Goal: Task Accomplishment & Management: Manage account settings

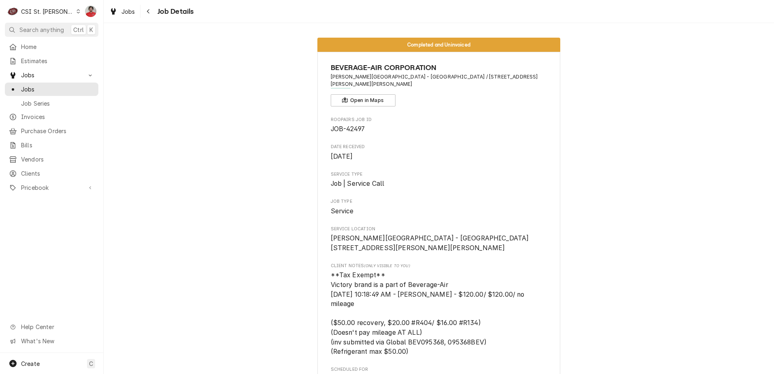
scroll to position [1663, 0]
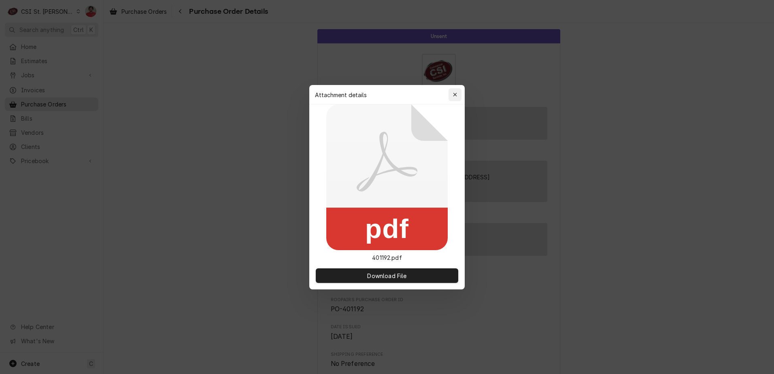
scroll to position [399, 0]
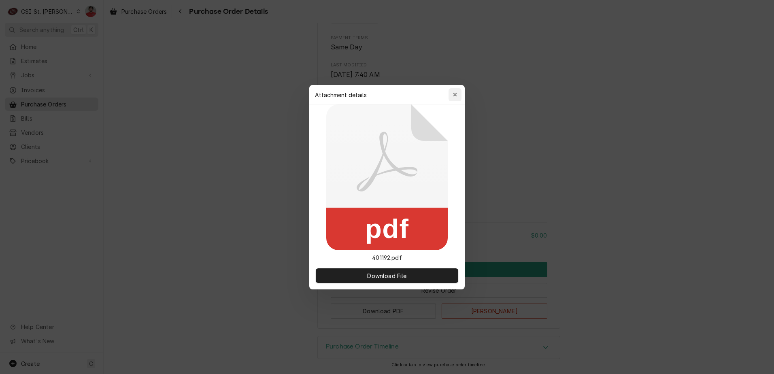
click at [454, 96] on icon "button" at bounding box center [455, 95] width 4 height 6
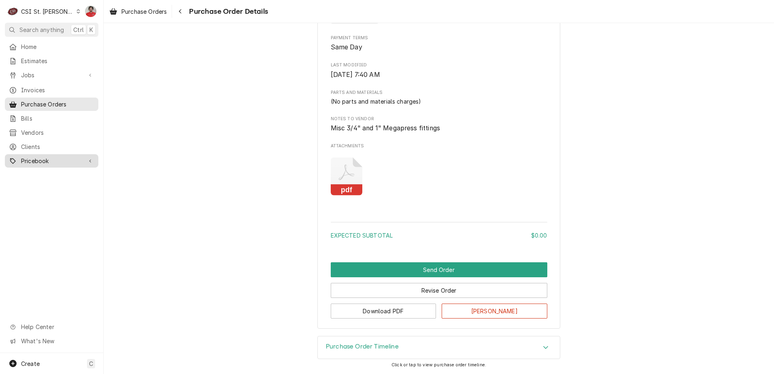
click at [43, 157] on span "Pricebook" at bounding box center [51, 161] width 61 height 9
click at [35, 186] on span "Parts & Materials" at bounding box center [57, 189] width 73 height 9
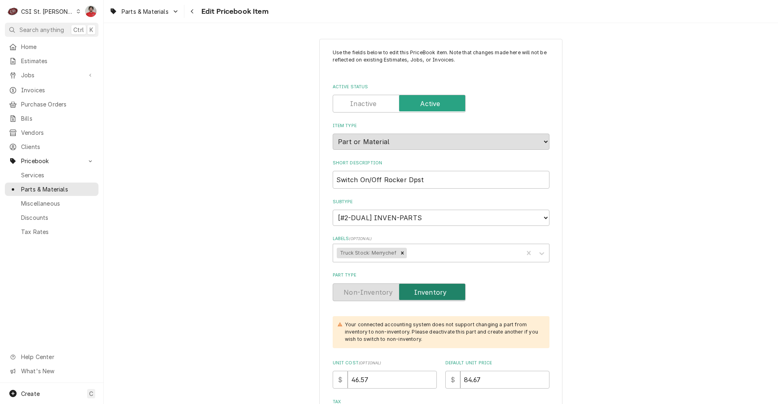
scroll to position [243, 0]
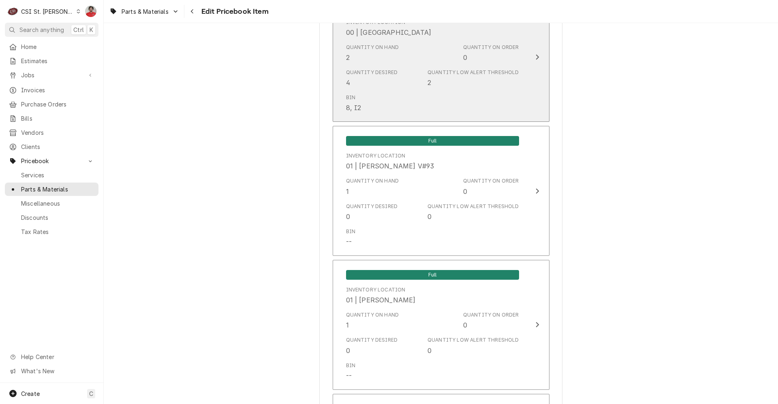
click at [422, 73] on div "Quantity Desired 4 Quantity Low Alert Threshold 2" at bounding box center [432, 78] width 173 height 25
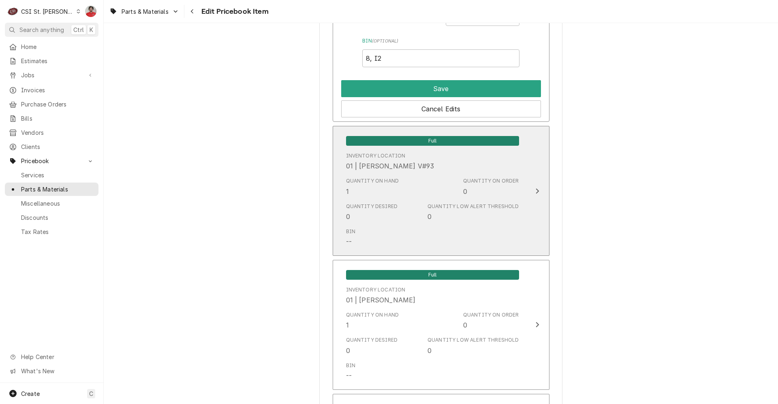
scroll to position [729, 0]
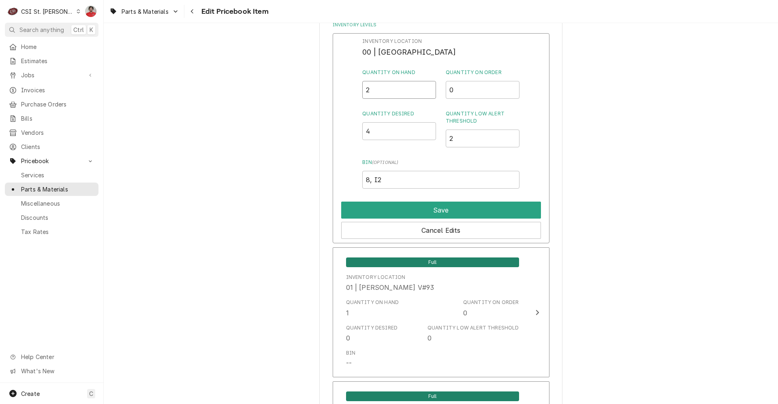
drag, startPoint x: 375, startPoint y: 93, endPoint x: 361, endPoint y: 91, distance: 13.9
click at [361, 91] on div "Inventory Location 00 | STL WAREHOUSE Quantity on Hand 2 Quantity on Order 0 Qu…" at bounding box center [441, 138] width 217 height 211
type input "0"
click at [397, 212] on button "Save" at bounding box center [441, 210] width 200 height 17
type textarea "x"
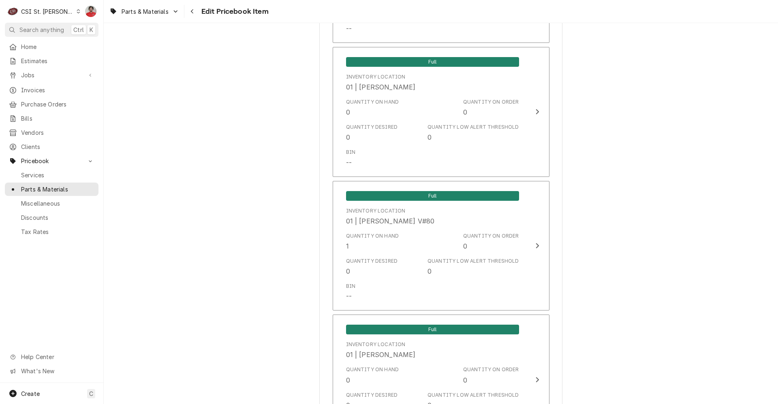
scroll to position [1701, 0]
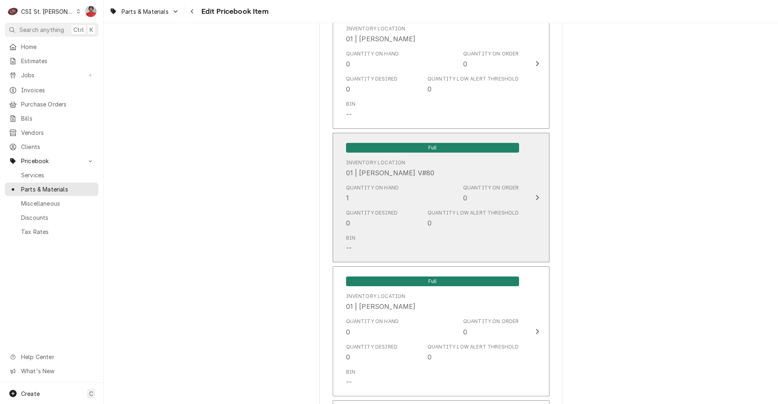
click at [393, 213] on div "Quantity Desired 0 Quantity Low Alert Threshold 0" at bounding box center [432, 218] width 173 height 25
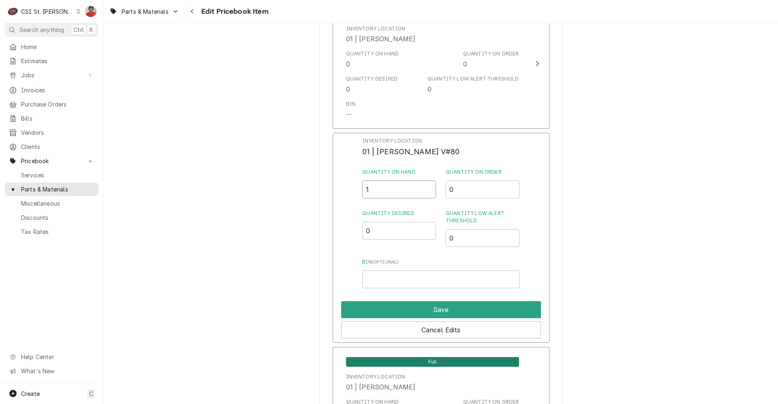
click at [341, 192] on div "Inventory Location 01 | KEVIN FLOYD V#80 Quantity on Hand 1 Quantity on Order 0…" at bounding box center [441, 238] width 217 height 211
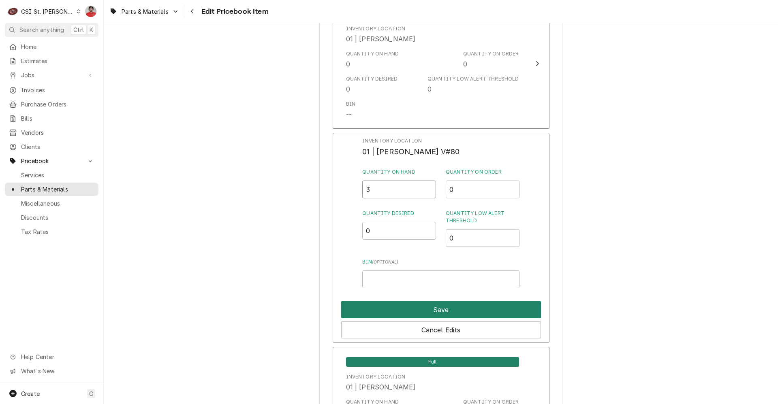
type input "3"
click at [380, 306] on button "Save" at bounding box center [441, 309] width 200 height 17
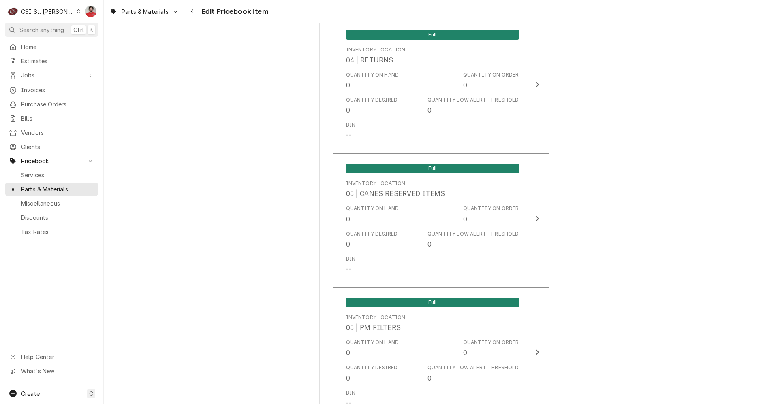
scroll to position [6828, 0]
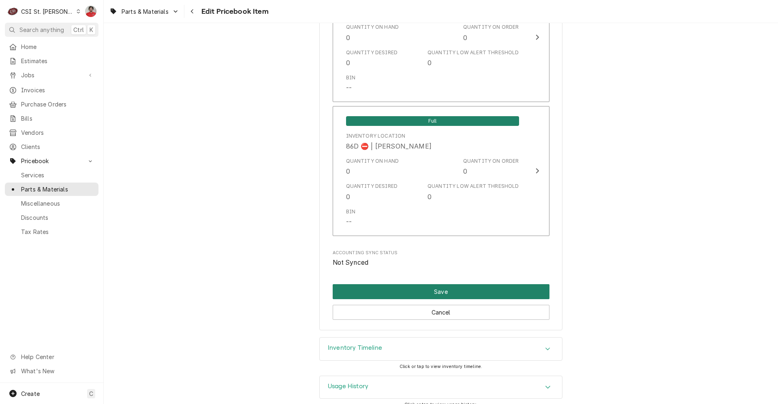
click at [403, 284] on button "Save" at bounding box center [441, 291] width 217 height 15
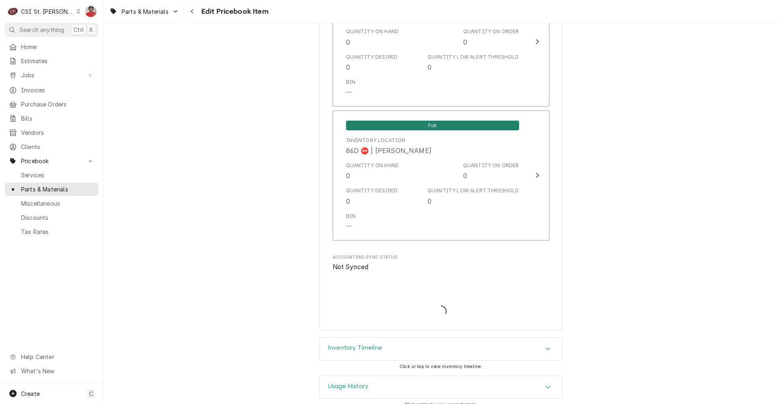
type textarea "x"
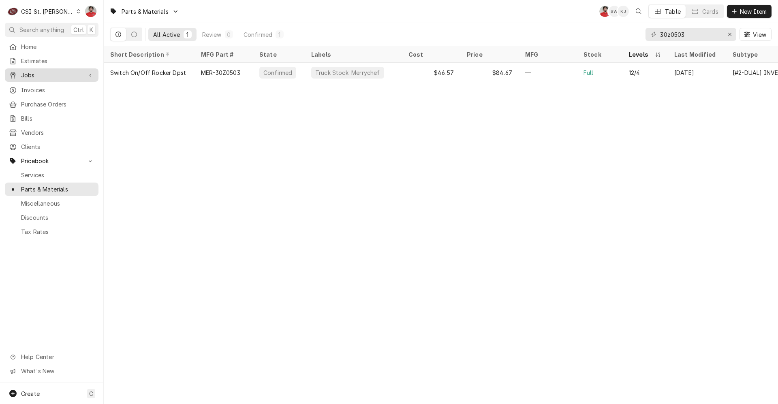
click at [57, 73] on span "Jobs" at bounding box center [51, 75] width 61 height 9
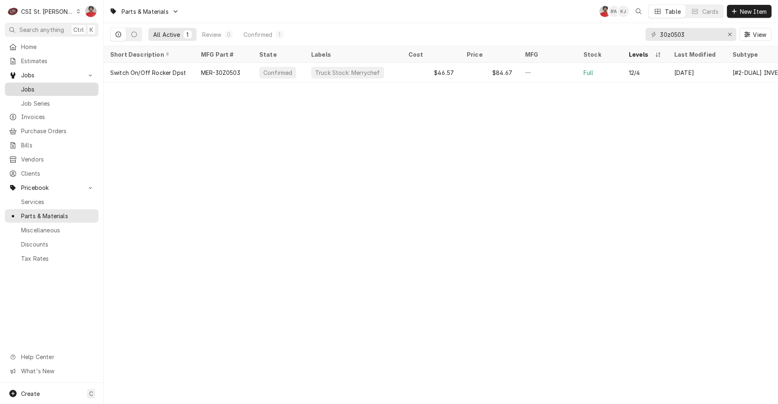
click at [53, 87] on span "Jobs" at bounding box center [57, 89] width 73 height 9
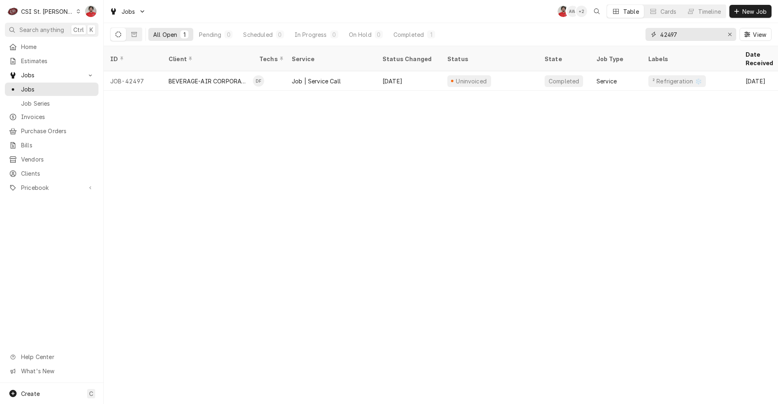
click at [720, 38] on input "42497" at bounding box center [690, 34] width 61 height 13
click at [694, 31] on input "42497" at bounding box center [690, 34] width 61 height 13
click at [682, 34] on input "42684" at bounding box center [690, 34] width 61 height 13
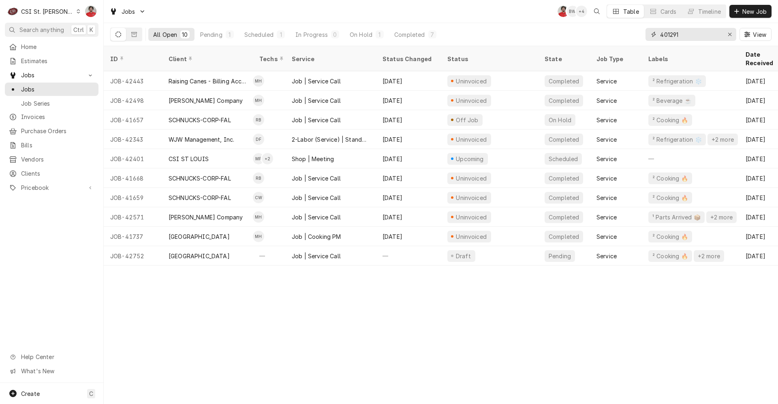
type input "401291"
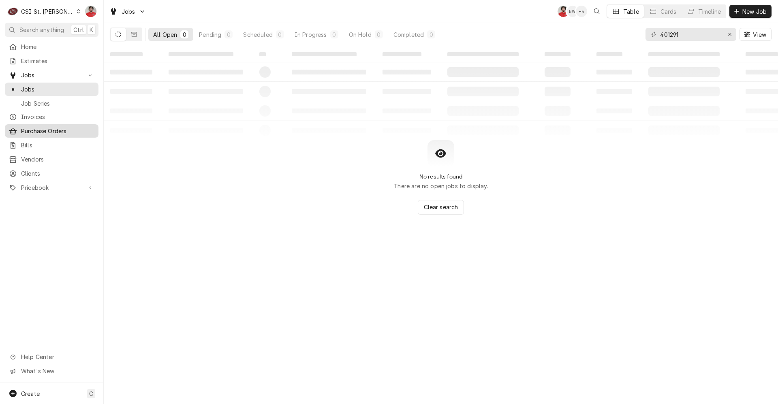
click at [45, 124] on link "Purchase Orders" at bounding box center [52, 130] width 94 height 13
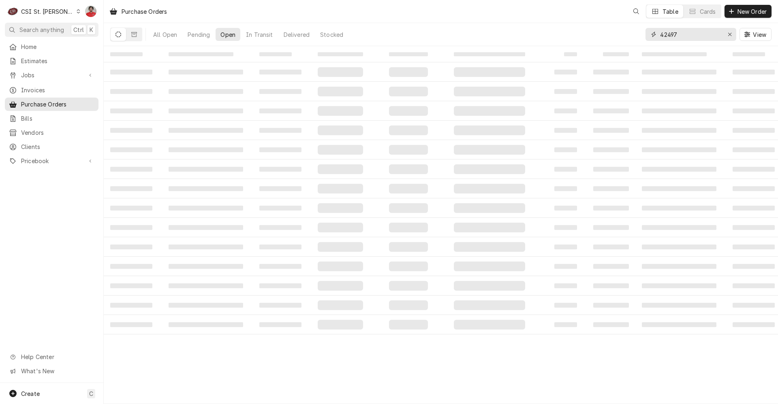
click at [695, 38] on input "42497" at bounding box center [690, 34] width 61 height 13
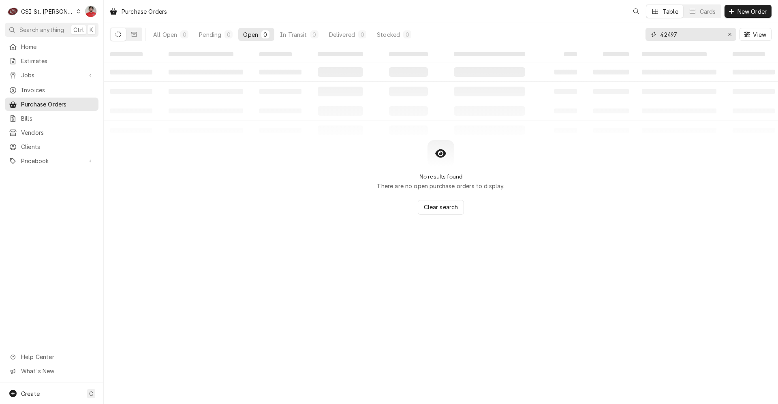
click at [695, 38] on input "42497" at bounding box center [690, 34] width 61 height 13
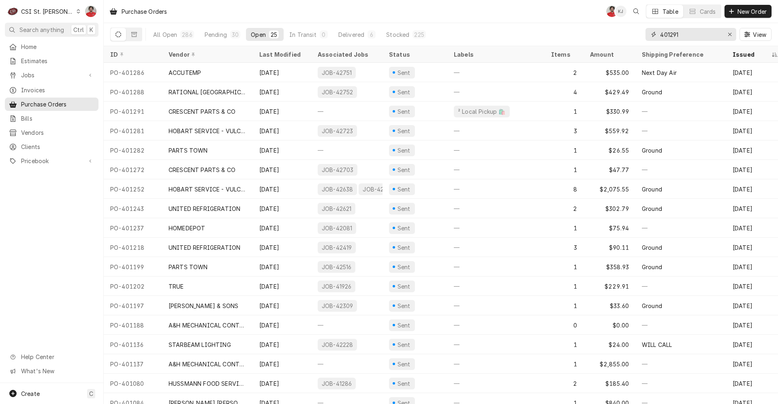
type input "401291"
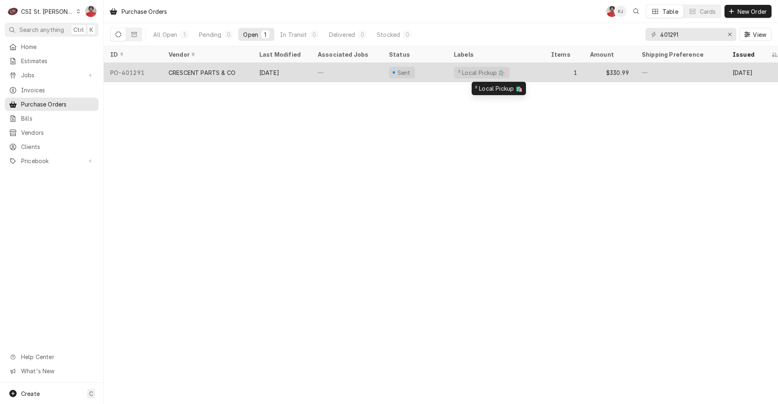
click at [516, 75] on div "² Local Pickup 🛍️" at bounding box center [495, 72] width 97 height 19
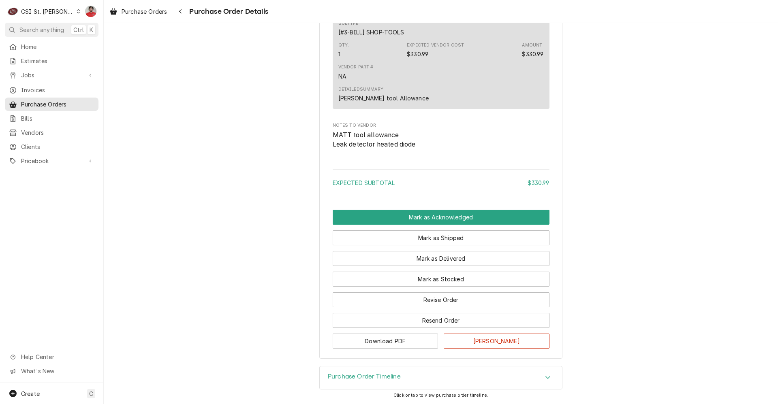
scroll to position [563, 0]
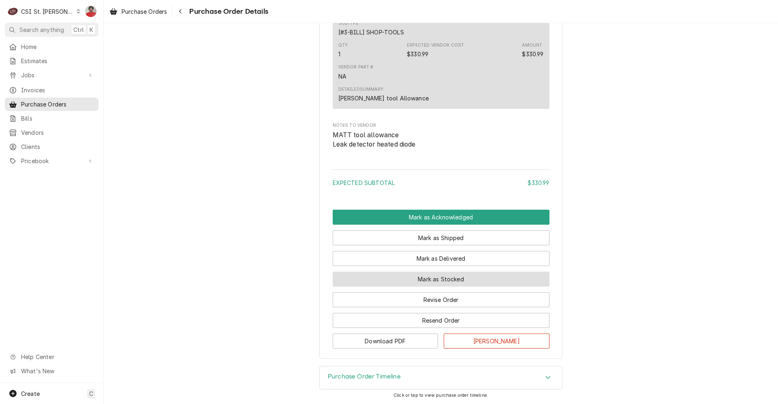
click at [468, 279] on button "Mark as Stocked" at bounding box center [441, 279] width 217 height 15
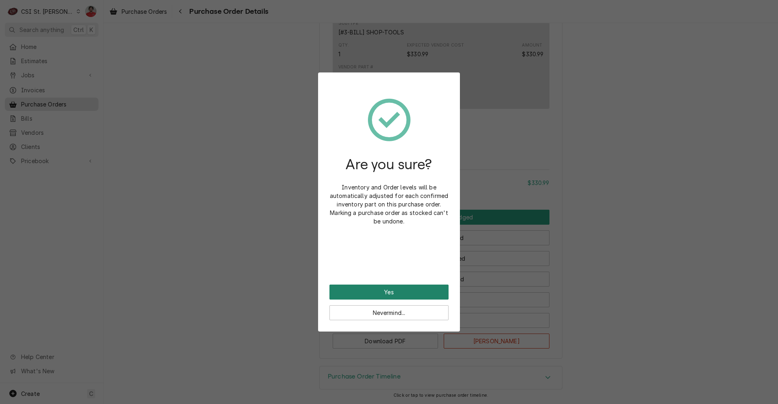
click at [444, 285] on button "Yes" at bounding box center [388, 292] width 119 height 15
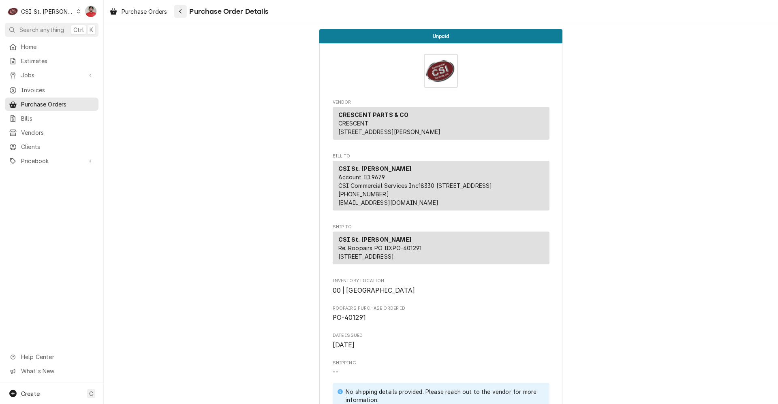
click at [178, 10] on div "Navigate back" at bounding box center [180, 11] width 8 height 8
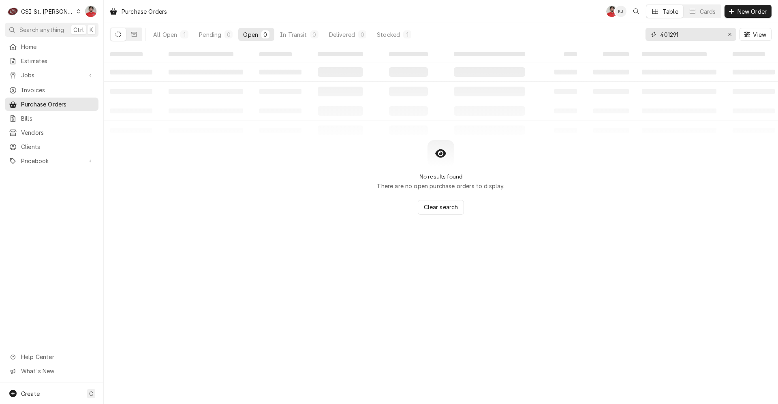
click at [681, 36] on input "401291" at bounding box center [690, 34] width 61 height 13
type input "42728"
click at [87, 74] on div "Dynamic Content Wrapper" at bounding box center [90, 75] width 8 height 8
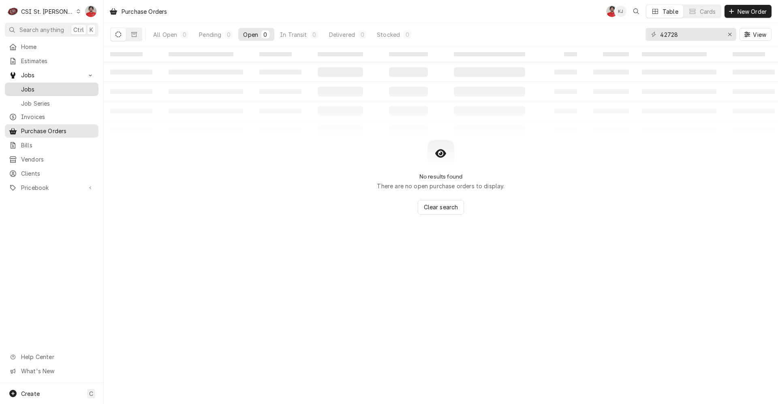
drag, startPoint x: 87, startPoint y: 79, endPoint x: 87, endPoint y: 87, distance: 8.1
click at [87, 87] on span "Jobs" at bounding box center [57, 89] width 73 height 9
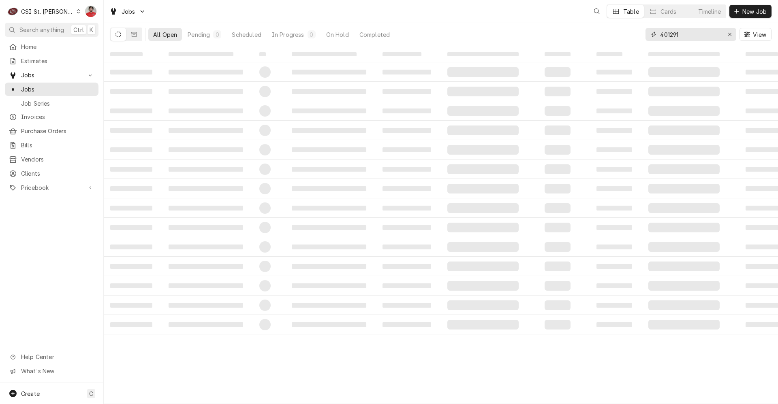
click at [696, 32] on input "401291" at bounding box center [690, 34] width 61 height 13
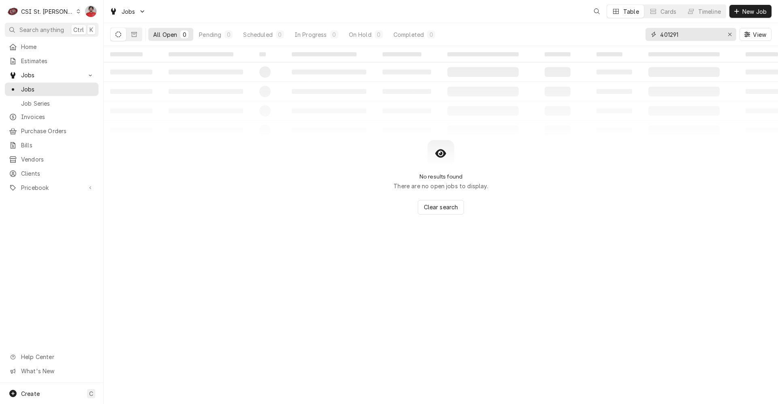
click at [696, 32] on input "401291" at bounding box center [690, 34] width 61 height 13
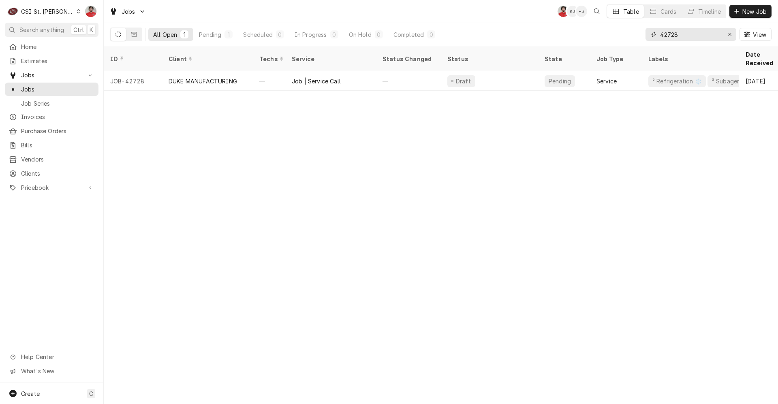
click at [703, 39] on input "42728" at bounding box center [690, 34] width 61 height 13
click at [702, 38] on input "42728" at bounding box center [690, 34] width 61 height 13
type input "42497"
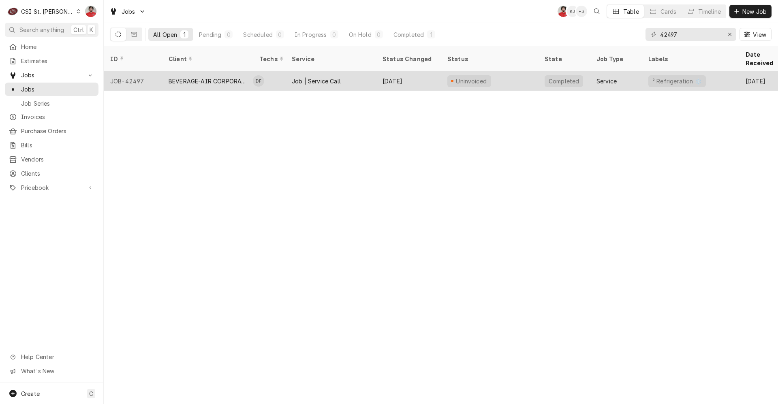
click at [491, 71] on div "Uninvoiced" at bounding box center [489, 80] width 97 height 19
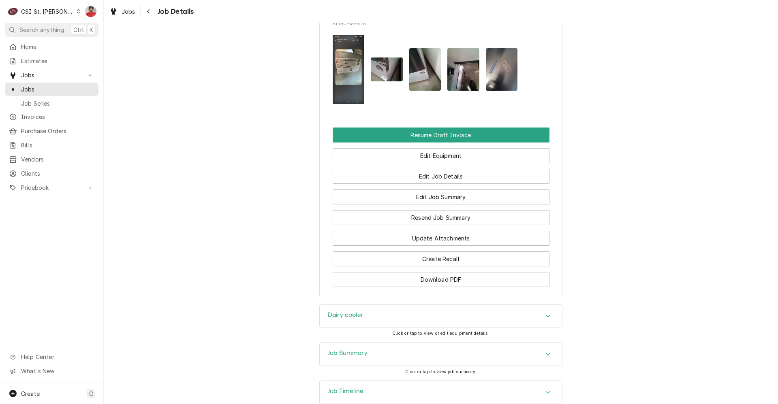
scroll to position [952, 0]
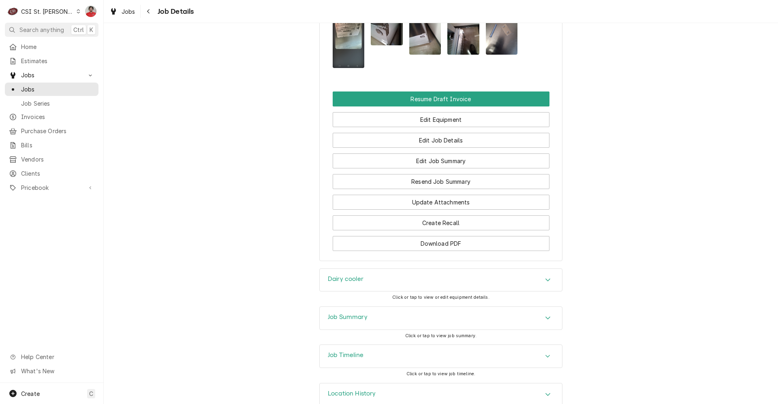
click at [376, 351] on div "Job Timeline" at bounding box center [441, 356] width 242 height 23
click at [375, 345] on div "Job Timeline" at bounding box center [441, 356] width 242 height 23
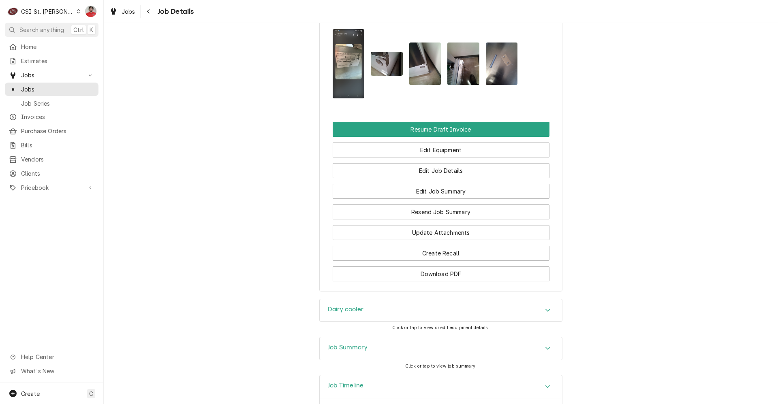
scroll to position [742, 0]
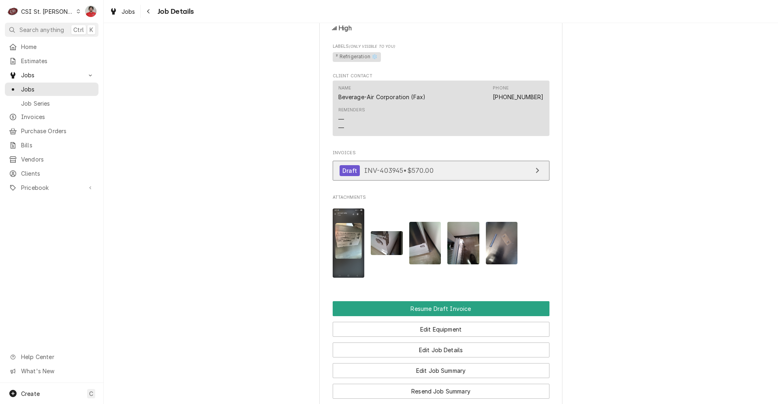
click at [373, 165] on div "Draft INV-403945 • $570.00" at bounding box center [386, 170] width 94 height 11
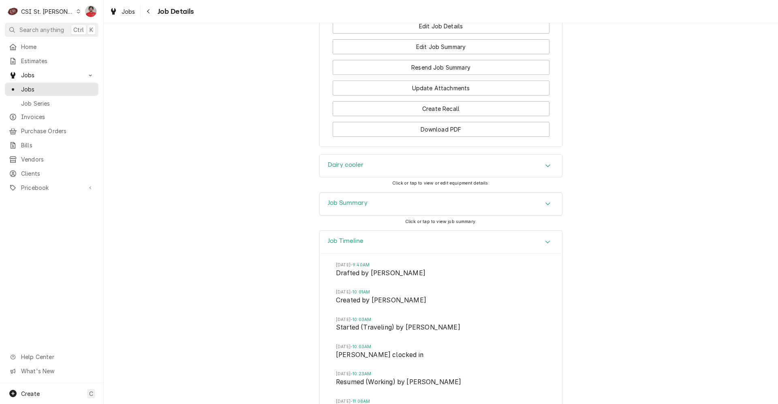
scroll to position [1390, 0]
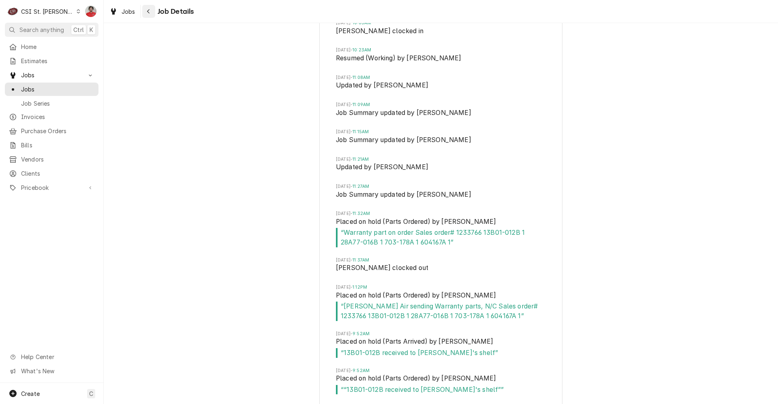
click at [148, 14] on icon "Navigate back" at bounding box center [149, 12] width 4 height 6
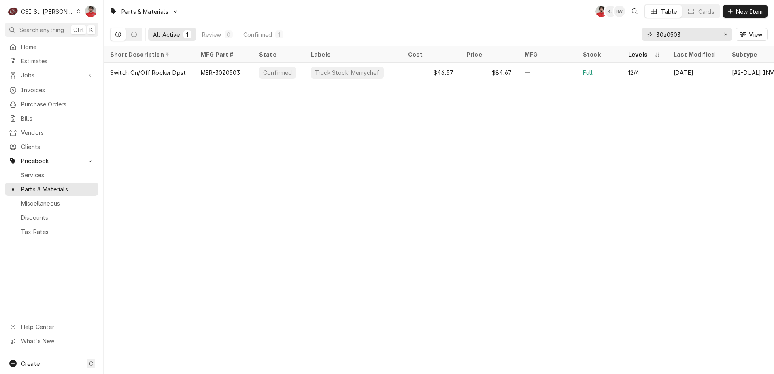
click at [670, 35] on input "30z0503" at bounding box center [687, 34] width 61 height 13
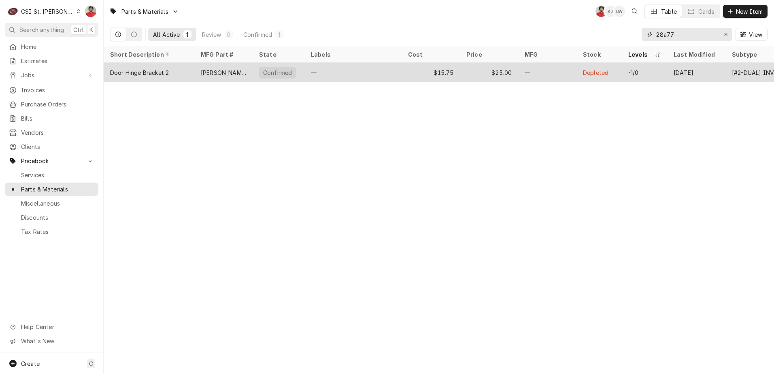
type input "28a77"
click at [546, 75] on div "—" at bounding box center [547, 72] width 58 height 19
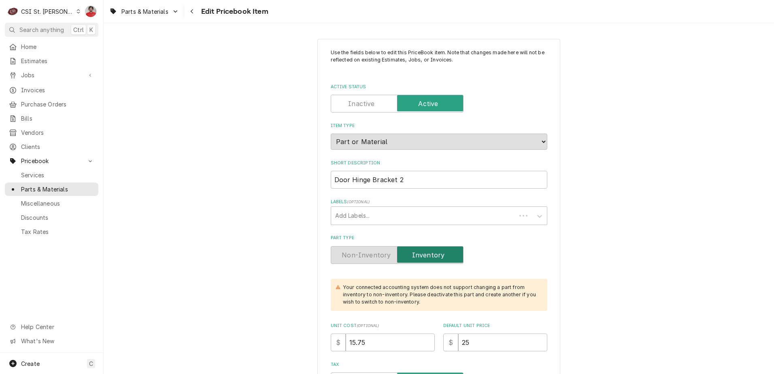
type textarea "x"
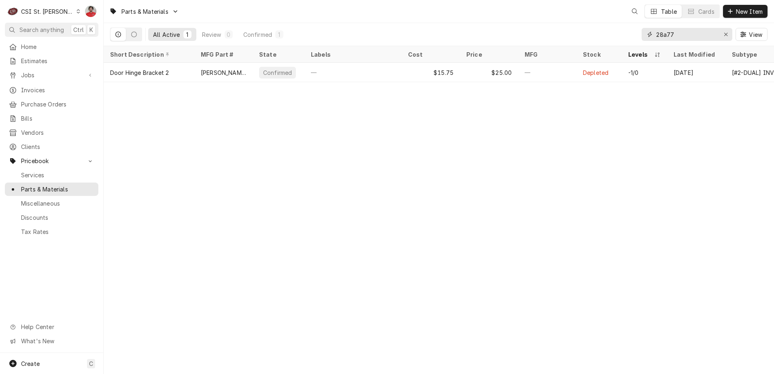
click at [685, 34] on input "28a77" at bounding box center [687, 34] width 61 height 13
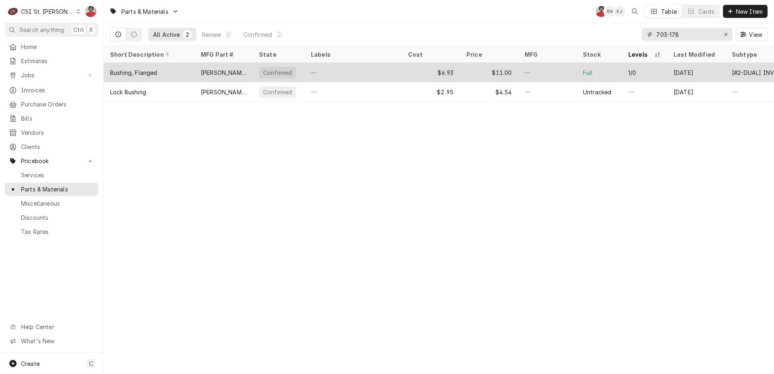
type input "703-178"
click at [361, 70] on div "—" at bounding box center [353, 72] width 97 height 19
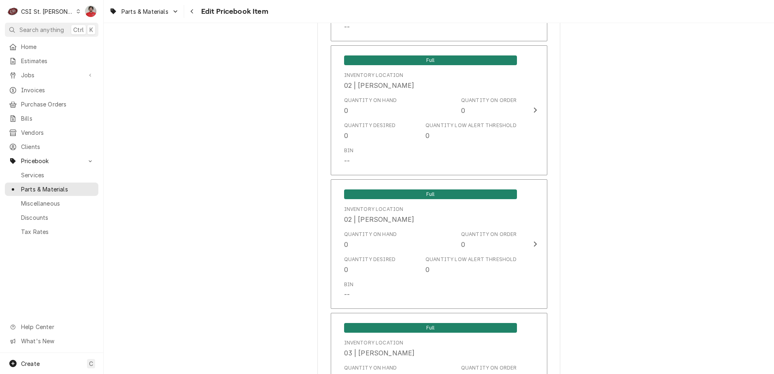
scroll to position [4132, 0]
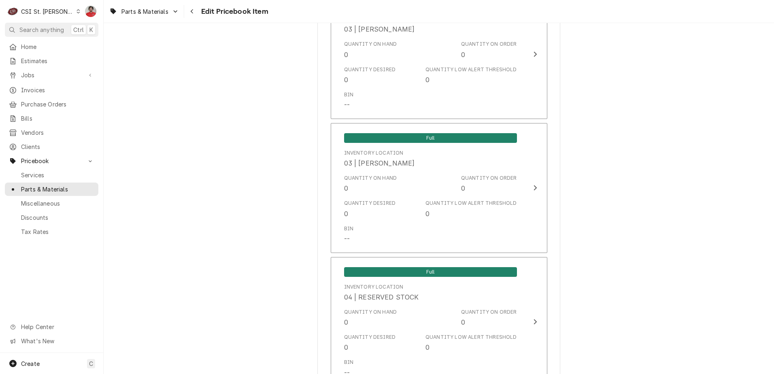
type textarea "x"
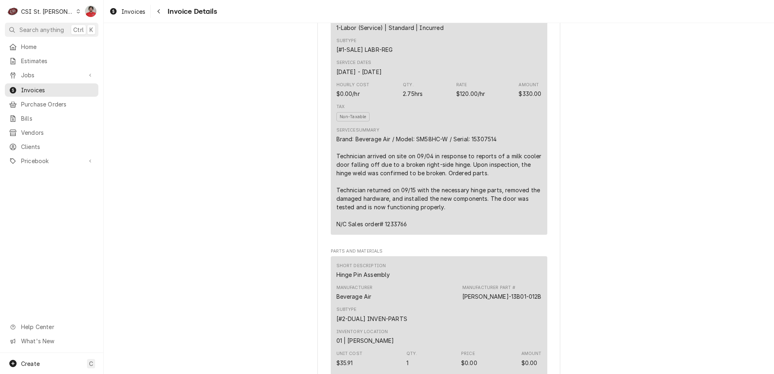
scroll to position [521, 0]
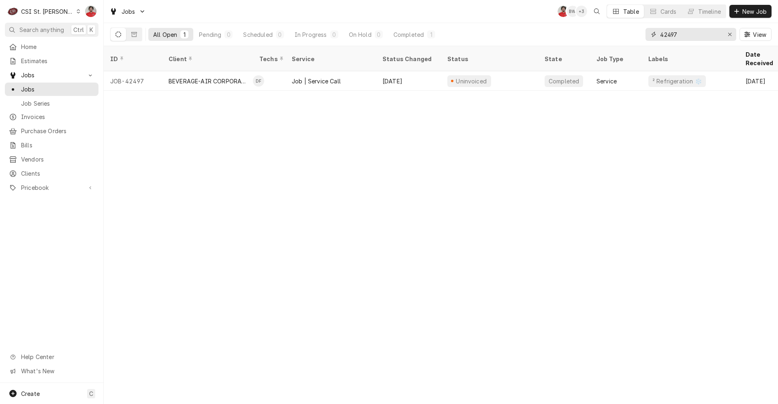
click at [695, 36] on input "42497" at bounding box center [690, 34] width 61 height 13
type input "401284"
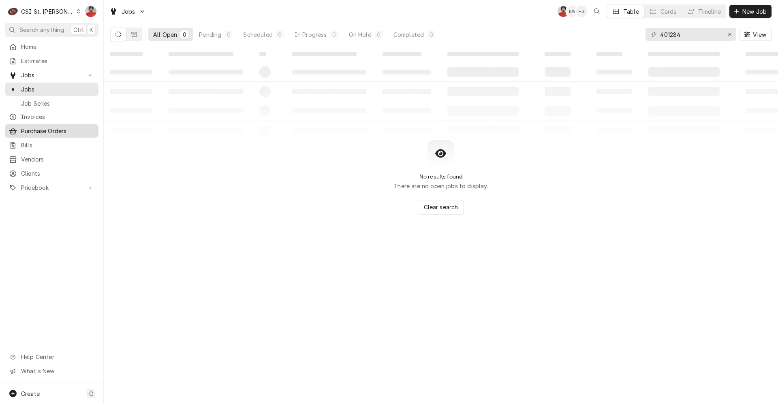
click at [41, 130] on span "Purchase Orders" at bounding box center [57, 131] width 73 height 9
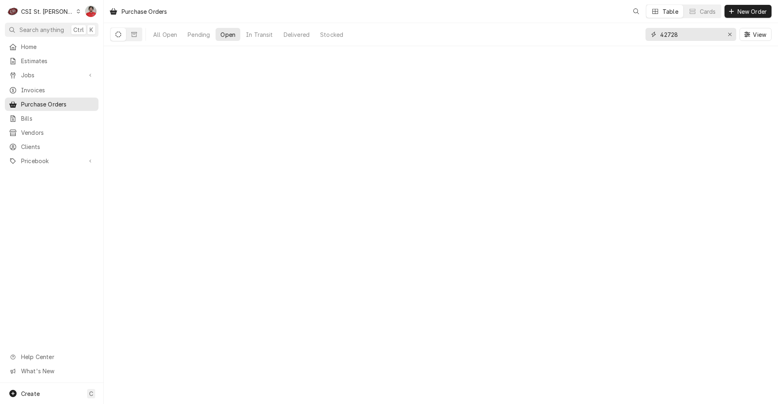
click at [691, 33] on input "42728" at bounding box center [690, 34] width 61 height 13
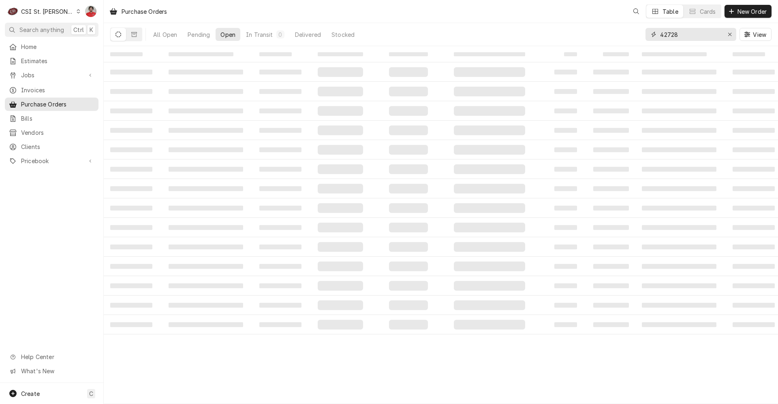
click at [691, 33] on input "42728" at bounding box center [690, 34] width 61 height 13
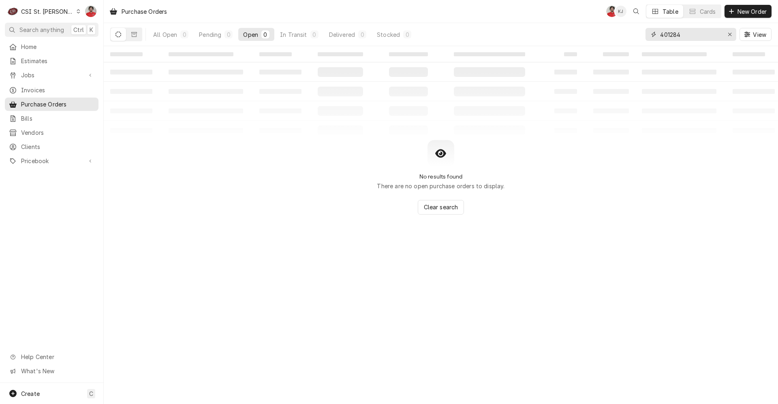
type input "401284"
click at [177, 38] on button "All Open 1" at bounding box center [170, 34] width 45 height 13
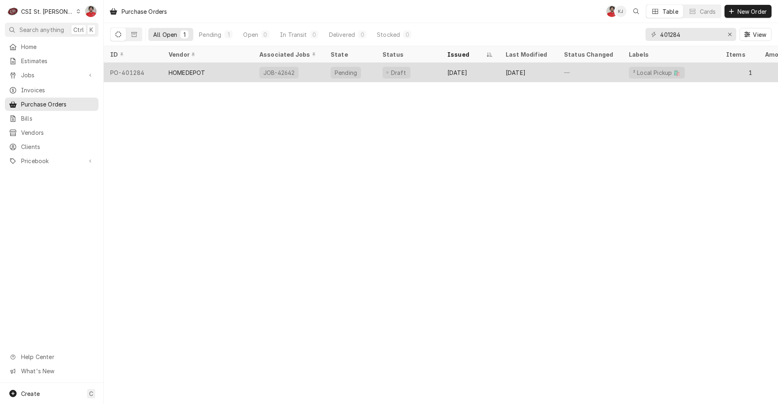
click at [230, 73] on div "HOMEDEPOT" at bounding box center [207, 72] width 91 height 19
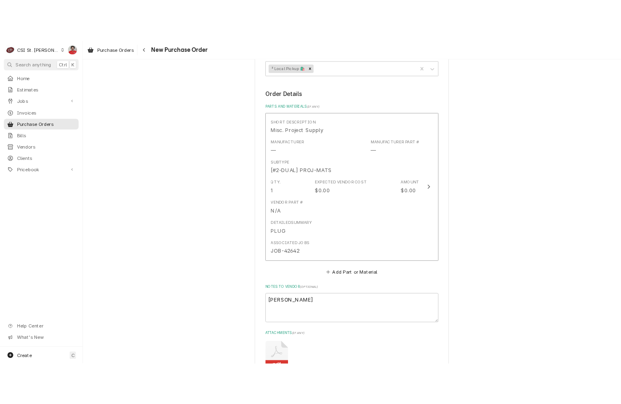
scroll to position [499, 0]
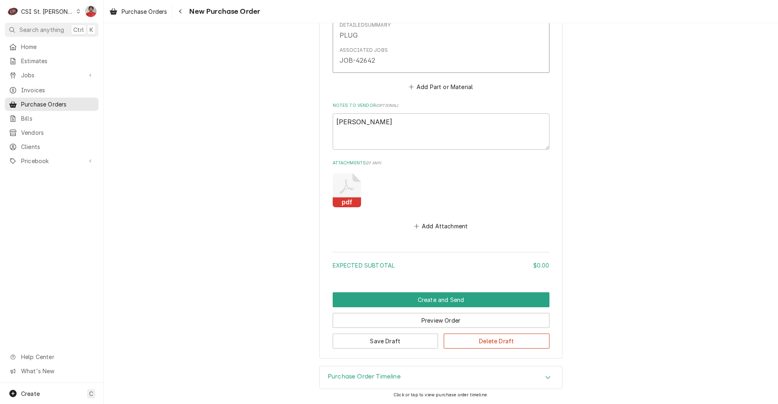
click at [337, 188] on icon "Attachments" at bounding box center [347, 190] width 28 height 34
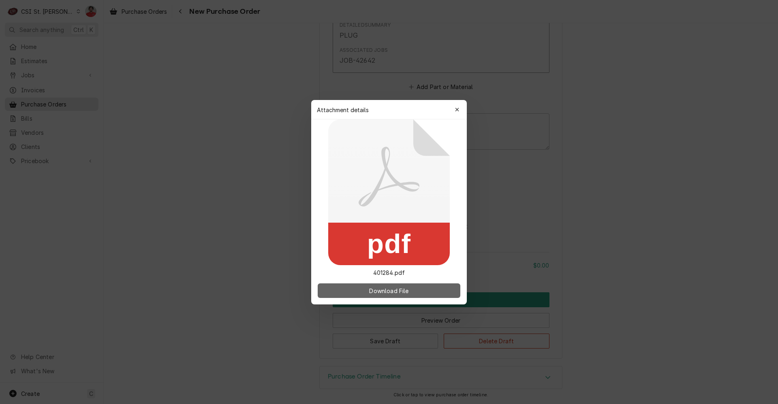
click at [365, 291] on button "Download File" at bounding box center [389, 291] width 143 height 15
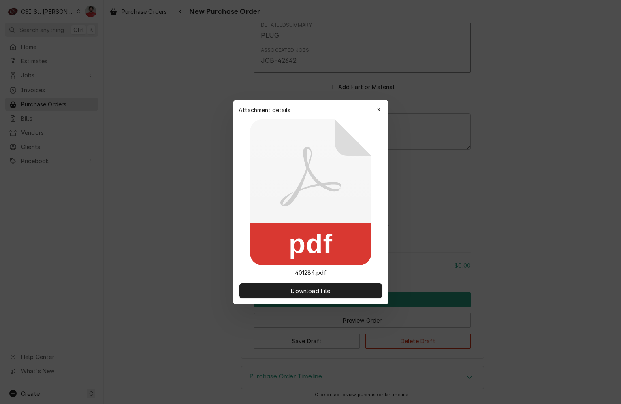
click at [374, 111] on button "button" at bounding box center [378, 109] width 13 height 13
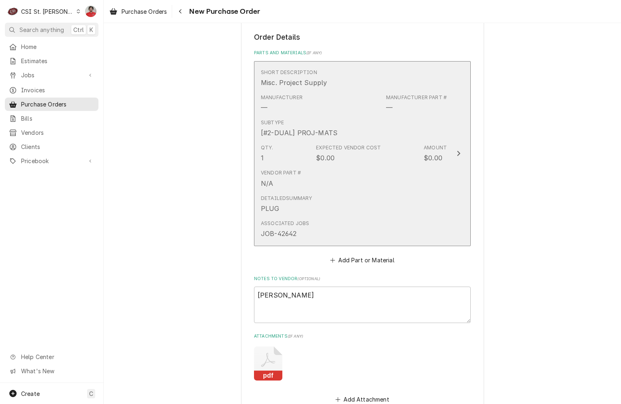
scroll to position [296, 0]
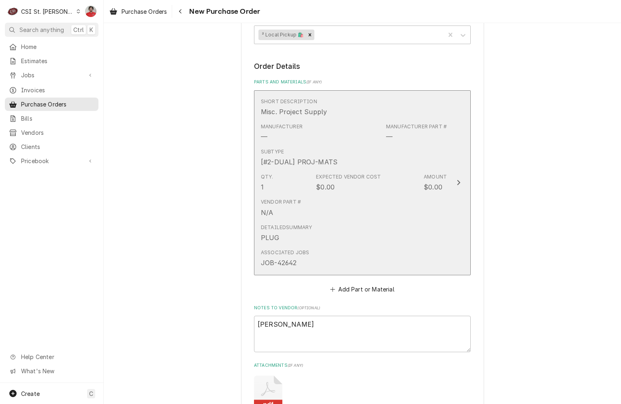
click at [356, 159] on div "Subtype [#2-DUAL] PROJ-MATS" at bounding box center [354, 157] width 186 height 25
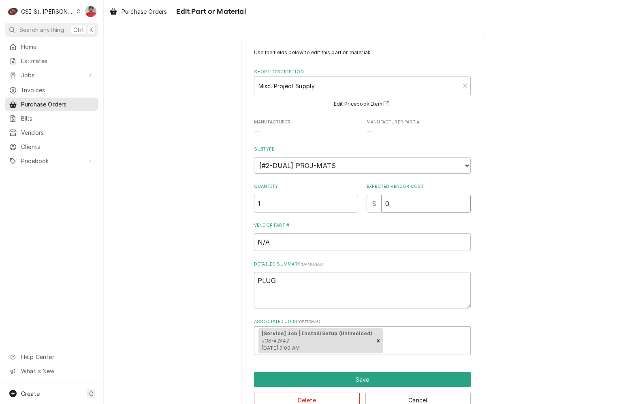
drag, startPoint x: 388, startPoint y: 207, endPoint x: 290, endPoint y: 210, distance: 98.1
click at [305, 210] on div "Quantity 1 Expected Vendor Cost $ 0" at bounding box center [362, 197] width 217 height 29
type textarea "x"
type input "1"
type textarea "x"
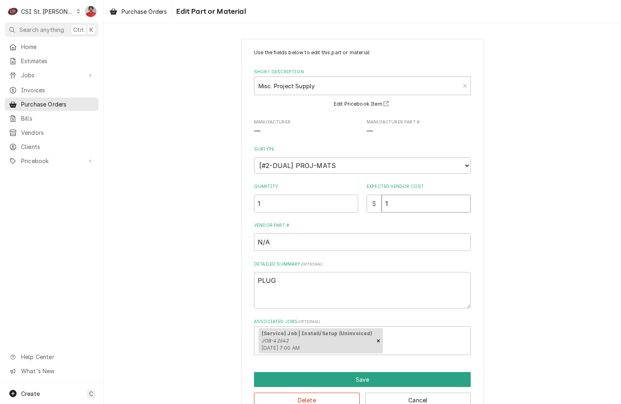
type input "12"
type textarea "x"
type input "12.8"
type textarea "x"
type input "12.85"
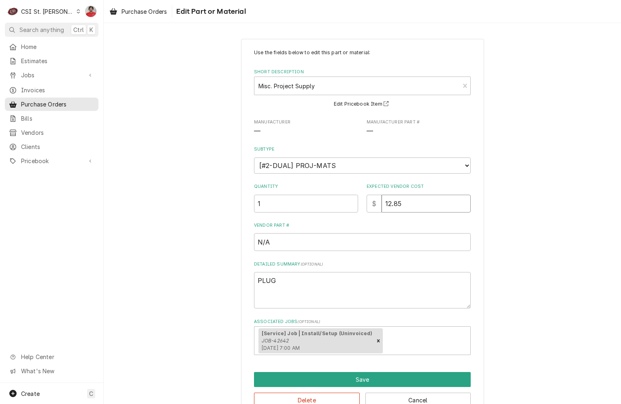
type textarea "x"
type input "12.858"
type textarea "x"
type input "12.85"
type textarea "x"
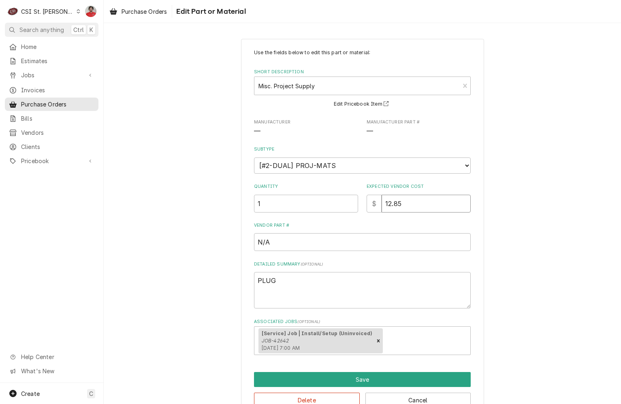
type input "12.8"
type textarea "x"
type input "12.88"
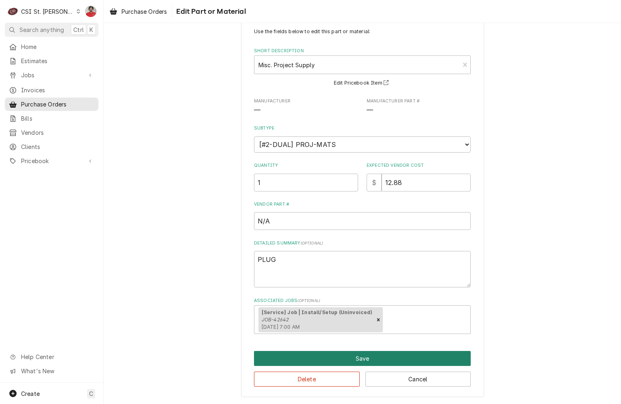
click at [348, 358] on button "Save" at bounding box center [362, 358] width 217 height 15
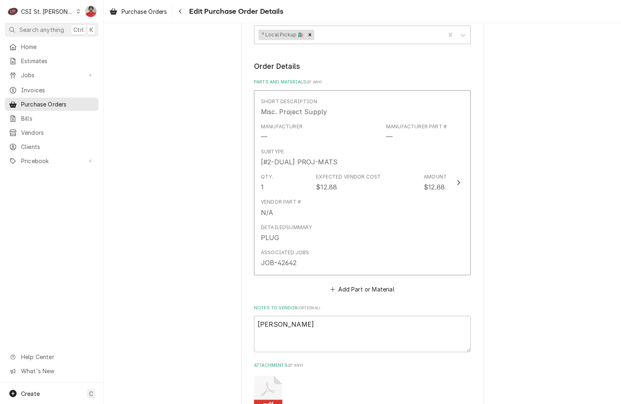
scroll to position [499, 0]
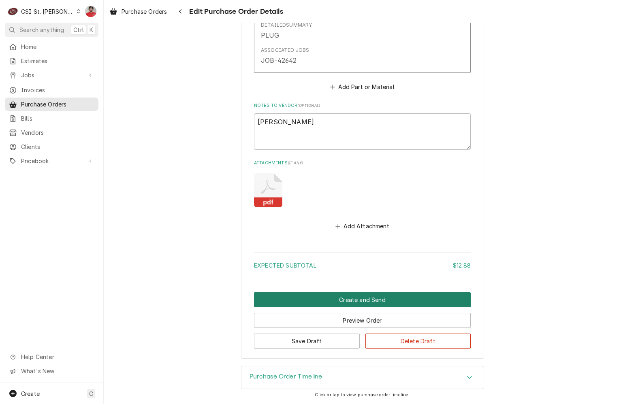
click at [343, 296] on button "Create and Send" at bounding box center [362, 299] width 217 height 15
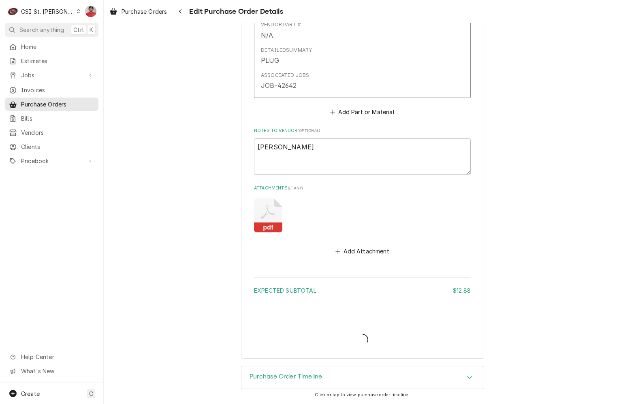
type textarea "x"
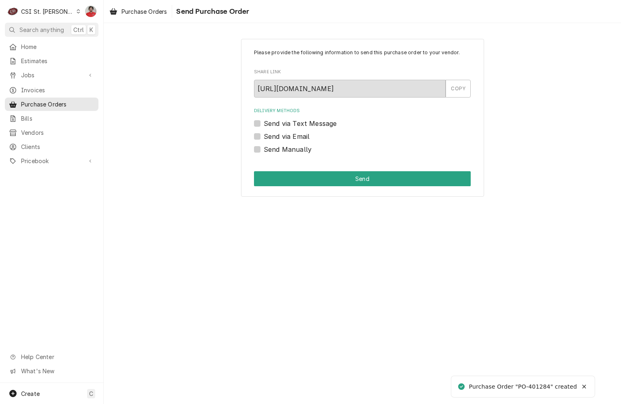
click at [290, 152] on label "Send Manually" at bounding box center [288, 150] width 48 height 10
click at [290, 152] on input "Send Manually" at bounding box center [372, 154] width 217 height 18
checkbox input "true"
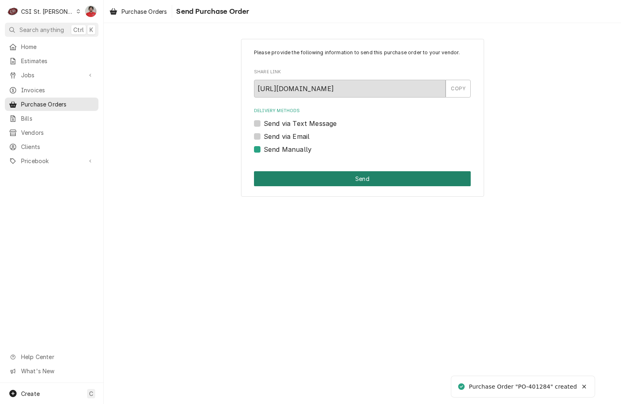
click at [304, 175] on button "Send" at bounding box center [362, 178] width 217 height 15
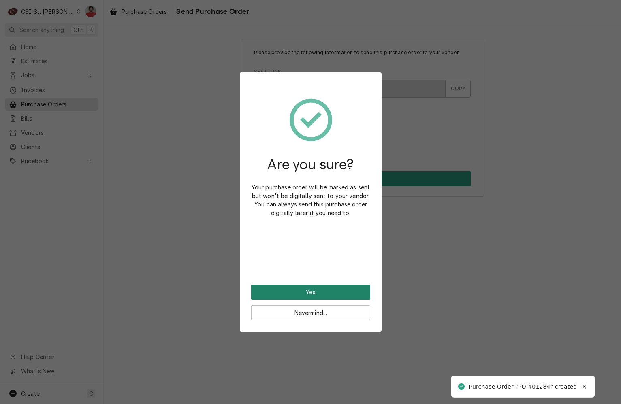
click at [314, 289] on button "Yes" at bounding box center [310, 292] width 119 height 15
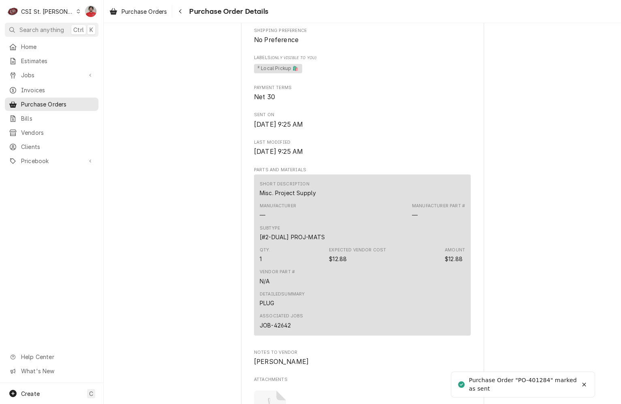
scroll to position [636, 0]
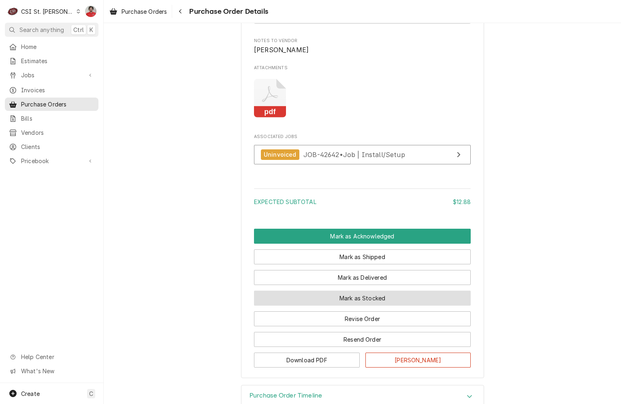
click at [336, 306] on button "Mark as Stocked" at bounding box center [362, 298] width 217 height 15
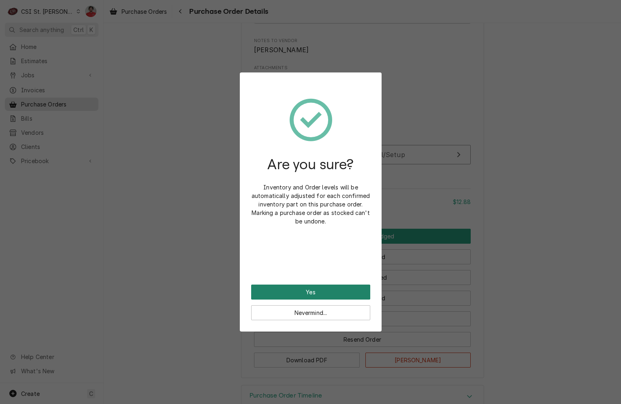
click at [336, 295] on button "Yes" at bounding box center [310, 292] width 119 height 15
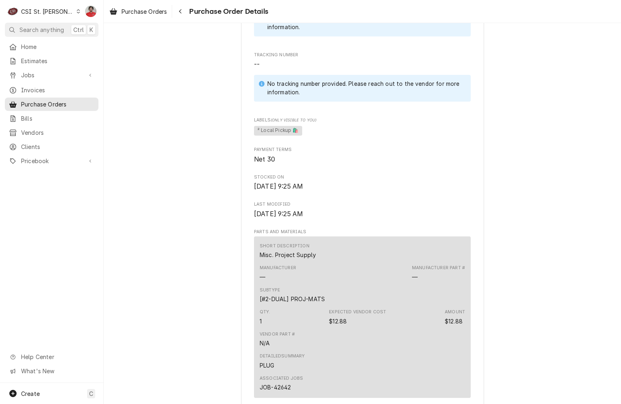
scroll to position [721, 0]
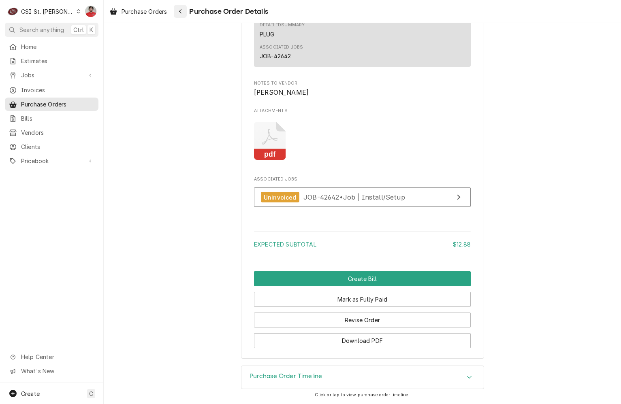
click at [182, 15] on div "Navigate back" at bounding box center [180, 11] width 8 height 8
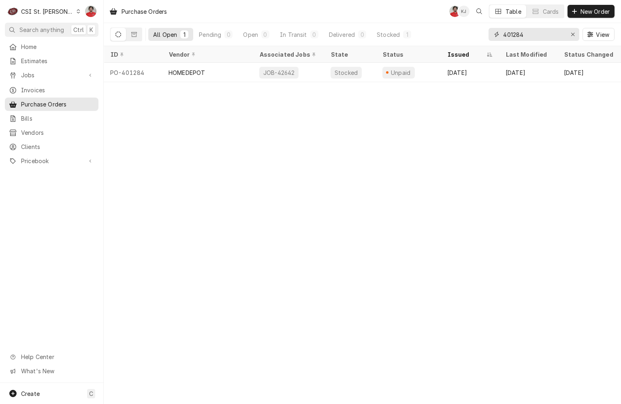
click at [533, 36] on input "401284" at bounding box center [533, 34] width 61 height 13
type input "401202"
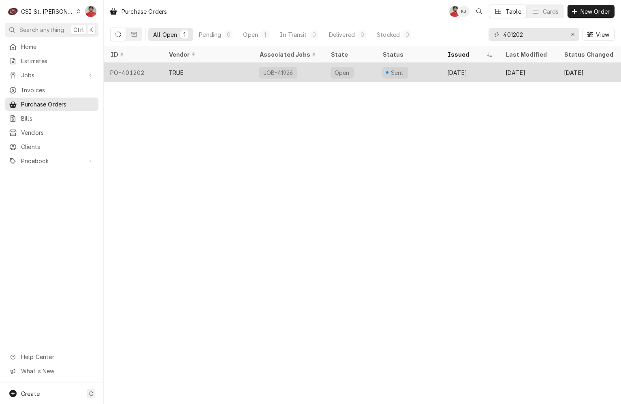
click at [374, 69] on div "Open" at bounding box center [350, 72] width 52 height 19
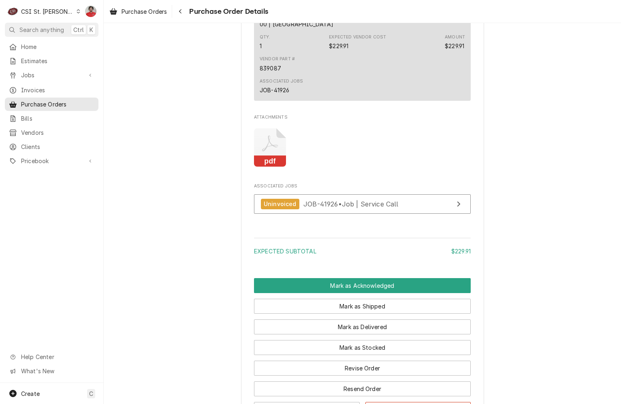
scroll to position [567, 0]
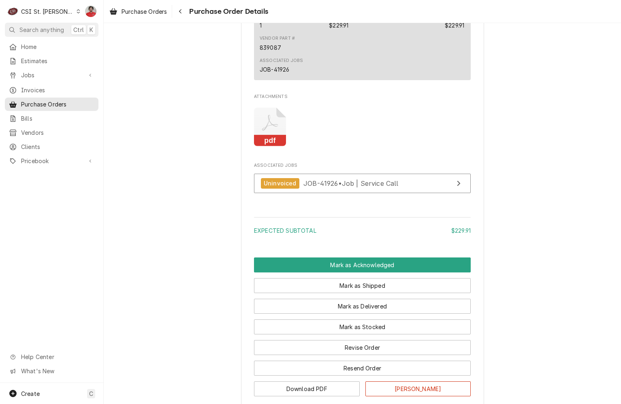
click at [254, 140] on icon "Attachments" at bounding box center [270, 127] width 32 height 38
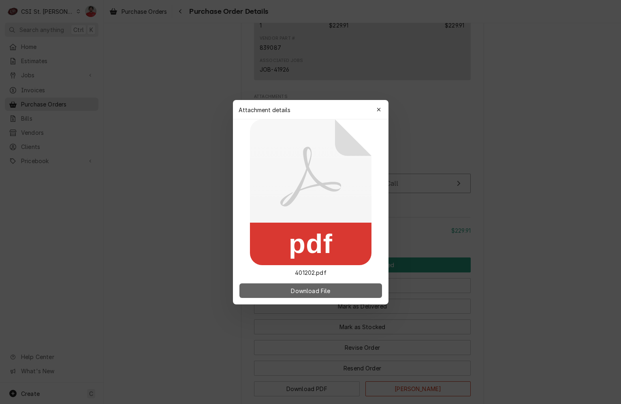
click at [319, 284] on button "Download File" at bounding box center [310, 291] width 143 height 15
click at [378, 108] on icon "button" at bounding box center [378, 110] width 4 height 6
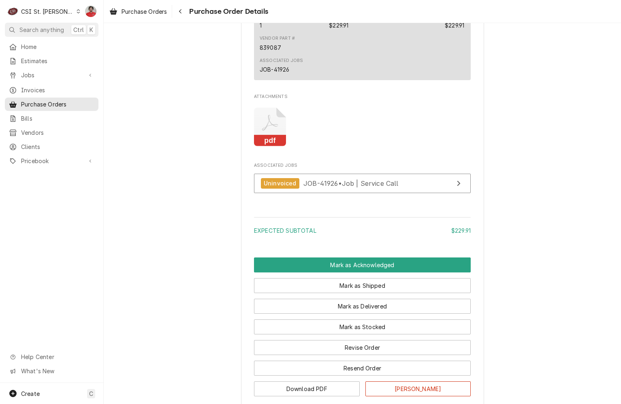
click at [384, 75] on div "Associated Jobs JOB-41926" at bounding box center [362, 66] width 205 height 22
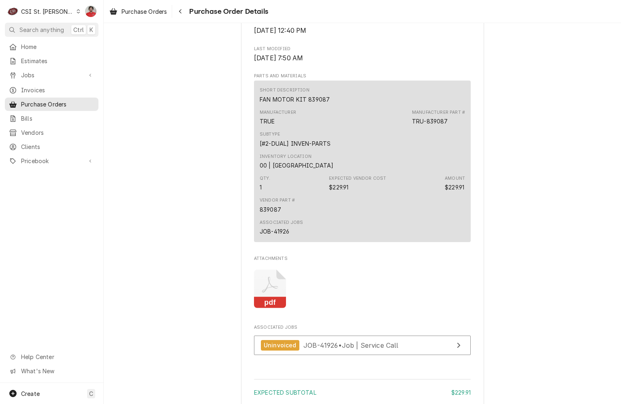
scroll to position [632, 0]
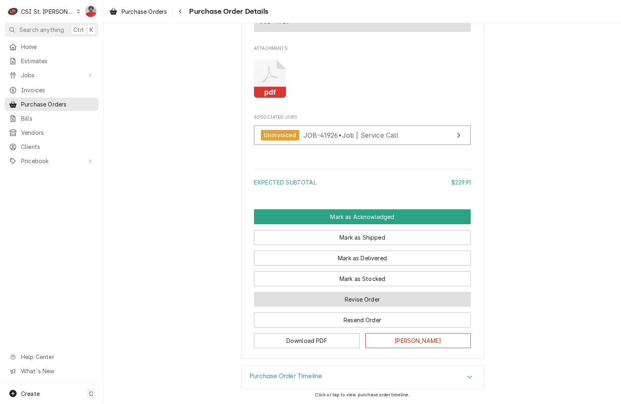
click at [368, 303] on button "Revise Order" at bounding box center [362, 299] width 217 height 15
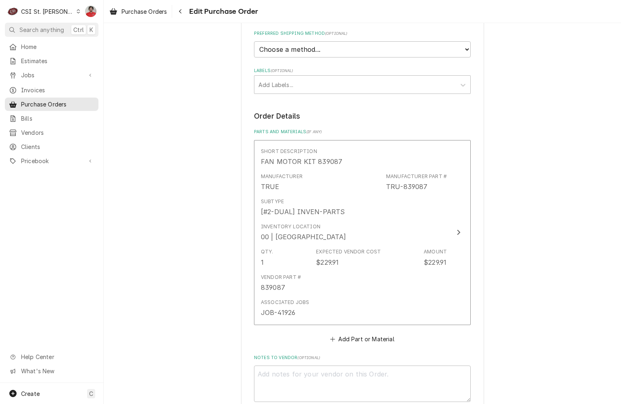
scroll to position [365, 0]
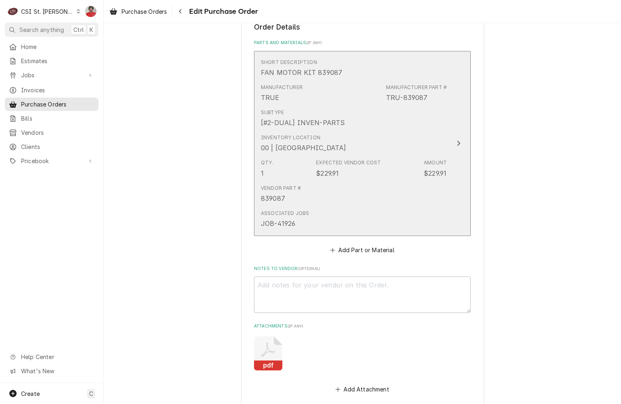
click at [369, 172] on div "Expected Vendor Cost $229.91" at bounding box center [348, 168] width 65 height 19
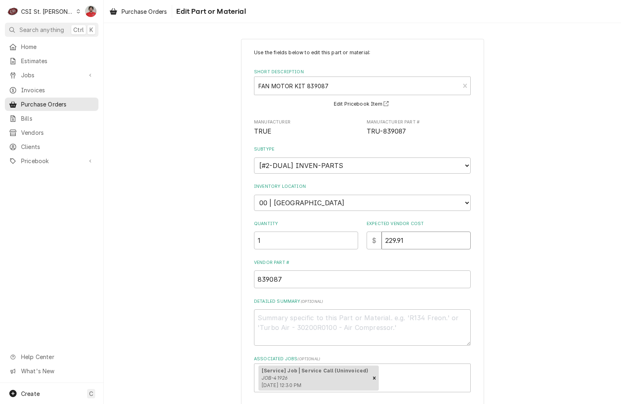
drag, startPoint x: 410, startPoint y: 241, endPoint x: 390, endPoint y: 241, distance: 20.3
click at [390, 241] on input "229.91" at bounding box center [426, 241] width 89 height 18
type textarea "x"
type input "229"
type textarea "x"
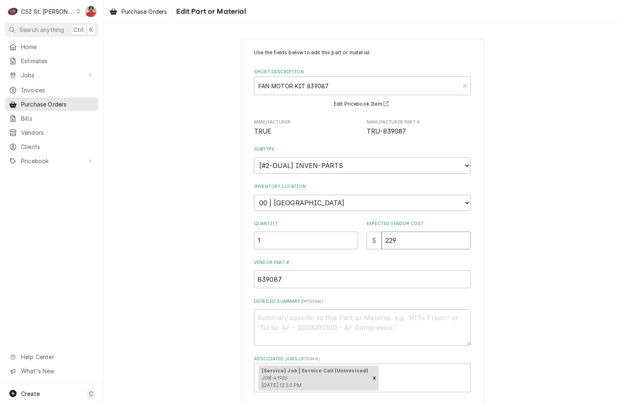
type input "229.9"
type textarea "x"
type input "229.98"
type textarea "x"
type input "229.9"
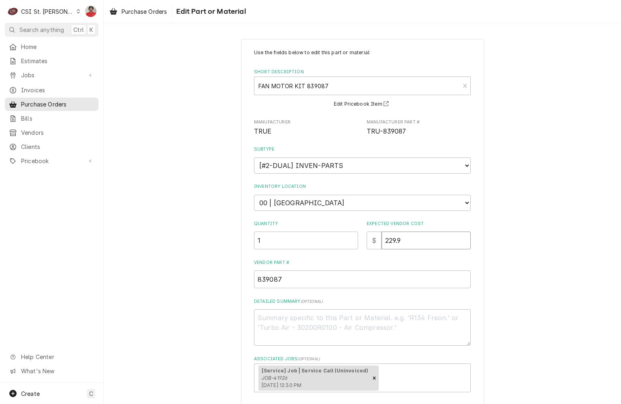
type textarea "x"
type input "229"
type textarea "x"
type input "229.8"
type textarea "x"
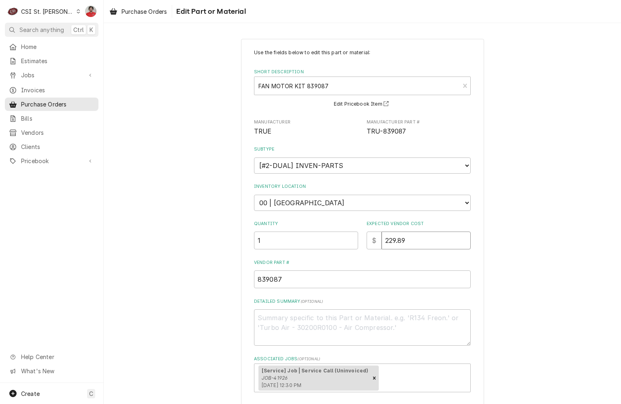
type input "229.89"
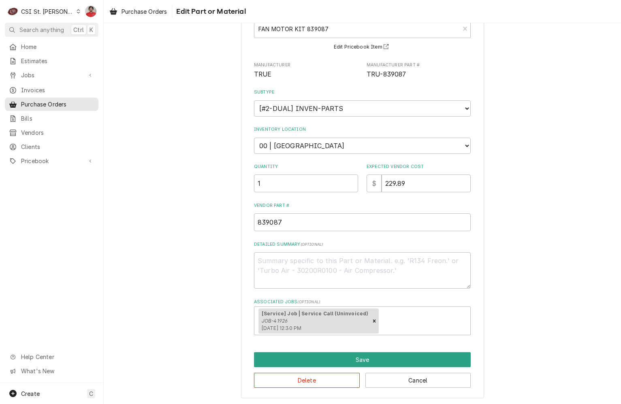
scroll to position [58, 0]
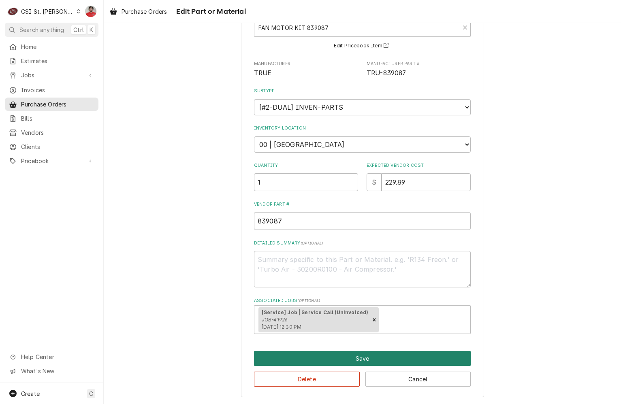
click at [365, 361] on button "Save" at bounding box center [362, 358] width 217 height 15
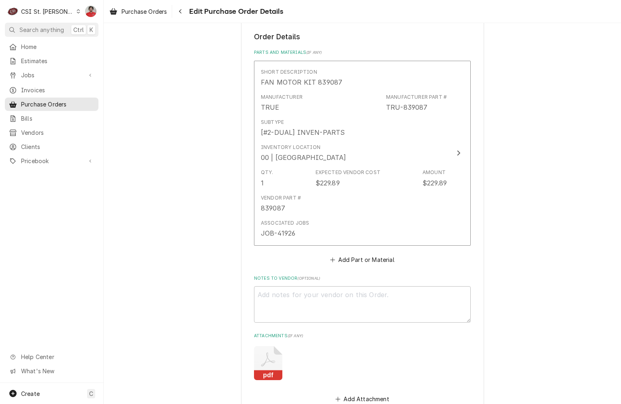
scroll to position [486, 0]
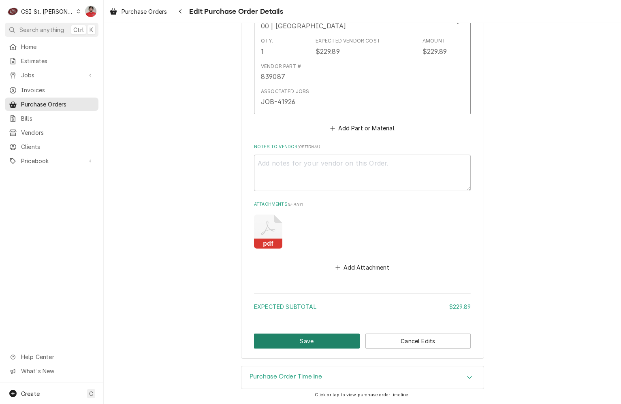
click at [324, 341] on button "Save" at bounding box center [307, 341] width 106 height 15
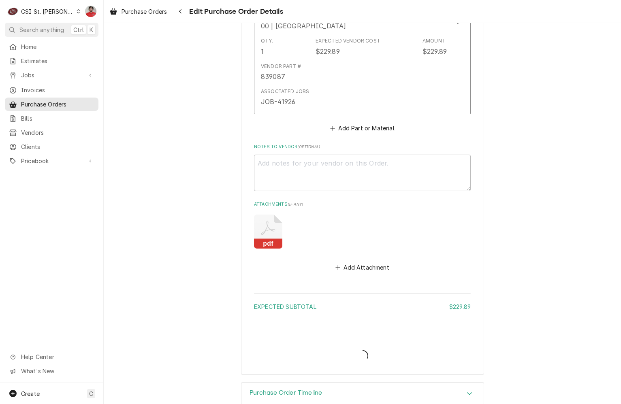
type textarea "x"
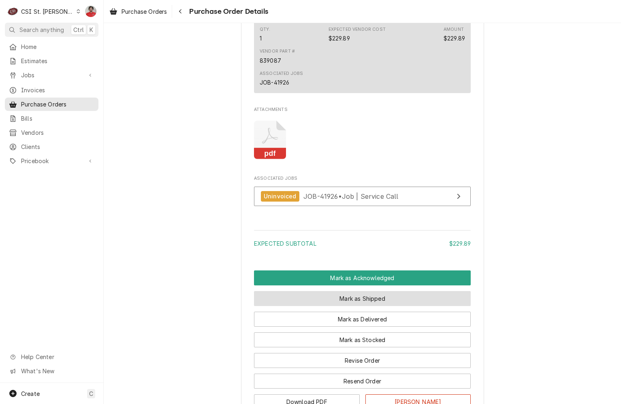
scroll to position [608, 0]
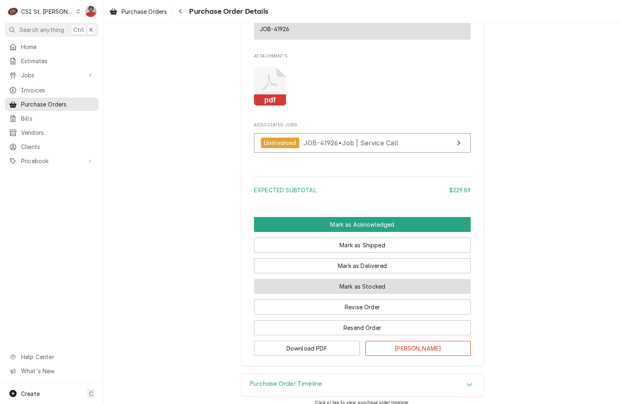
click at [362, 294] on button "Mark as Stocked" at bounding box center [362, 286] width 217 height 15
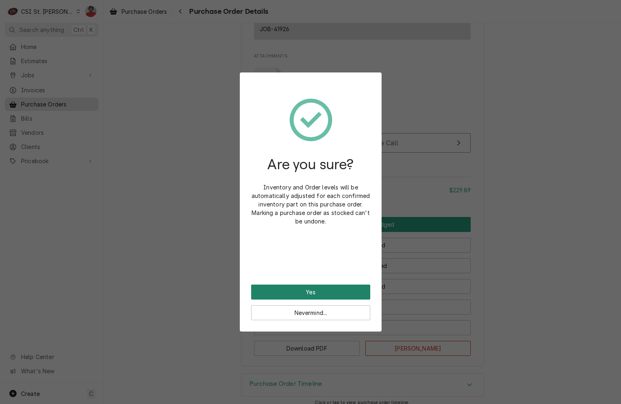
click at [350, 286] on button "Yes" at bounding box center [310, 292] width 119 height 15
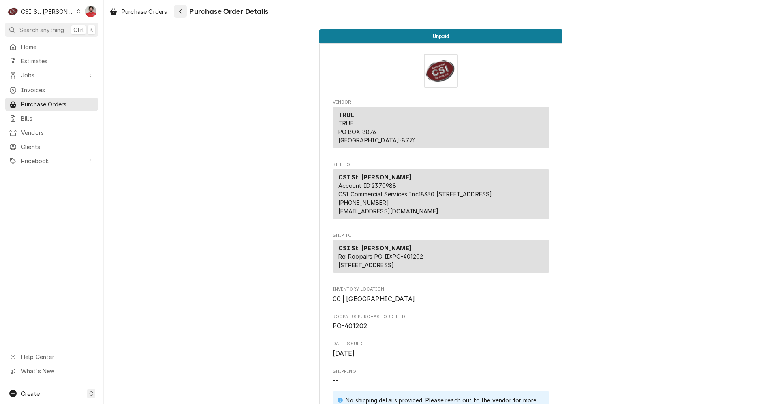
click at [183, 9] on div "Navigate back" at bounding box center [180, 11] width 8 height 8
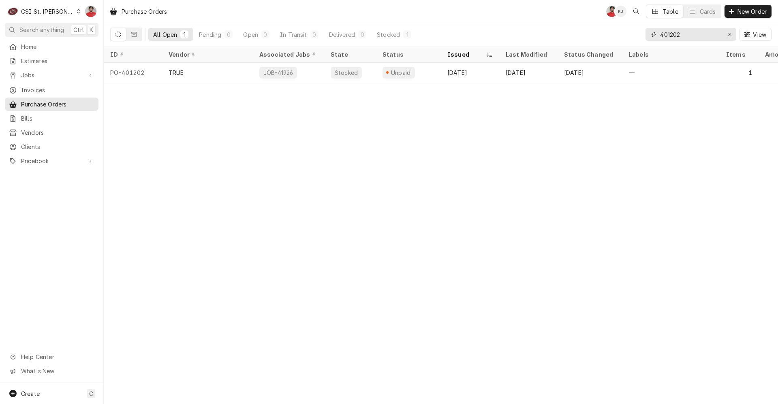
click at [683, 30] on input "401202" at bounding box center [690, 34] width 61 height 13
type input "401275"
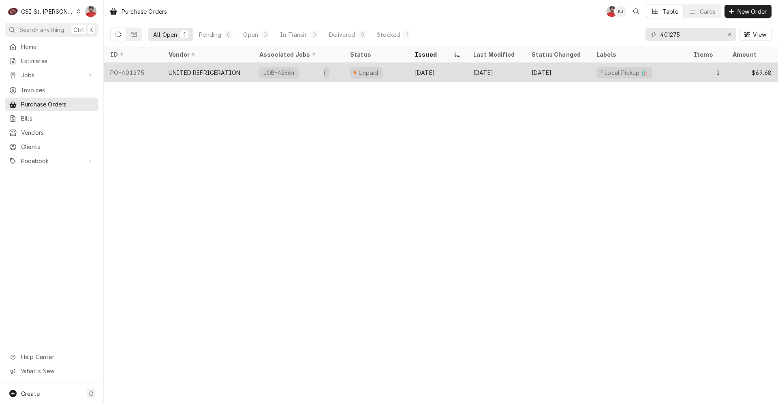
click at [583, 74] on div "Sep 18" at bounding box center [557, 72] width 65 height 19
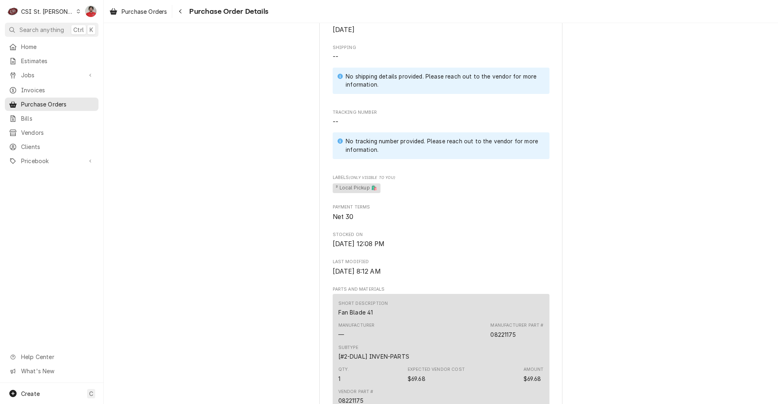
scroll to position [648, 0]
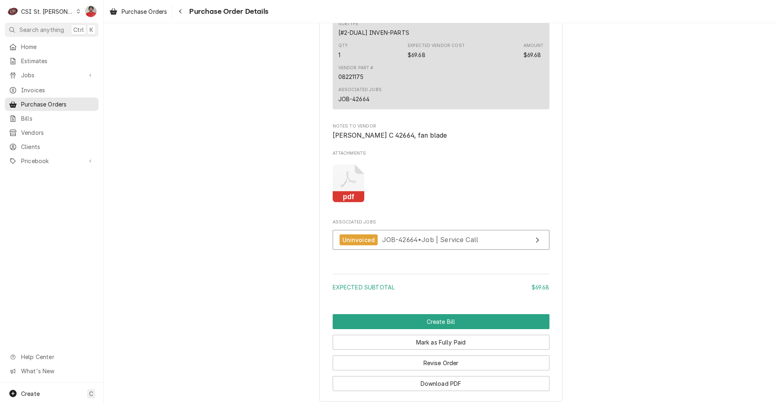
click at [352, 203] on icon "Attachments" at bounding box center [349, 183] width 32 height 38
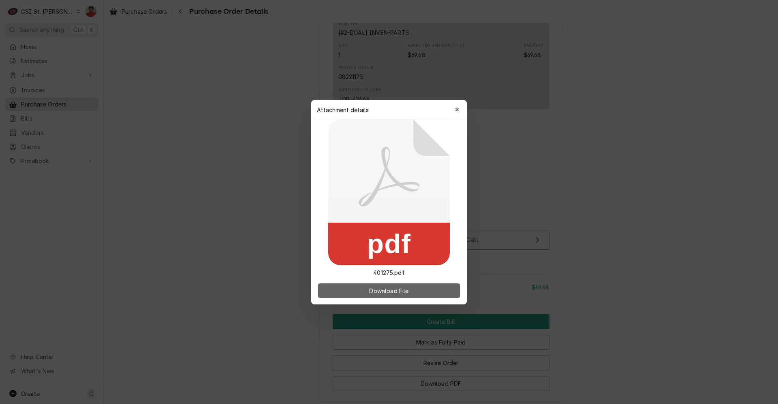
click at [364, 288] on button "Download File" at bounding box center [389, 291] width 143 height 15
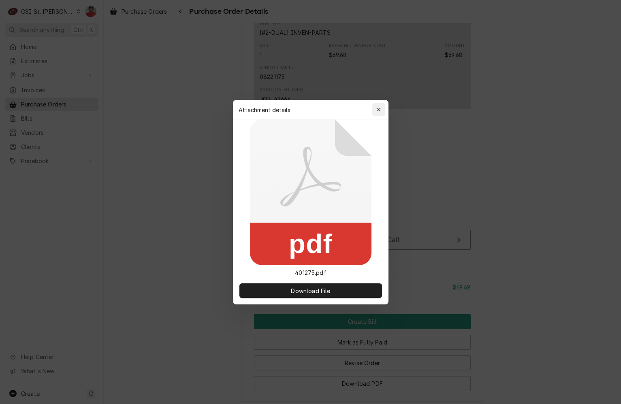
click at [375, 111] on div "button" at bounding box center [379, 110] width 8 height 8
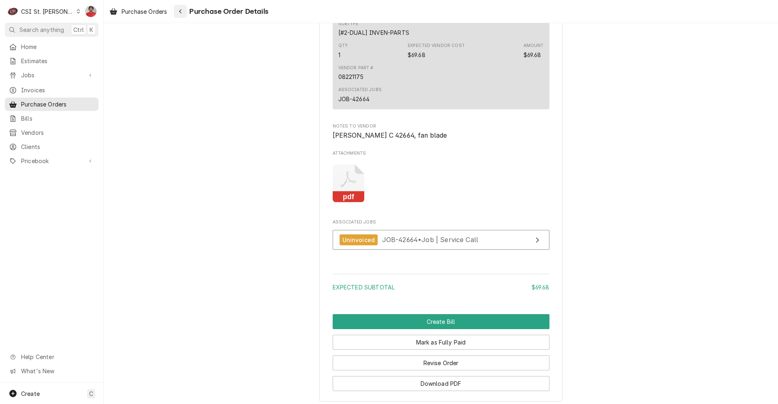
click at [180, 8] on div "Navigate back" at bounding box center [180, 11] width 8 height 8
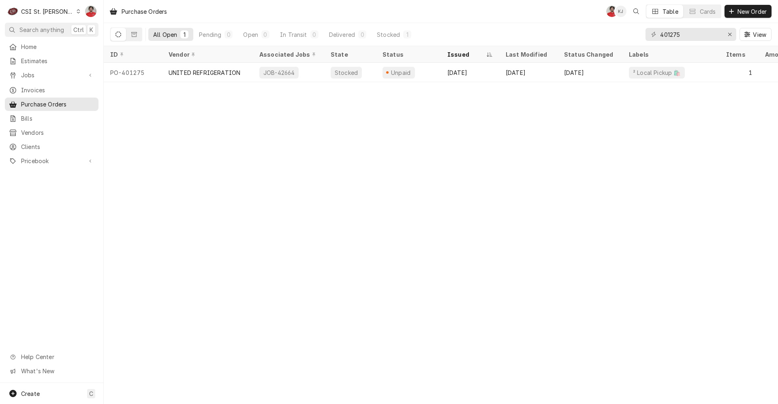
click at [38, 13] on div "CSI St. [PERSON_NAME]" at bounding box center [47, 11] width 53 height 9
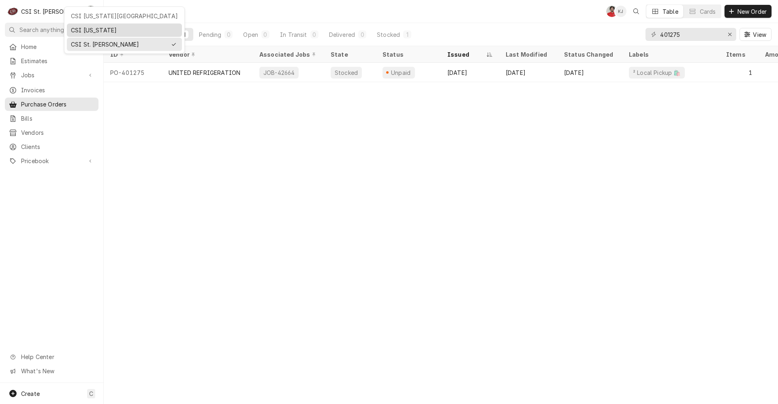
click at [73, 26] on div "CSI [US_STATE]" at bounding box center [124, 30] width 107 height 9
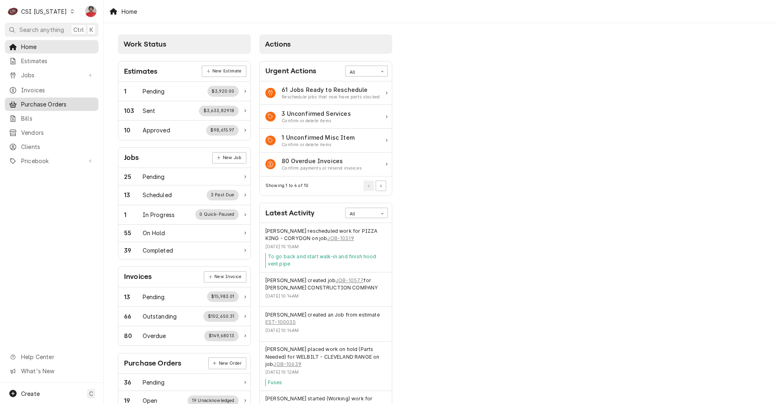
click at [57, 104] on span "Purchase Orders" at bounding box center [57, 104] width 73 height 9
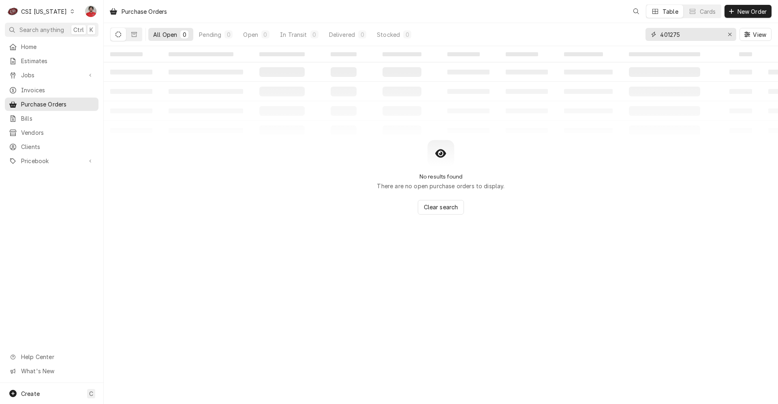
click at [703, 34] on input "401275" at bounding box center [690, 34] width 61 height 13
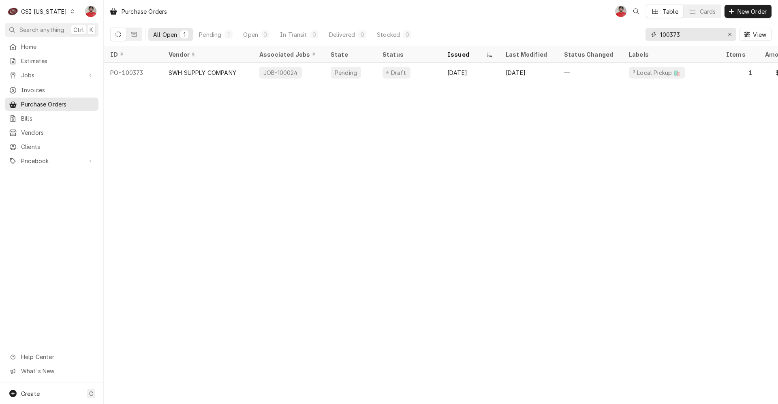
click at [702, 34] on input "100373" at bounding box center [690, 34] width 61 height 13
type input "100381"
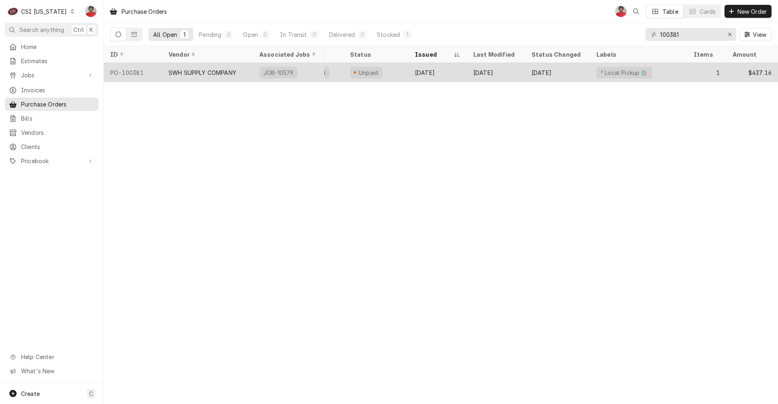
click at [313, 71] on div "JOB-10579" at bounding box center [288, 72] width 71 height 19
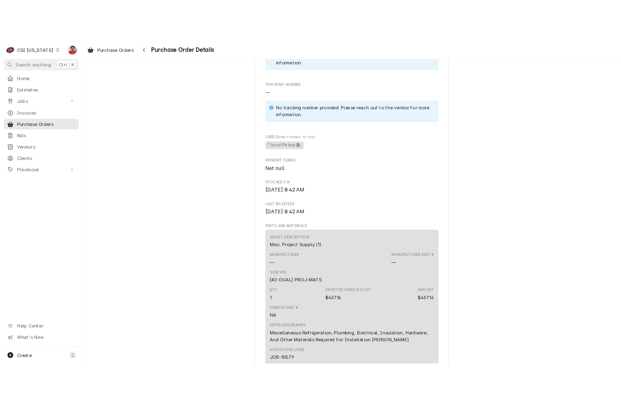
scroll to position [658, 0]
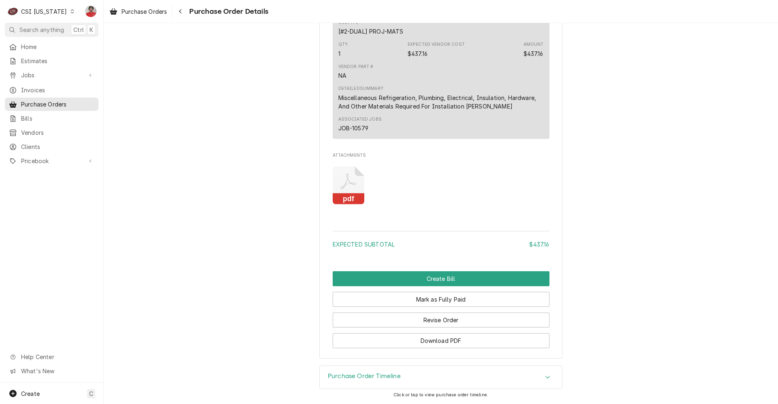
click at [340, 183] on icon "Attachments" at bounding box center [349, 185] width 32 height 38
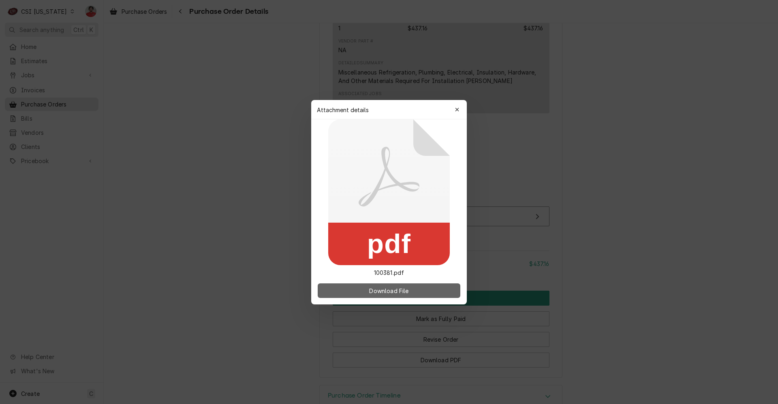
click at [334, 286] on button "Download File" at bounding box center [389, 291] width 143 height 15
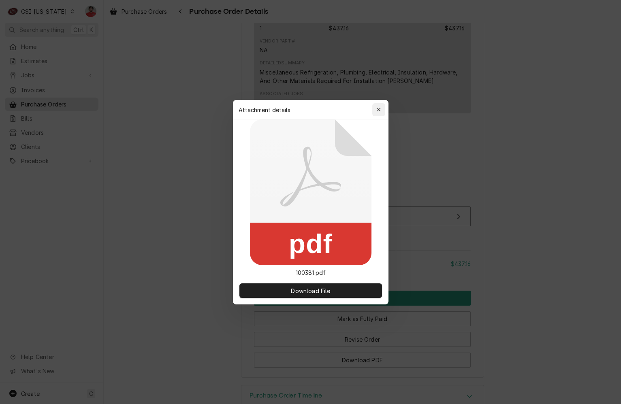
click at [378, 109] on icon "button" at bounding box center [378, 110] width 4 height 6
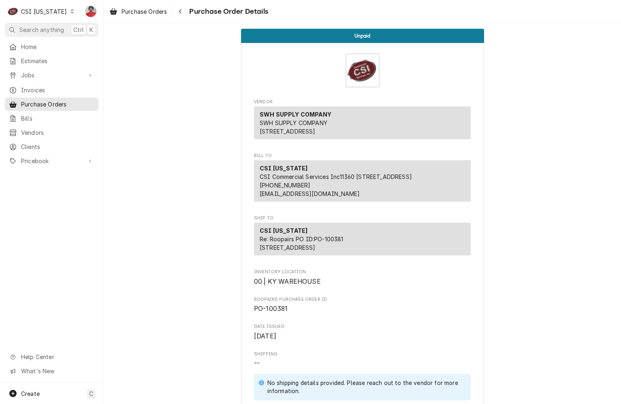
scroll to position [0, 0]
click at [183, 8] on div "Navigate back" at bounding box center [180, 11] width 8 height 8
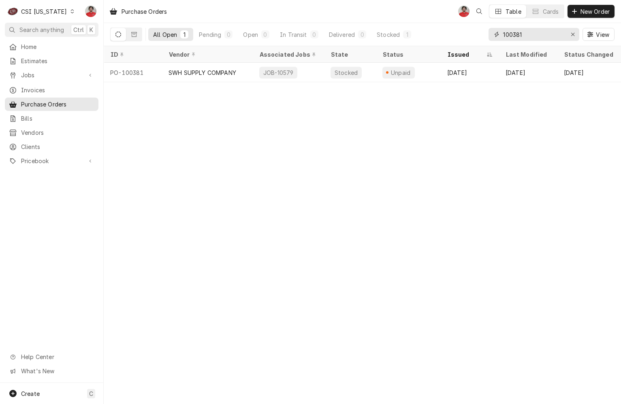
drag, startPoint x: 520, startPoint y: 36, endPoint x: 570, endPoint y: 24, distance: 50.8
click at [570, 24] on div "100381 View" at bounding box center [551, 34] width 126 height 23
click at [557, 35] on input "100383" at bounding box center [533, 34] width 61 height 13
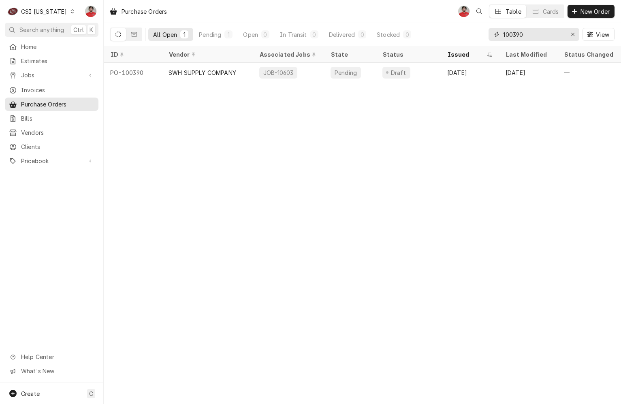
click at [557, 36] on input "100390" at bounding box center [533, 34] width 61 height 13
drag, startPoint x: 518, startPoint y: 38, endPoint x: 530, endPoint y: 36, distance: 12.7
click at [530, 36] on input "100388" at bounding box center [533, 34] width 61 height 13
drag, startPoint x: 518, startPoint y: 34, endPoint x: 548, endPoint y: 27, distance: 30.8
click at [548, 27] on div "100387 View" at bounding box center [551, 34] width 126 height 23
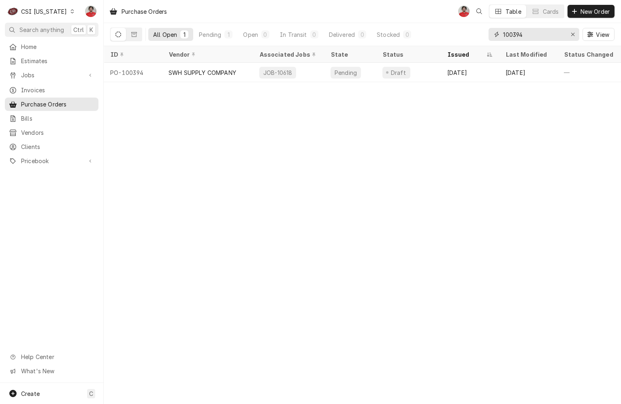
click at [518, 34] on input "100394" at bounding box center [533, 34] width 61 height 13
drag, startPoint x: 516, startPoint y: 34, endPoint x: 556, endPoint y: 32, distance: 40.2
click at [556, 32] on input "100394" at bounding box center [533, 34] width 61 height 13
drag, startPoint x: 545, startPoint y: 35, endPoint x: 424, endPoint y: 34, distance: 121.1
click at [427, 34] on div "All Open 1 Pending 1 Open 0 In Transit 0 Delivered 0 Stocked 0 100395 View" at bounding box center [362, 34] width 504 height 23
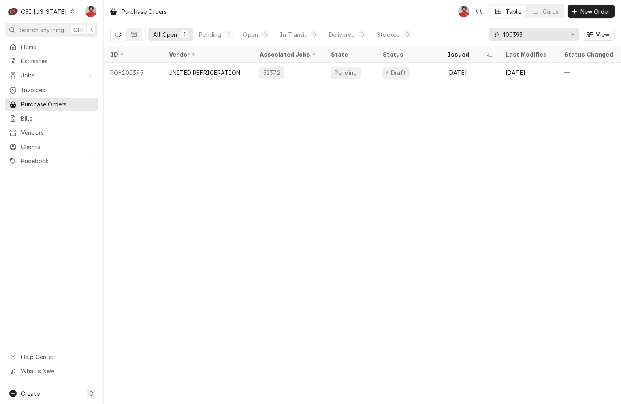
type input "s"
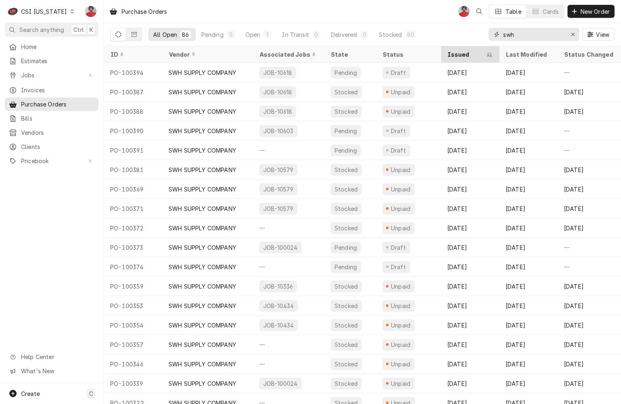
type input "swh"
click at [475, 50] on div "Issued" at bounding box center [469, 54] width 55 height 13
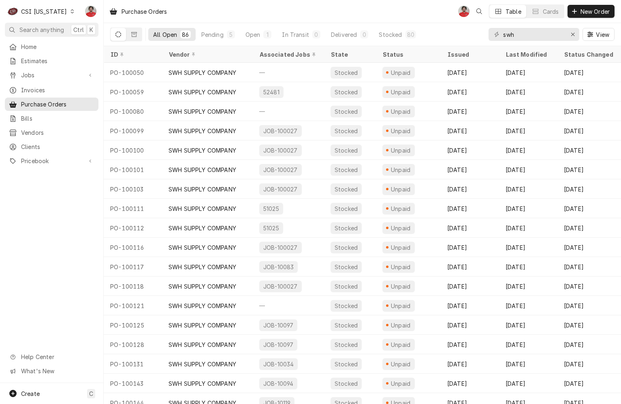
click at [475, 50] on div "Issued" at bounding box center [469, 54] width 44 height 9
click at [475, 50] on div "Issued" at bounding box center [469, 54] width 55 height 13
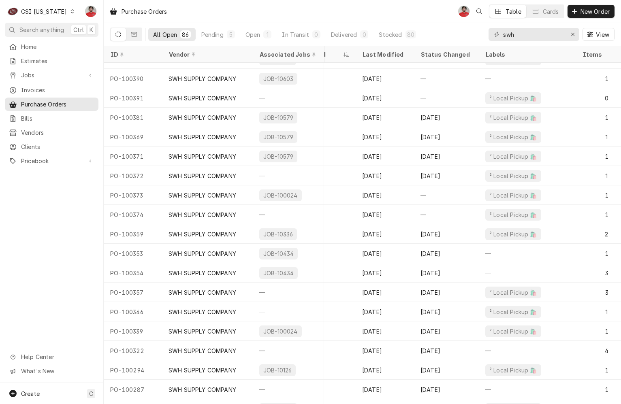
scroll to position [52, 195]
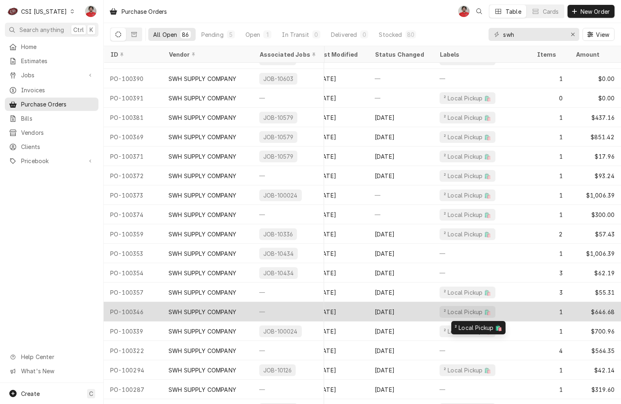
click at [513, 309] on div "² Local Pickup 🛍️" at bounding box center [481, 311] width 97 height 19
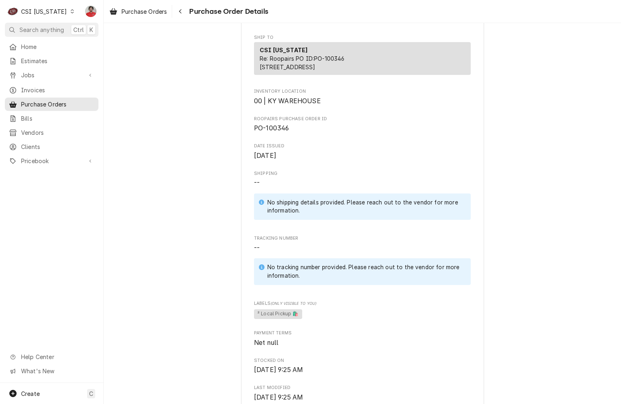
scroll to position [113, 0]
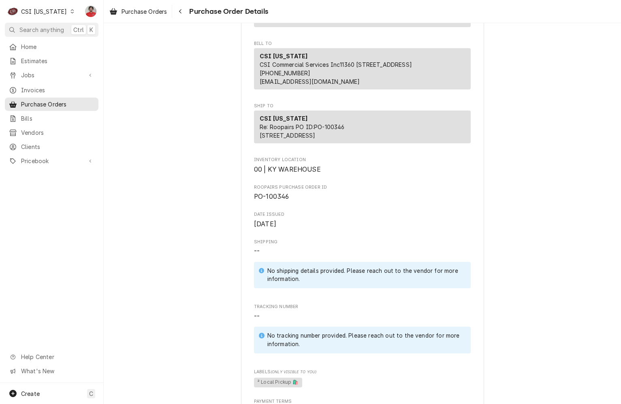
click at [282, 201] on span "PO-100346" at bounding box center [271, 197] width 35 height 8
drag, startPoint x: 286, startPoint y: 222, endPoint x: 263, endPoint y: 222, distance: 22.3
click at [263, 201] on span "PO-100346" at bounding box center [271, 197] width 35 height 8
copy span "100346"
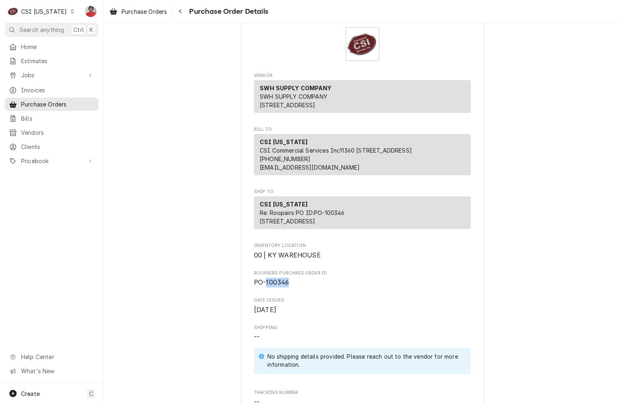
scroll to position [0, 0]
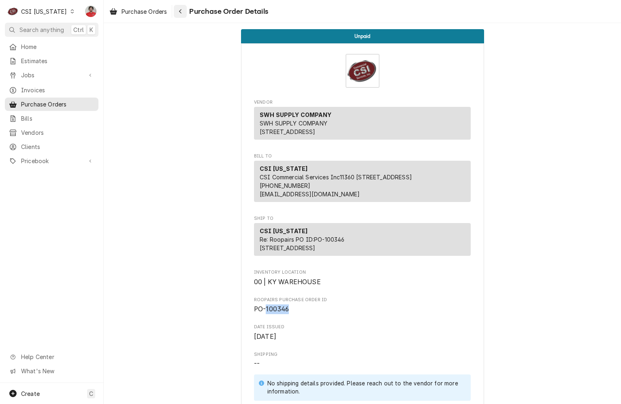
click at [180, 6] on button "Navigate back" at bounding box center [180, 11] width 13 height 13
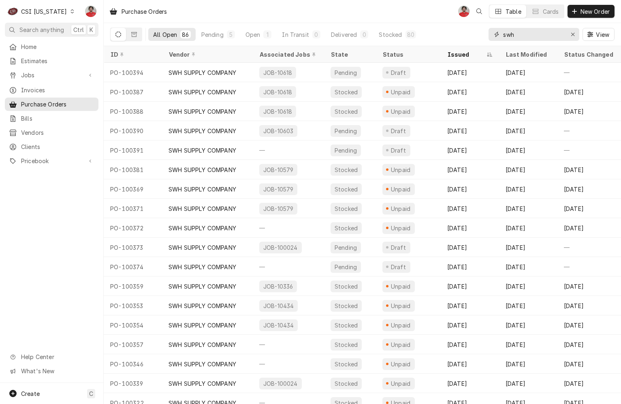
click at [533, 34] on input "swh" at bounding box center [533, 34] width 61 height 13
type input "100373"
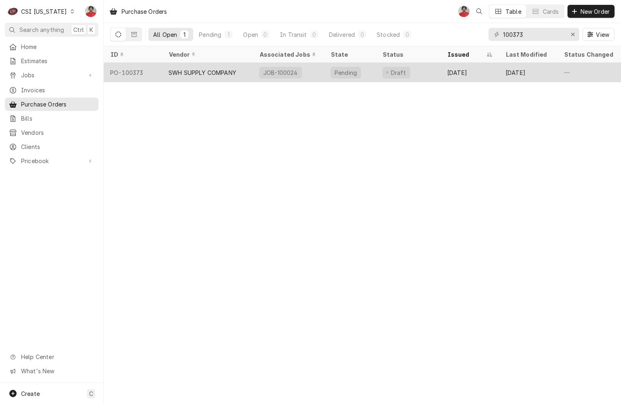
click at [355, 72] on div "Pending" at bounding box center [346, 72] width 24 height 9
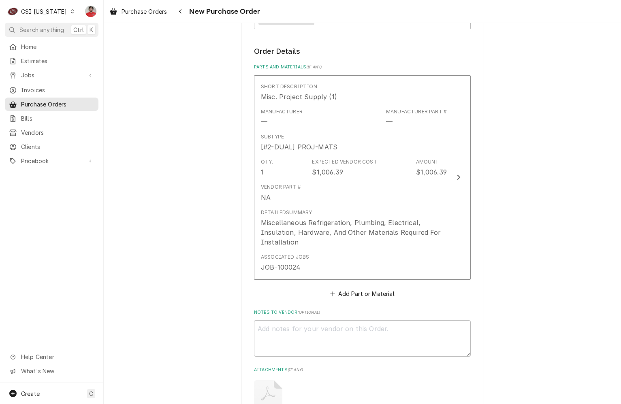
scroll to position [446, 0]
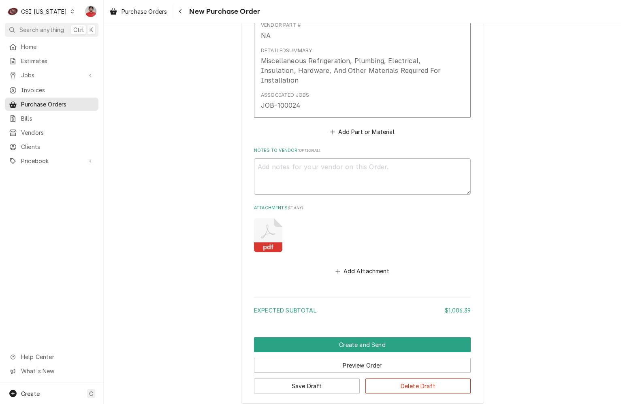
click at [272, 230] on icon "Attachments" at bounding box center [268, 235] width 28 height 34
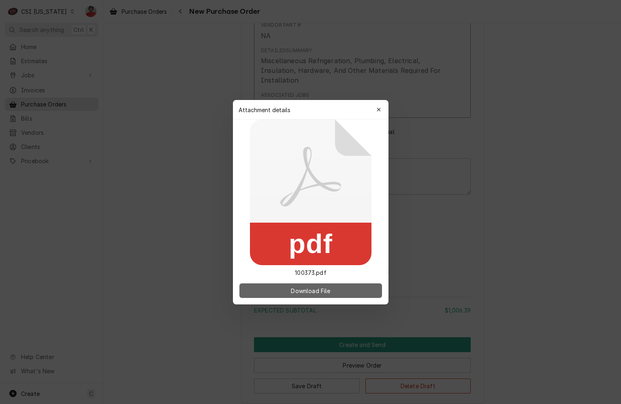
click at [295, 286] on button "Download File" at bounding box center [310, 291] width 143 height 15
click at [380, 108] on icon "button" at bounding box center [378, 110] width 4 height 6
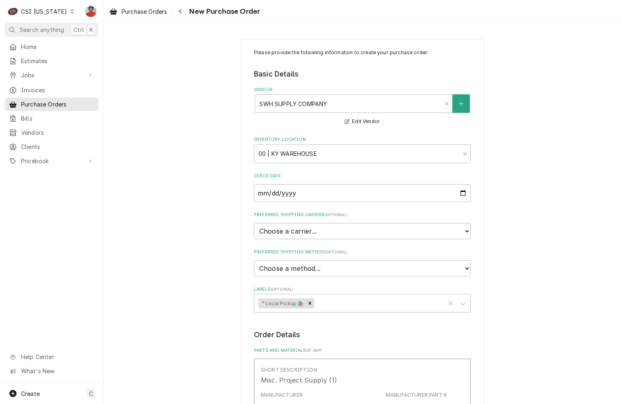
scroll to position [243, 0]
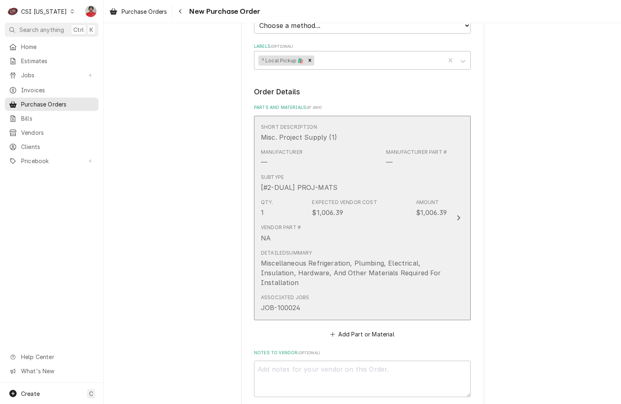
click at [392, 275] on div "Miscellaneous Refrigeration, Plumbing, Electrical, Insulation, Hardware, And Ot…" at bounding box center [354, 272] width 186 height 29
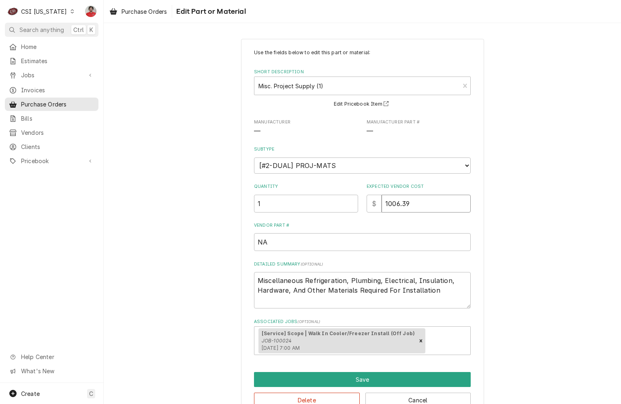
drag, startPoint x: 411, startPoint y: 207, endPoint x: 343, endPoint y: 206, distance: 68.1
click at [354, 206] on div "Quantity 1 Expected Vendor Cost $ 1006.39" at bounding box center [362, 197] width 217 height 29
type textarea "x"
type input "8"
type textarea "x"
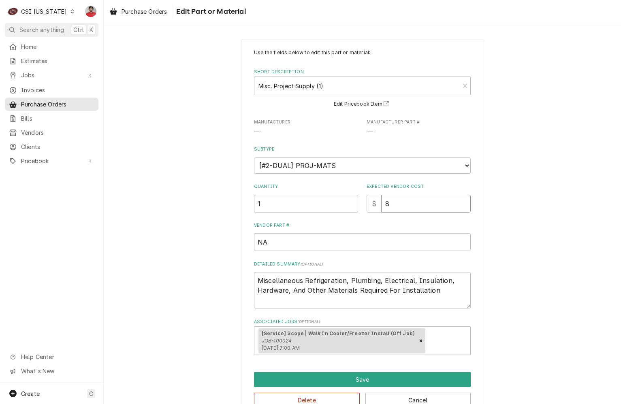
type input "83"
type textarea "x"
type input "838"
type textarea "x"
type input "838.0"
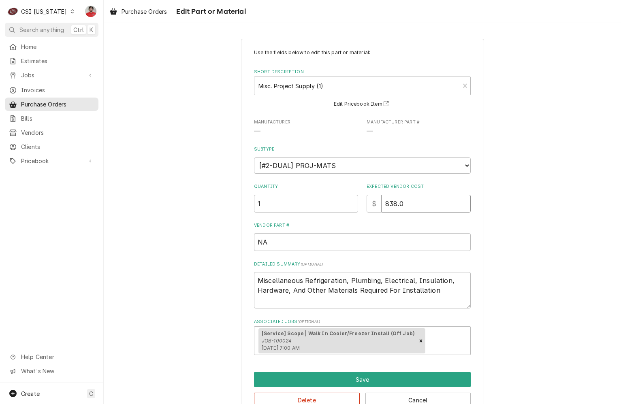
type textarea "x"
type input "838.05"
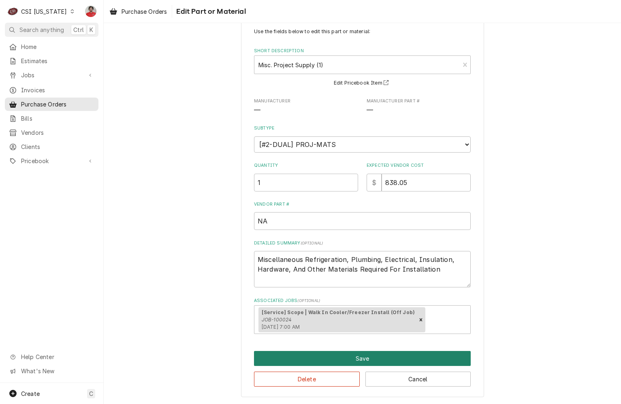
click at [354, 361] on button "Save" at bounding box center [362, 358] width 217 height 15
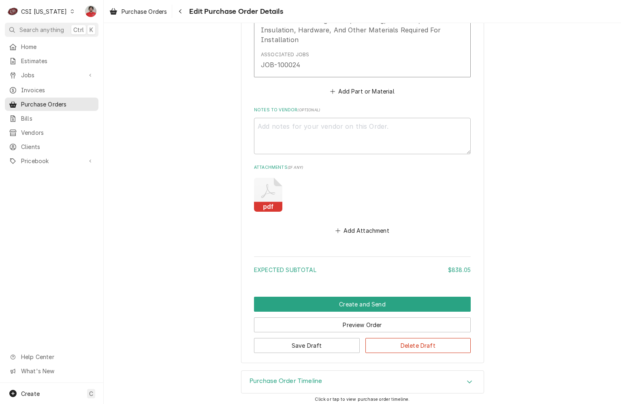
scroll to position [284, 0]
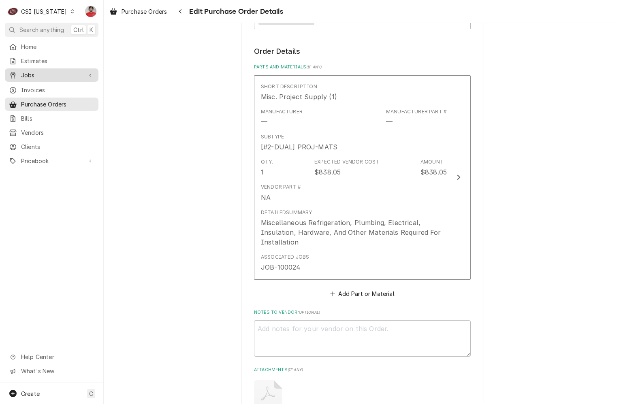
drag, startPoint x: 91, startPoint y: 73, endPoint x: 84, endPoint y: 75, distance: 6.8
click at [91, 73] on icon "Dynamic Content Wrapper" at bounding box center [90, 75] width 2 height 4
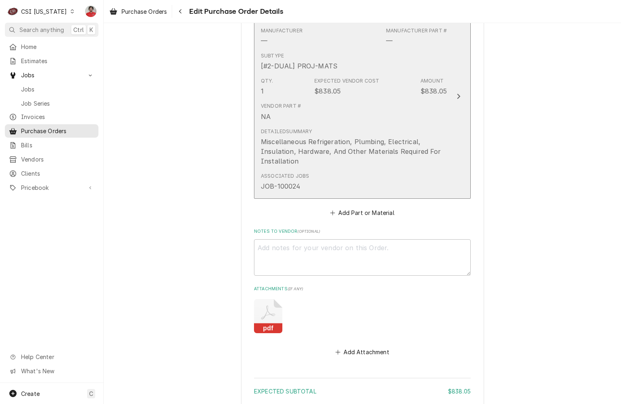
scroll to position [491, 0]
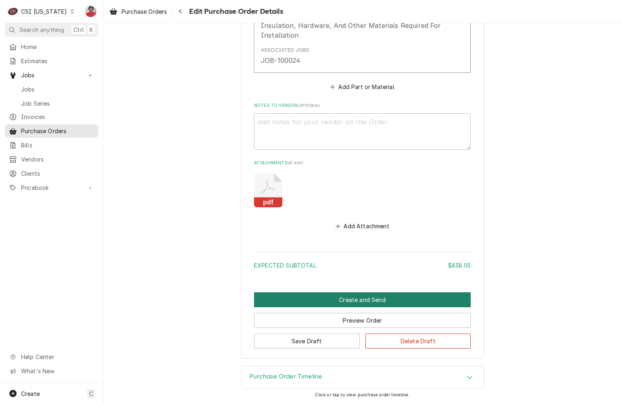
click at [309, 294] on button "Create and Send" at bounding box center [362, 299] width 217 height 15
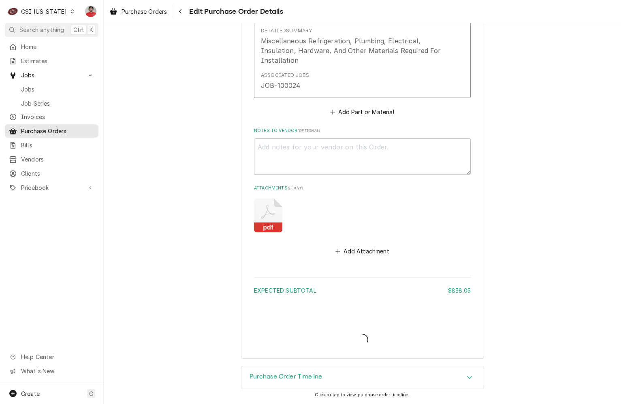
type textarea "x"
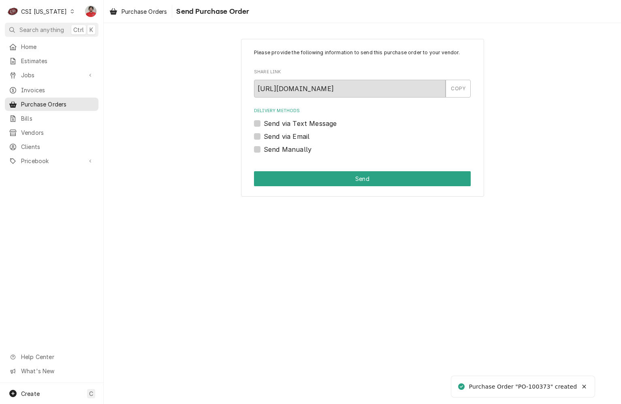
click at [294, 149] on label "Send Manually" at bounding box center [288, 150] width 48 height 10
click at [294, 149] on input "Send Manually" at bounding box center [372, 154] width 217 height 18
checkbox input "true"
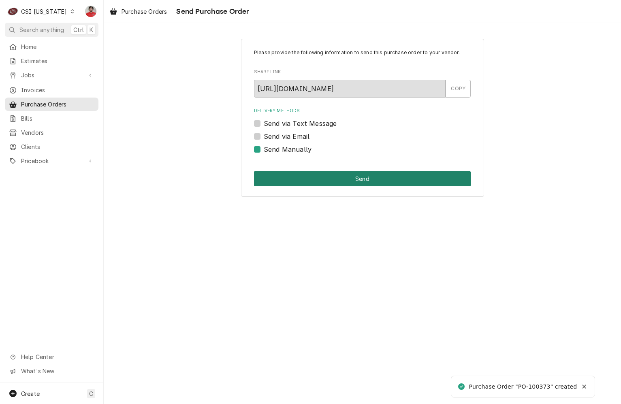
click at [309, 178] on button "Send" at bounding box center [362, 178] width 217 height 15
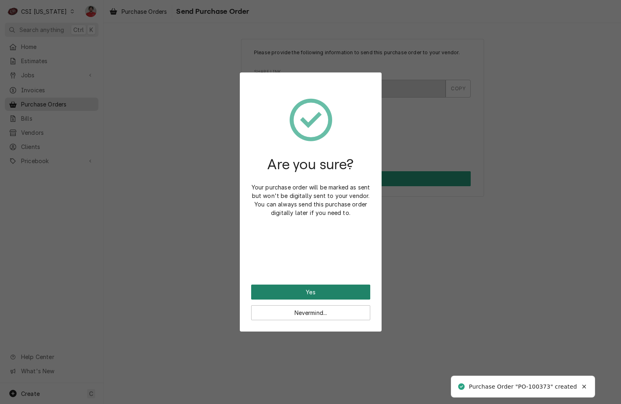
click at [326, 294] on button "Yes" at bounding box center [310, 292] width 119 height 15
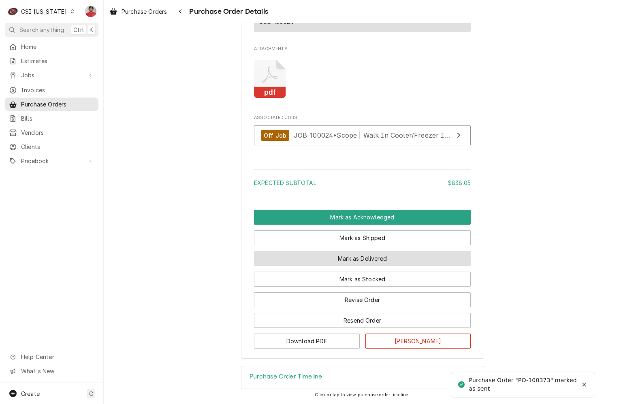
scroll to position [662, 0]
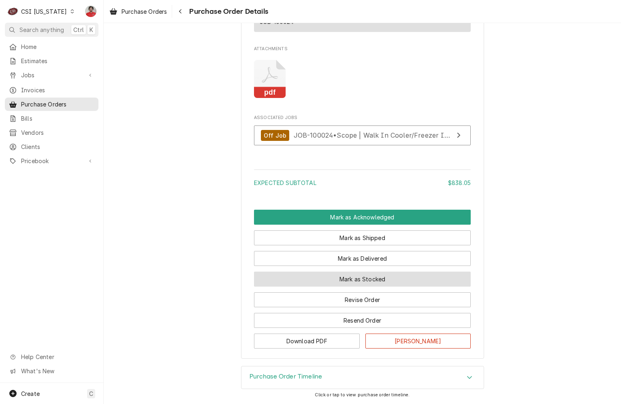
click at [346, 277] on button "Mark as Stocked" at bounding box center [362, 279] width 217 height 15
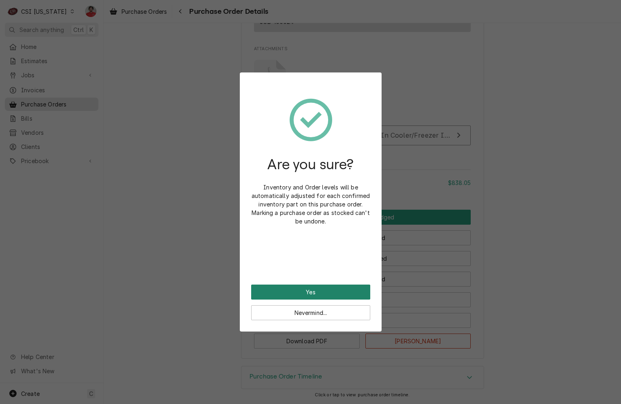
click at [340, 295] on button "Yes" at bounding box center [310, 292] width 119 height 15
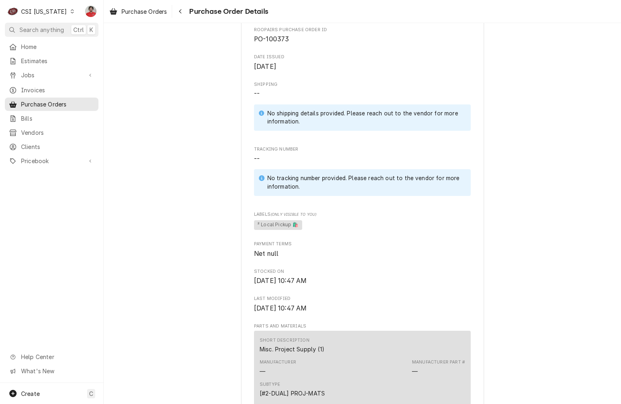
scroll to position [284, 0]
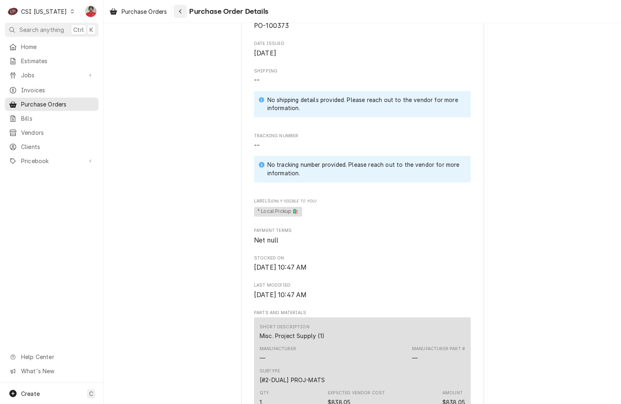
click at [181, 10] on icon "Navigate back" at bounding box center [181, 12] width 4 height 6
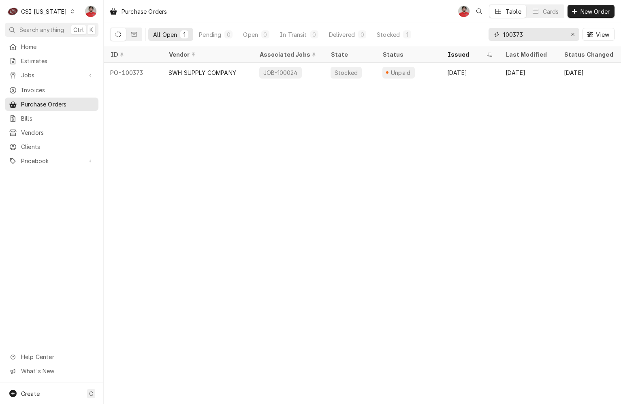
drag, startPoint x: 516, startPoint y: 38, endPoint x: 525, endPoint y: 34, distance: 9.6
click at [525, 34] on input "100373" at bounding box center [533, 34] width 61 height 13
type input "100374"
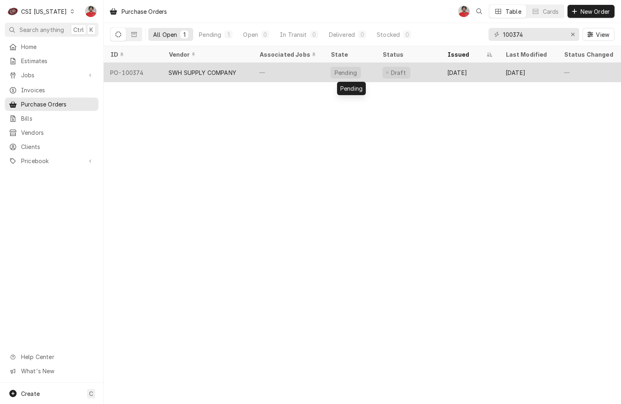
click at [371, 75] on div "Pending" at bounding box center [350, 72] width 52 height 19
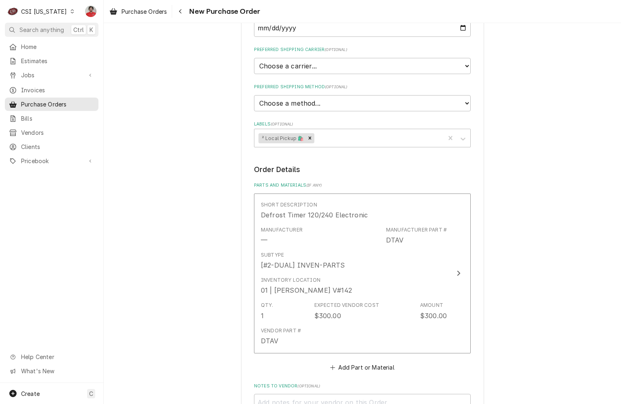
scroll to position [324, 0]
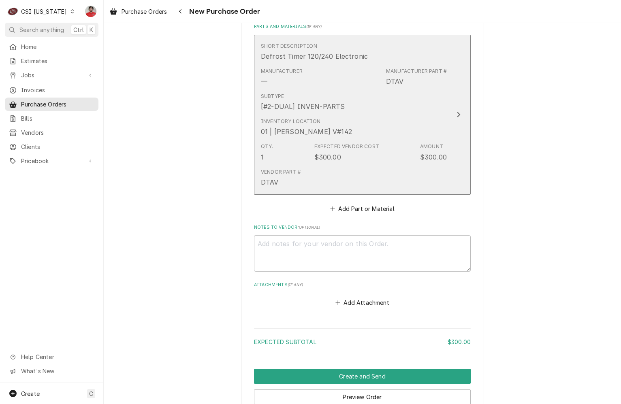
click at [337, 130] on div "01 | BRYANT JOLLEY V#142" at bounding box center [306, 132] width 91 height 10
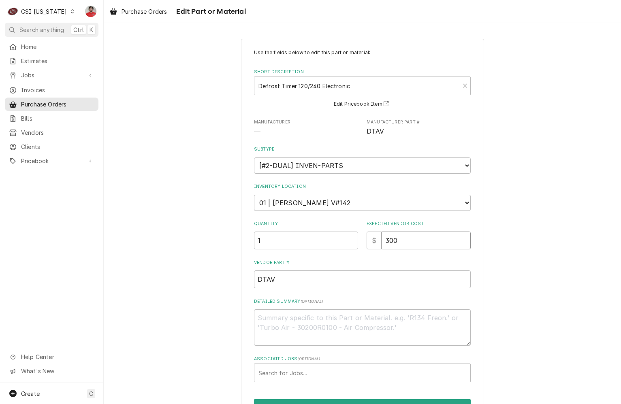
click at [367, 240] on div "$ 300" at bounding box center [419, 241] width 104 height 18
type textarea "x"
type input "1"
type textarea "x"
type input "13"
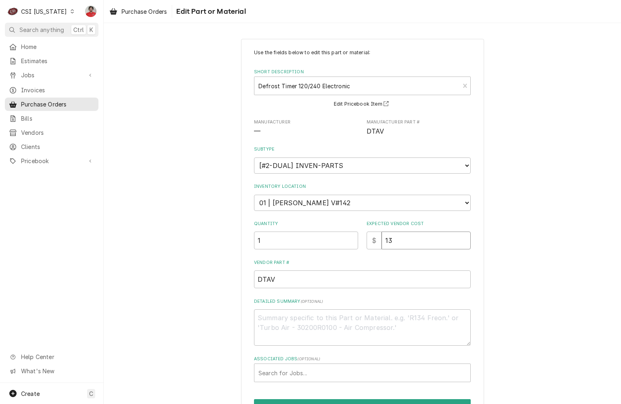
type textarea "x"
type input "137"
type textarea "x"
type input "137.7"
type textarea "x"
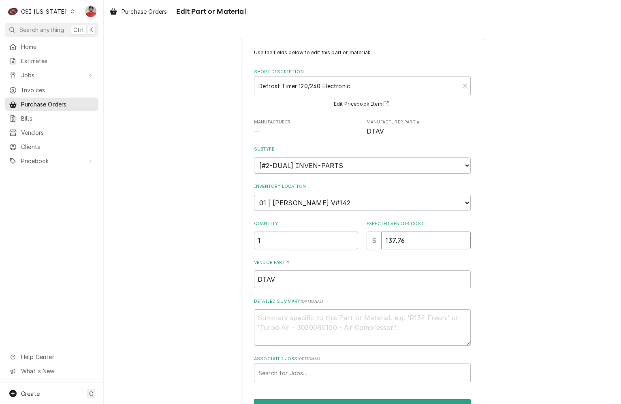
type input "137.76"
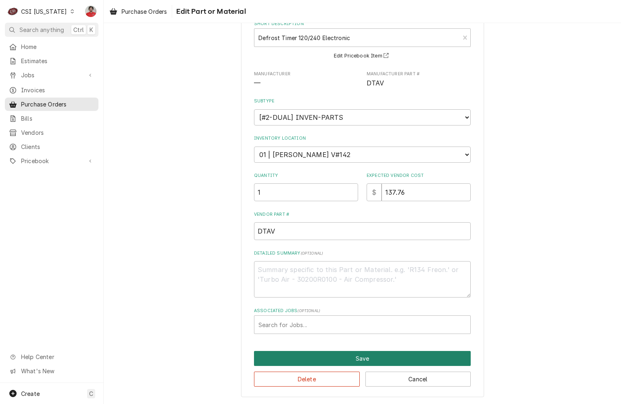
click at [350, 362] on button "Save" at bounding box center [362, 358] width 217 height 15
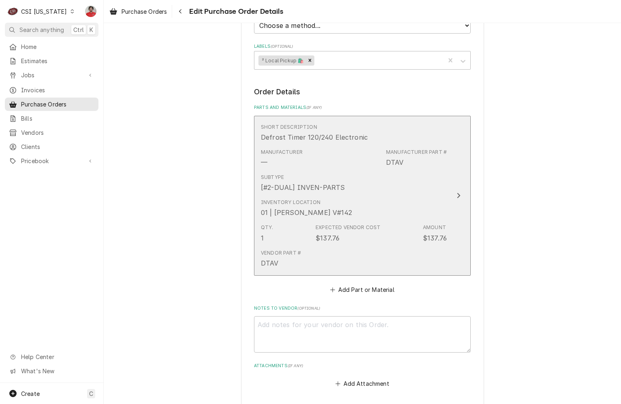
scroll to position [401, 0]
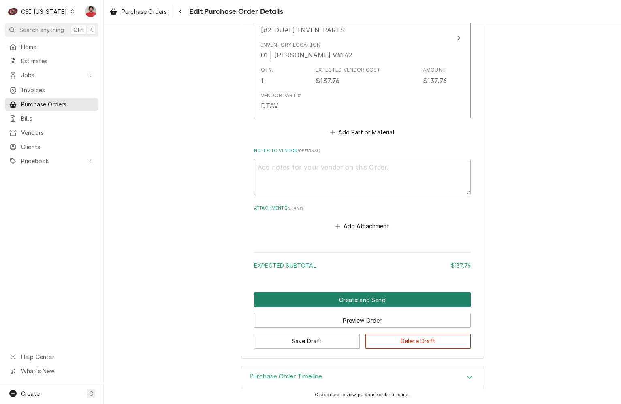
click at [439, 300] on button "Create and Send" at bounding box center [362, 299] width 217 height 15
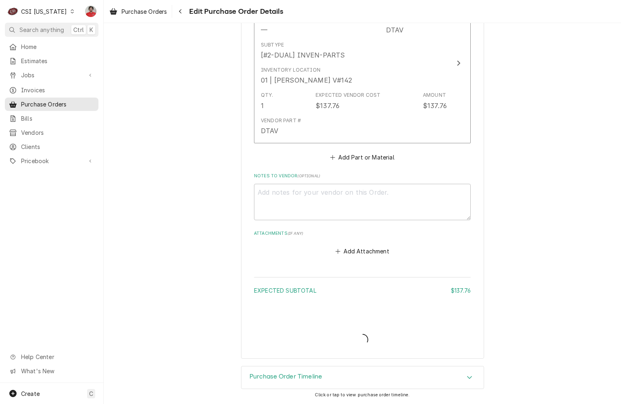
type textarea "x"
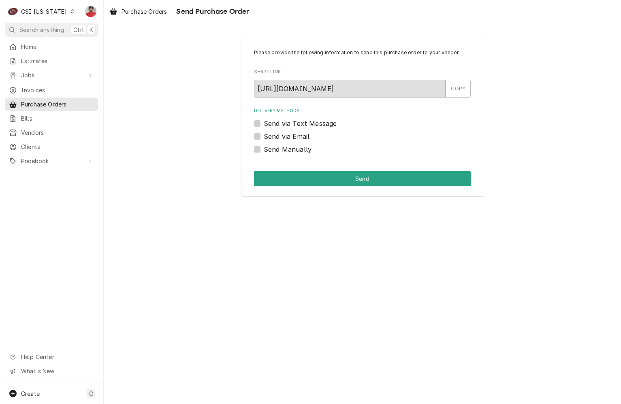
click at [292, 147] on label "Send Manually" at bounding box center [288, 150] width 48 height 10
click at [292, 147] on input "Send Manually" at bounding box center [372, 154] width 217 height 18
checkbox input "true"
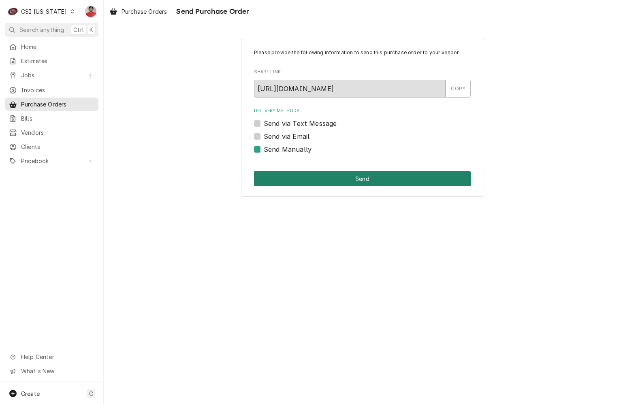
click at [299, 180] on button "Send" at bounding box center [362, 178] width 217 height 15
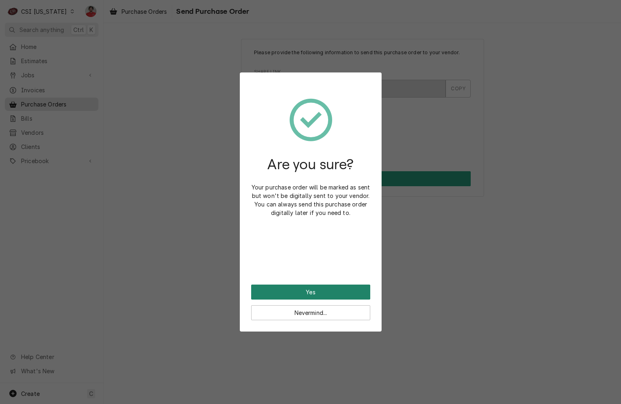
click at [323, 288] on button "Yes" at bounding box center [310, 292] width 119 height 15
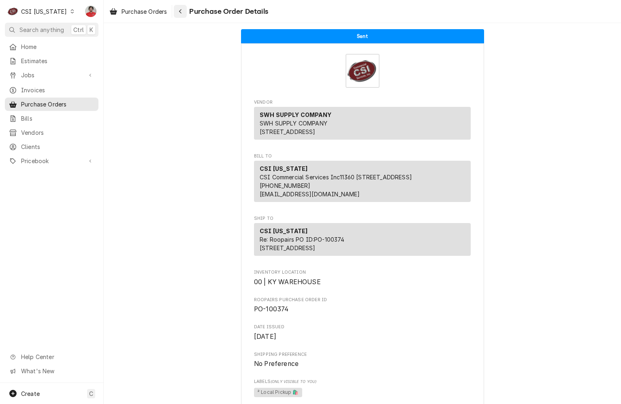
click at [183, 14] on div "Navigate back" at bounding box center [180, 11] width 8 height 8
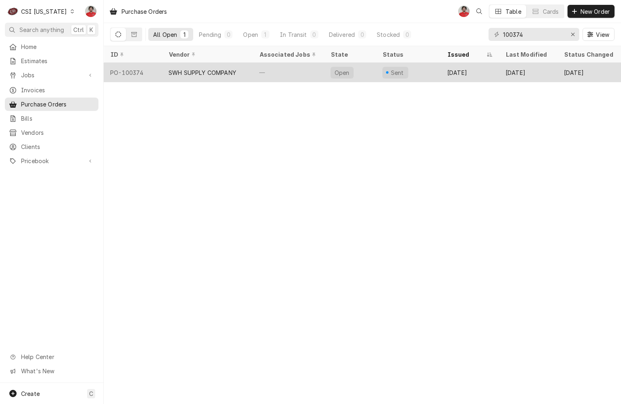
click at [299, 77] on div "—" at bounding box center [288, 72] width 71 height 19
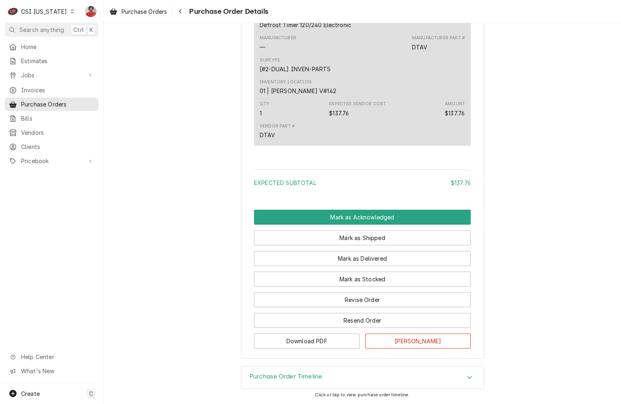
scroll to position [518, 0]
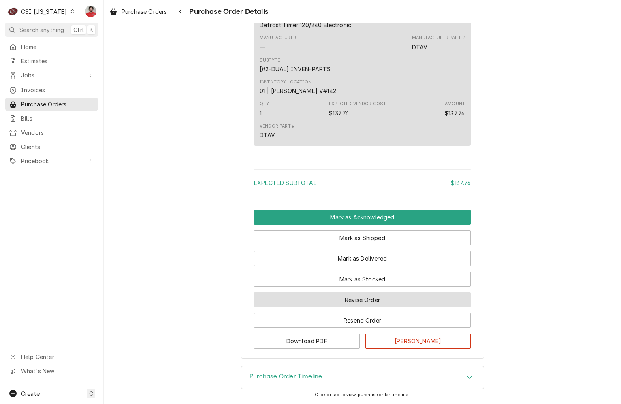
click at [349, 306] on button "Revise Order" at bounding box center [362, 299] width 217 height 15
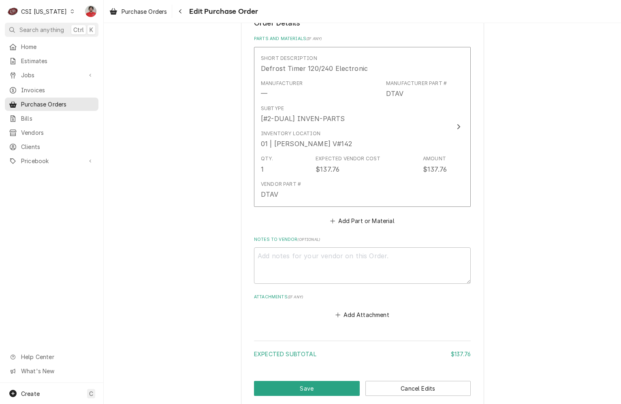
scroll to position [324, 0]
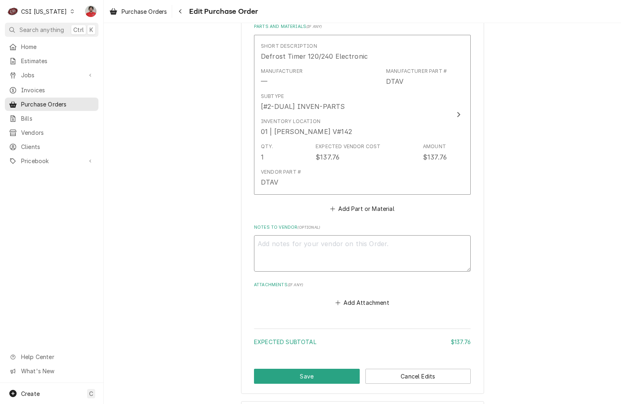
click at [330, 259] on textarea "Notes to Vendor ( optional )" at bounding box center [362, 253] width 217 height 36
type textarea "x"
type textarea "I"
type textarea "x"
type textarea "INv"
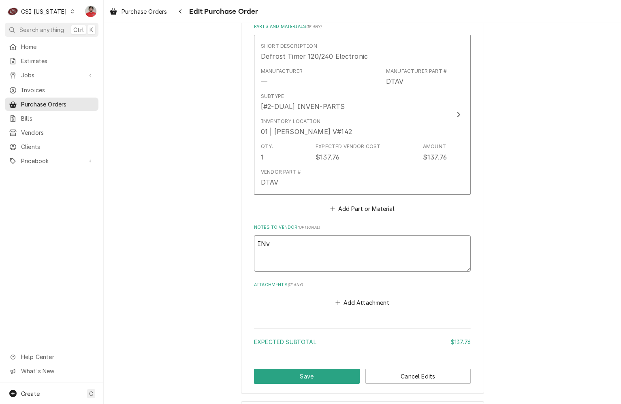
type textarea "x"
type textarea "INvo"
type textarea "x"
type textarea "INvoic"
type textarea "x"
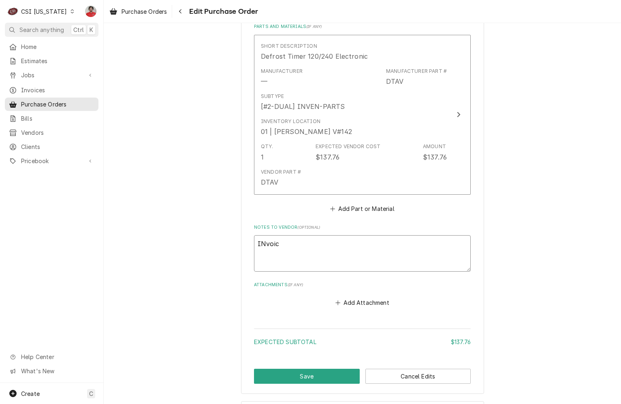
type textarea "INvoice"
type textarea "x"
type textarea "INvoic"
type textarea "x"
type textarea "INvoi"
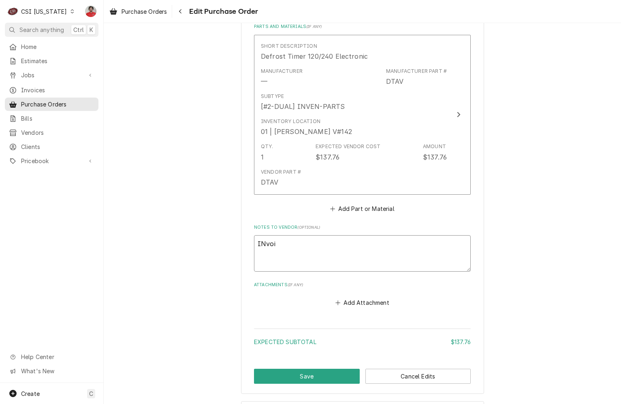
type textarea "x"
type textarea "INvo"
type textarea "x"
type textarea "INv"
type textarea "x"
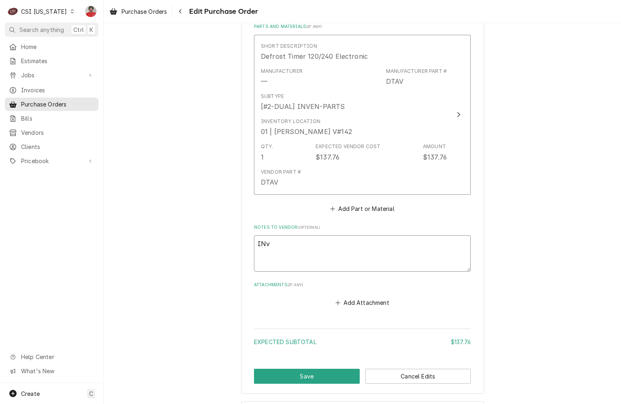
type textarea "IN"
type textarea "x"
type textarea "I"
type textarea "x"
type textarea "In"
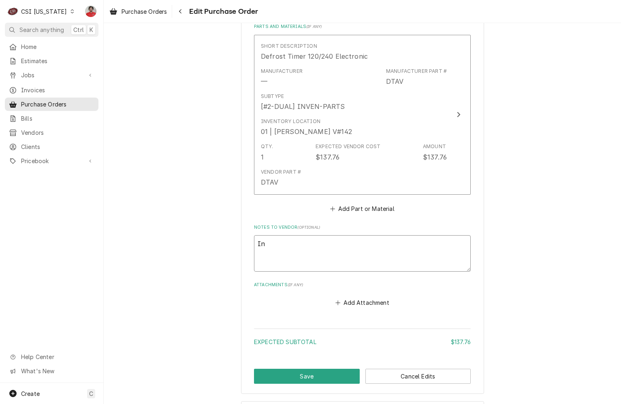
type textarea "x"
type textarea "Invo"
type textarea "x"
type textarea "Invoi"
type textarea "x"
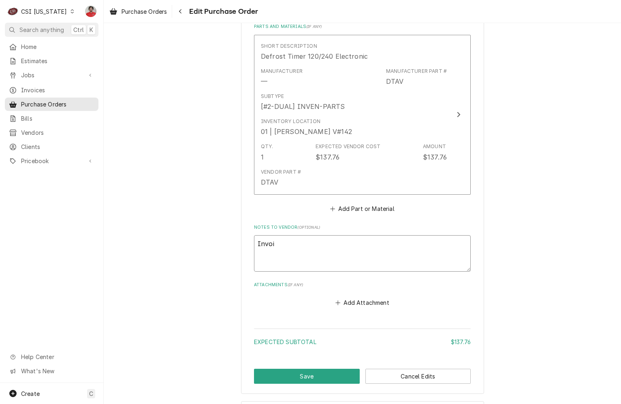
type textarea "Invoic"
type textarea "x"
type textarea "Invoice"
type textarea "x"
type textarea "Invoice i"
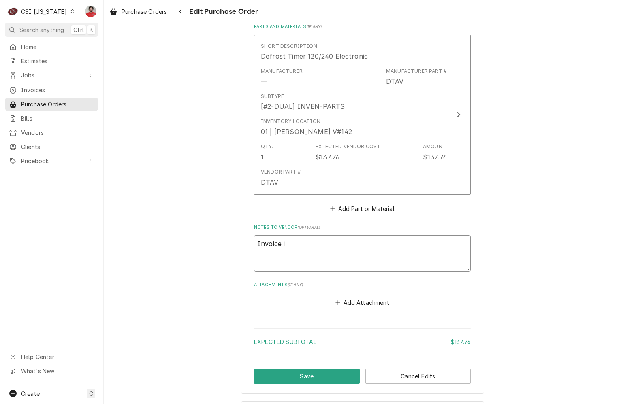
type textarea "x"
type textarea "Invoice is"
type textarea "x"
type textarea "Invoice is"
type textarea "x"
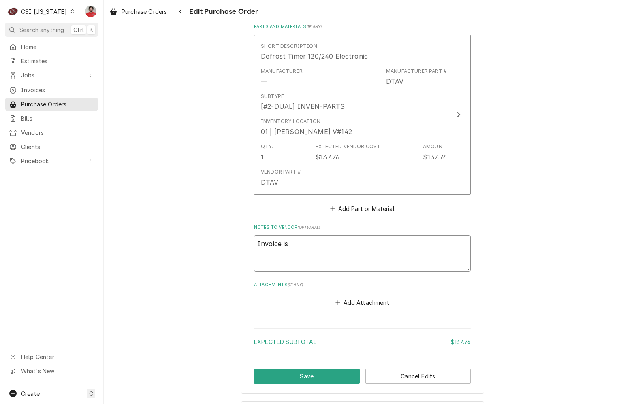
type textarea "Invoice is i"
type textarea "x"
type textarea "Invoice is ima"
type textarea "x"
type textarea "Invoice is imag"
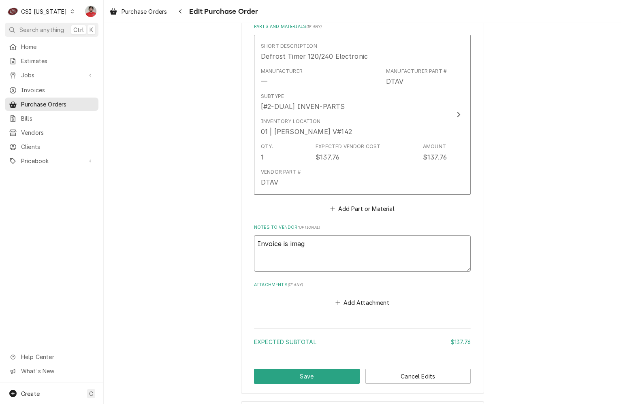
type textarea "x"
type textarea "Invoice is image"
type textarea "x"
type textarea "Invoice is imaged"
type textarea "x"
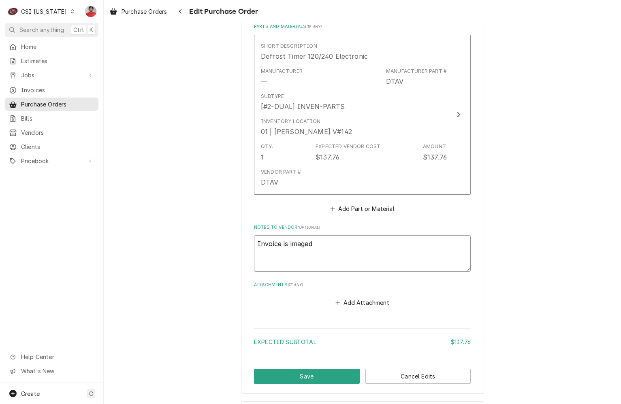
type textarea "Invoice is imaged"
type textarea "x"
type textarea "Invoice is imaged i"
type textarea "x"
type textarea "Invoice is imaged in"
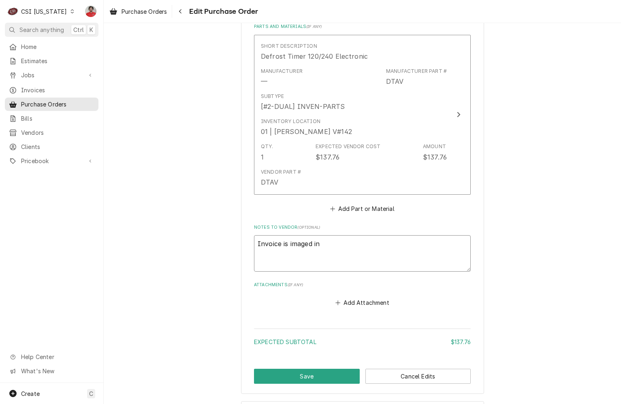
type textarea "x"
type textarea "Invoice is imaged in"
click at [371, 251] on textarea "Invoice is imaged in" at bounding box center [362, 253] width 217 height 36
type textarea "x"
type textarea "Invoice is imaged in 1"
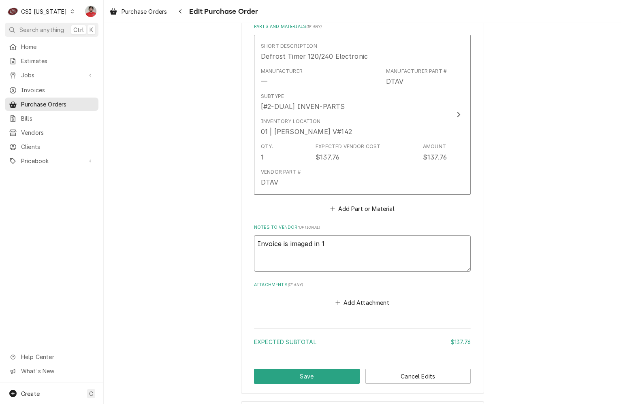
type textarea "x"
type textarea "Invoice is imaged in 10"
type textarea "x"
type textarea "Invoice is imaged in 100"
type textarea "x"
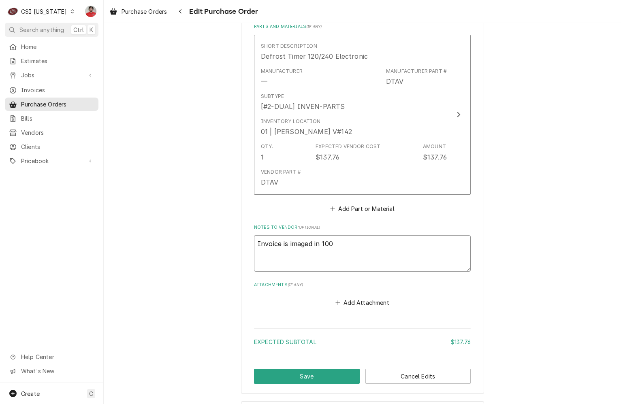
type textarea "Invoice is imaged in 1003"
type textarea "x"
type textarea "Invoice is imaged in 10037"
type textarea "x"
type textarea "Invoice is imaged in 100373"
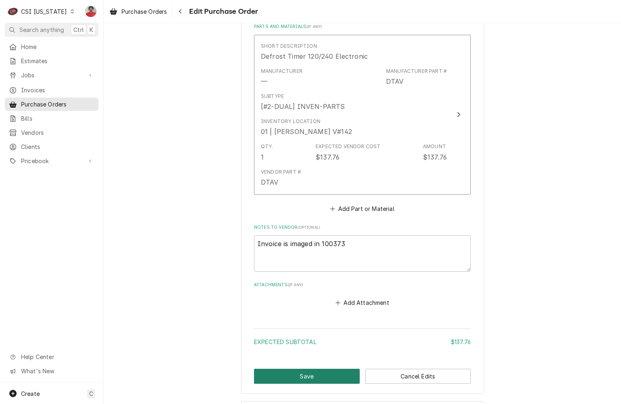
click at [320, 373] on button "Save" at bounding box center [307, 376] width 106 height 15
type textarea "x"
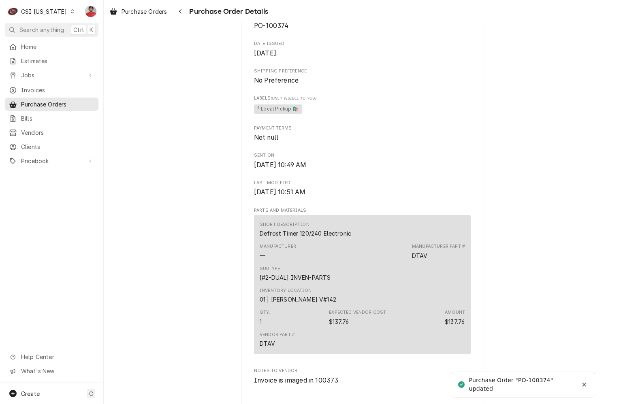
scroll to position [545, 0]
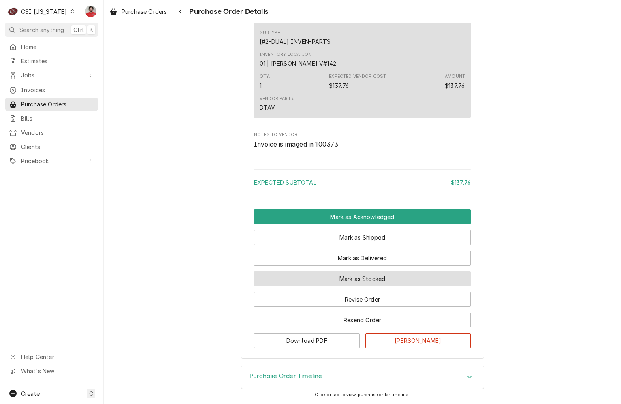
click at [332, 278] on button "Mark as Stocked" at bounding box center [362, 278] width 217 height 15
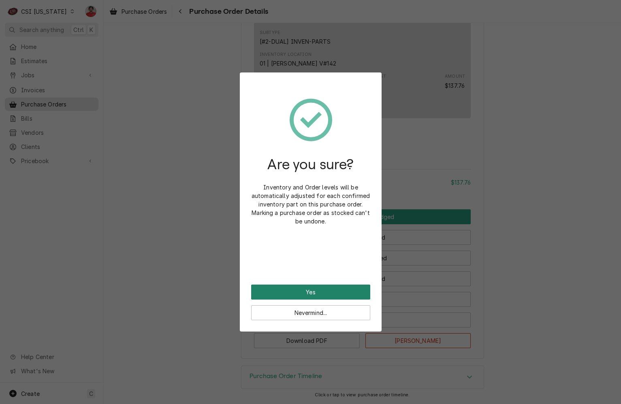
click at [325, 290] on button "Yes" at bounding box center [310, 292] width 119 height 15
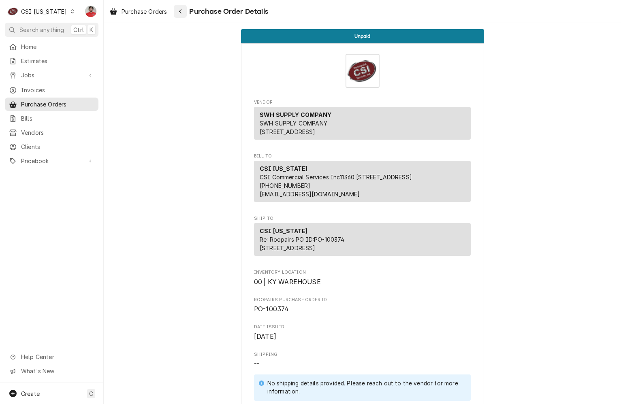
click at [187, 12] on button "Navigate back" at bounding box center [180, 11] width 13 height 13
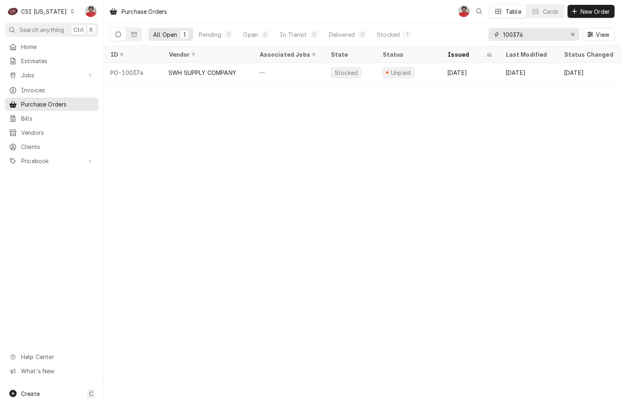
click at [546, 37] on input "100374" at bounding box center [533, 34] width 61 height 13
type input "100383"
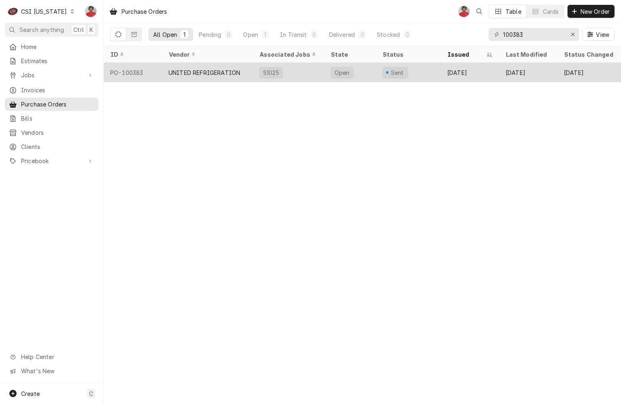
click at [436, 73] on div "Sent" at bounding box center [408, 72] width 65 height 19
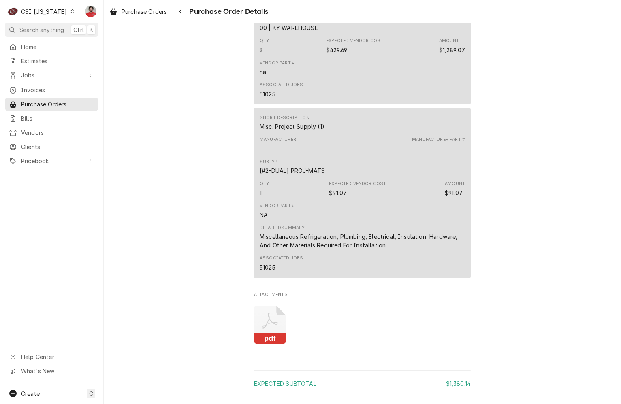
scroll to position [689, 0]
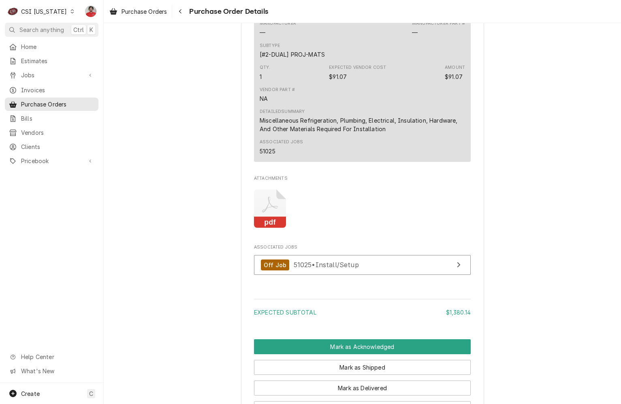
click at [279, 228] on icon "Attachments" at bounding box center [270, 209] width 32 height 38
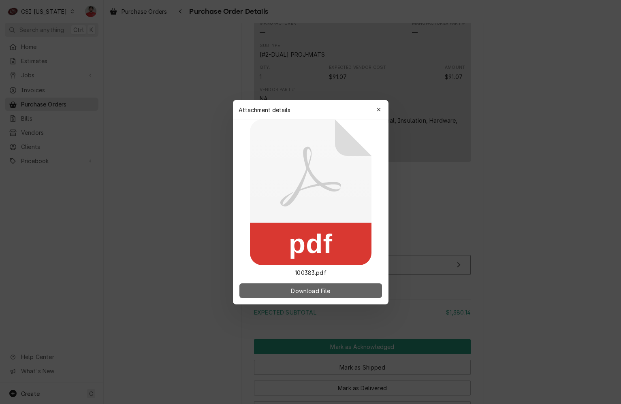
click at [302, 292] on span "Download File" at bounding box center [310, 290] width 43 height 9
click at [378, 107] on icon "button" at bounding box center [378, 110] width 4 height 6
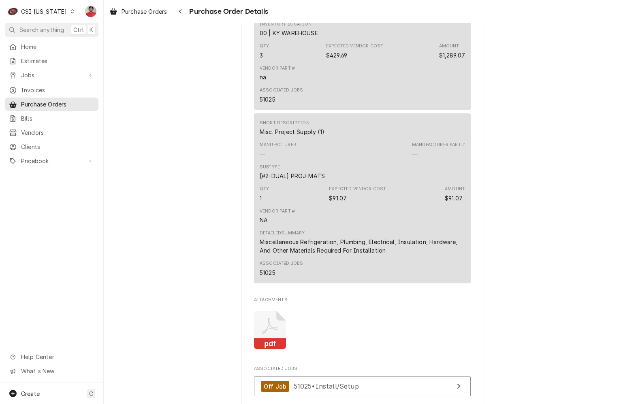
scroll to position [835, 0]
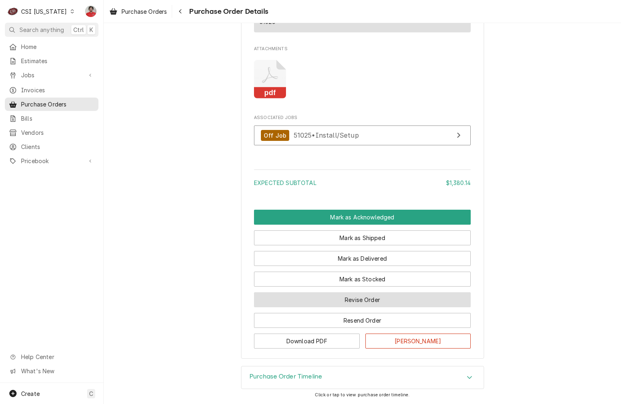
click at [338, 302] on button "Revise Order" at bounding box center [362, 299] width 217 height 15
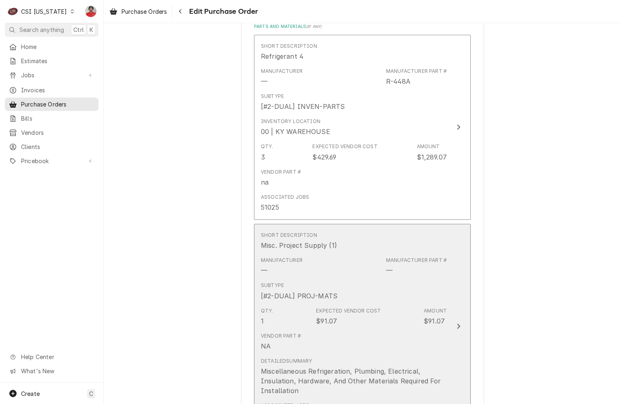
scroll to position [638, 0]
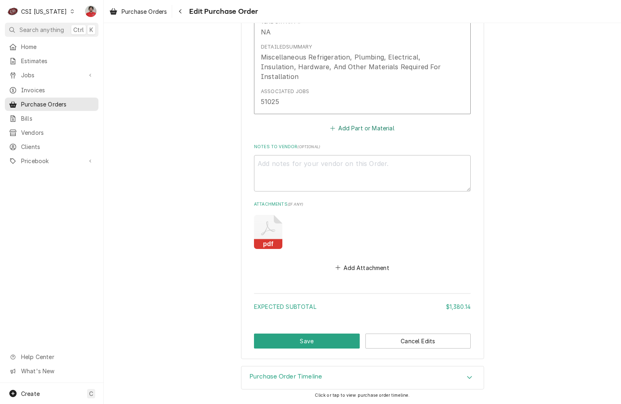
click at [330, 133] on button "Add Part or Material" at bounding box center [362, 128] width 67 height 11
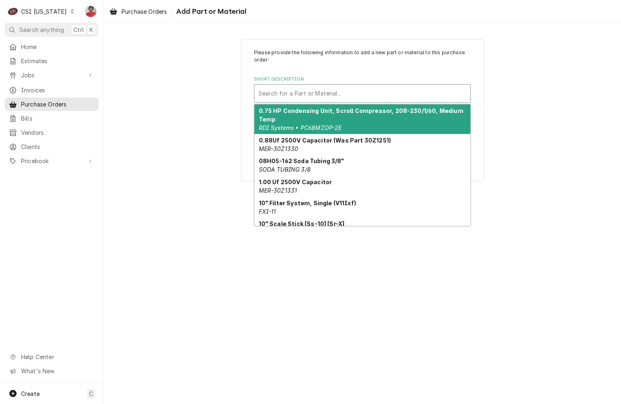
click at [307, 96] on div "Short Description" at bounding box center [362, 93] width 208 height 15
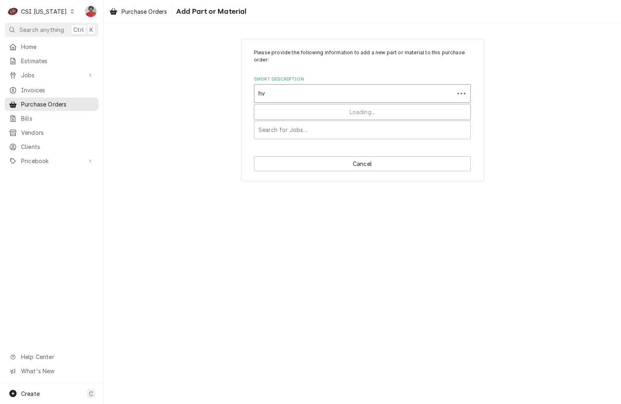
type input "h"
type input "silicone"
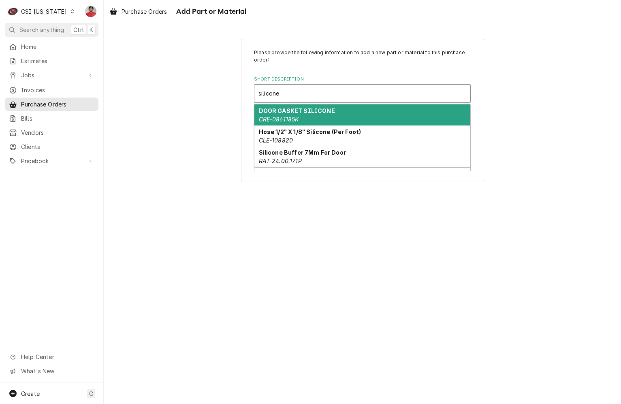
click at [318, 118] on div "DOOR GASKET SILICONE CRE-0861185K" at bounding box center [362, 115] width 216 height 21
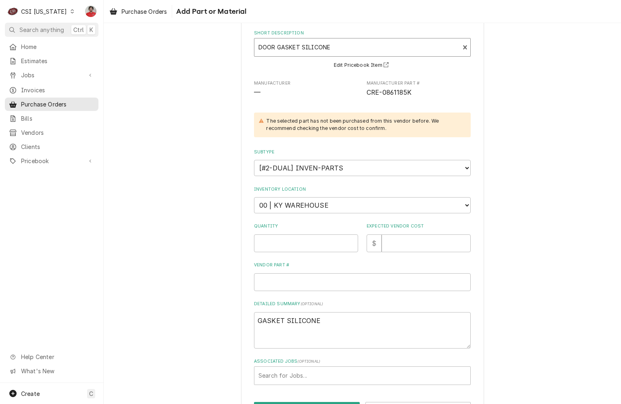
scroll to position [77, 0]
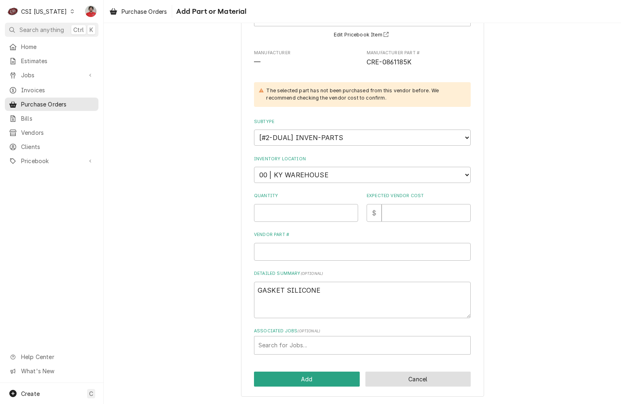
click at [382, 378] on button "Cancel" at bounding box center [418, 379] width 106 height 15
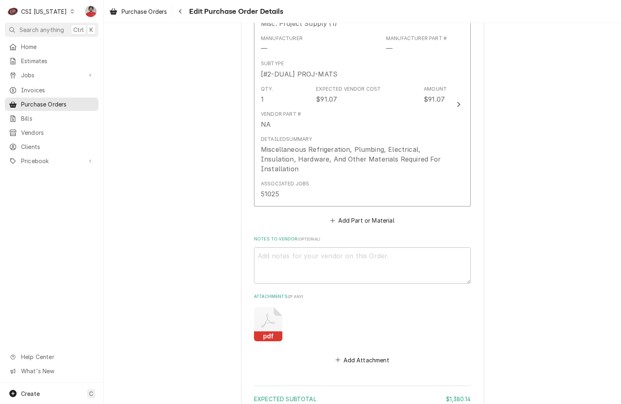
scroll to position [638, 0]
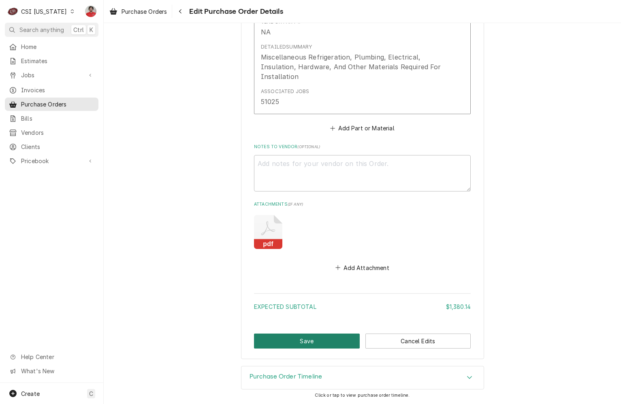
click at [319, 343] on button "Save" at bounding box center [307, 341] width 106 height 15
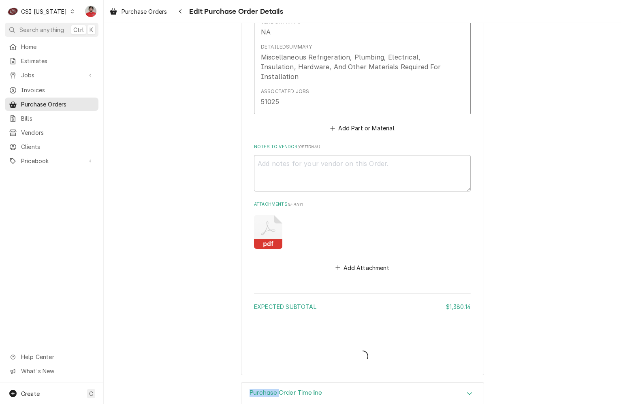
click at [319, 343] on div "Purchase Order Create/Update" at bounding box center [362, 349] width 217 height 31
type textarea "x"
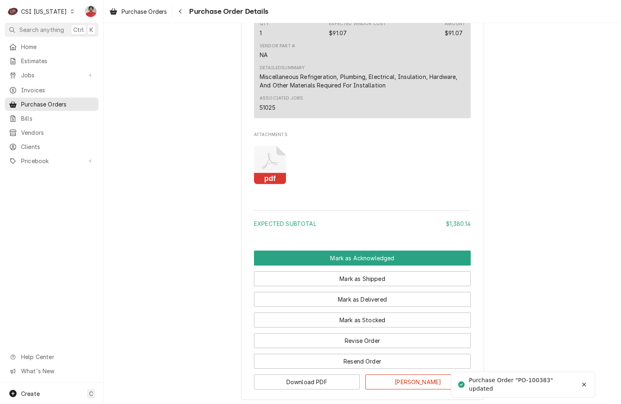
scroll to position [791, 0]
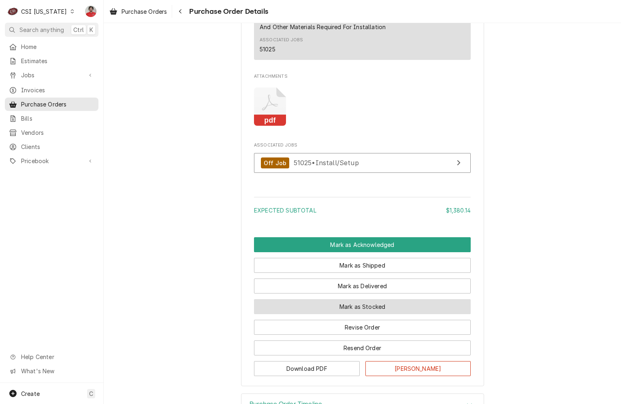
click at [356, 314] on button "Mark as Stocked" at bounding box center [362, 306] width 217 height 15
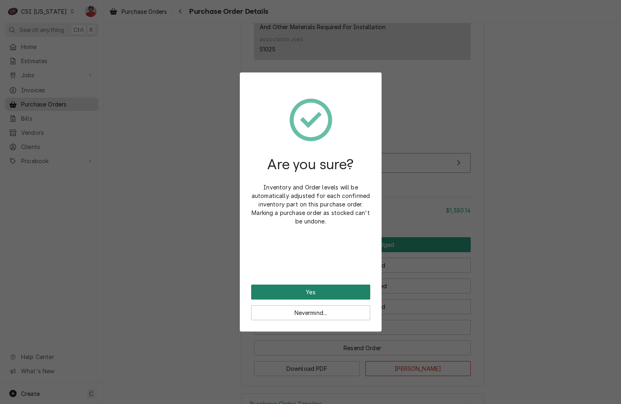
click at [338, 294] on button "Yes" at bounding box center [310, 292] width 119 height 15
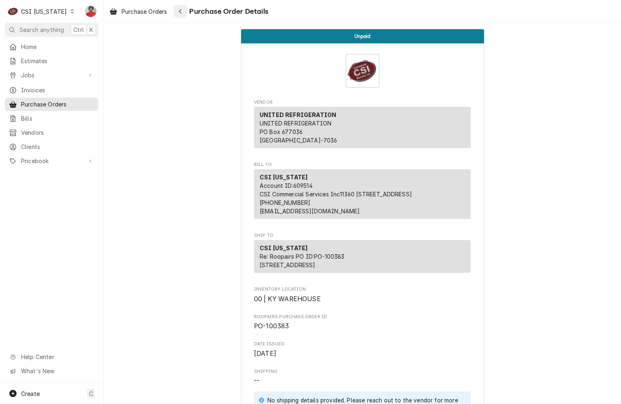
click at [180, 13] on icon "Navigate back" at bounding box center [181, 12] width 4 height 6
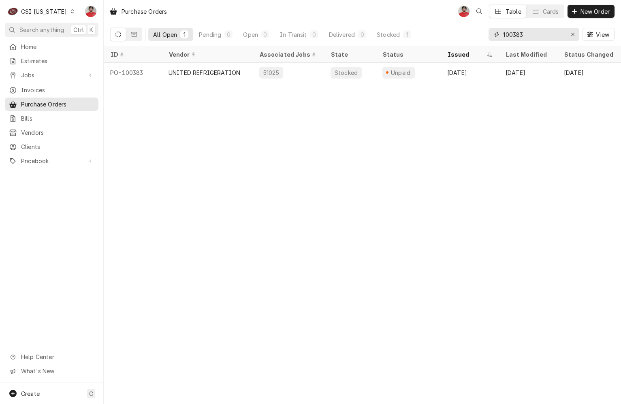
drag, startPoint x: 519, startPoint y: 34, endPoint x: 554, endPoint y: 35, distance: 34.4
click at [554, 35] on input "100383" at bounding box center [533, 34] width 61 height 13
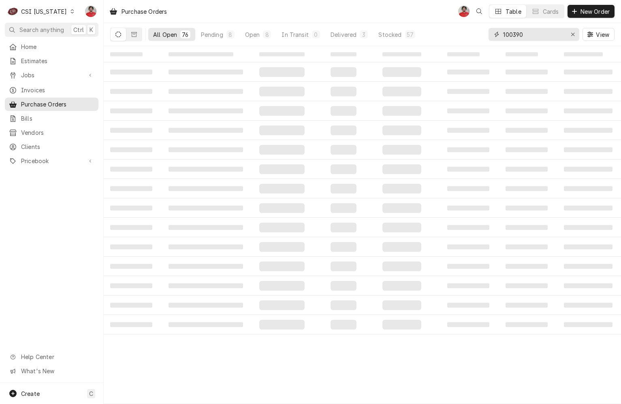
type input "100390"
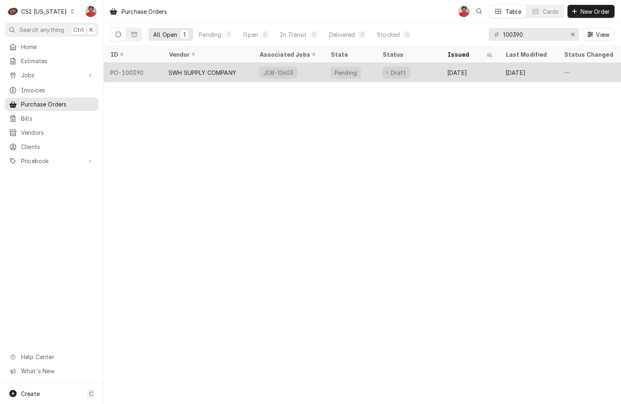
click at [425, 71] on div "Draft" at bounding box center [408, 72] width 65 height 19
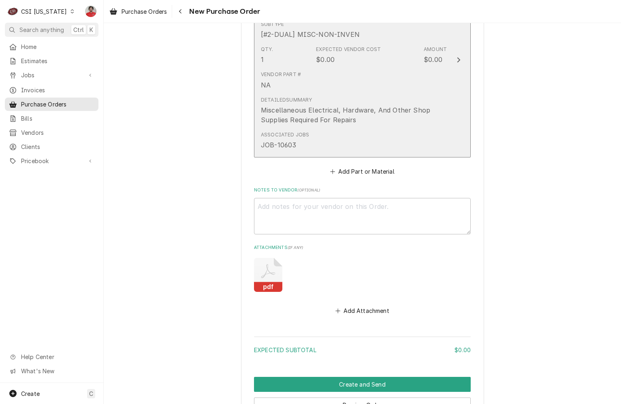
scroll to position [440, 0]
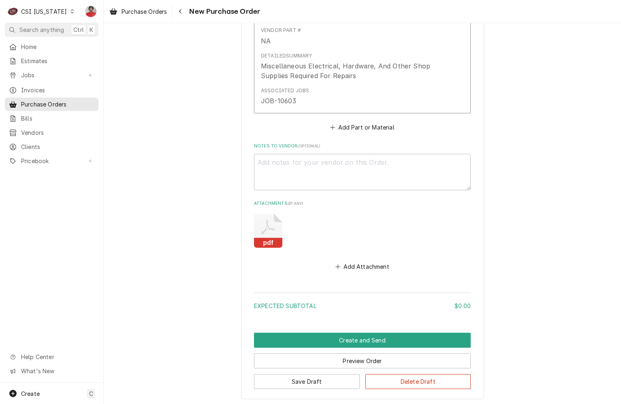
click at [266, 228] on icon "Attachments" at bounding box center [268, 231] width 28 height 34
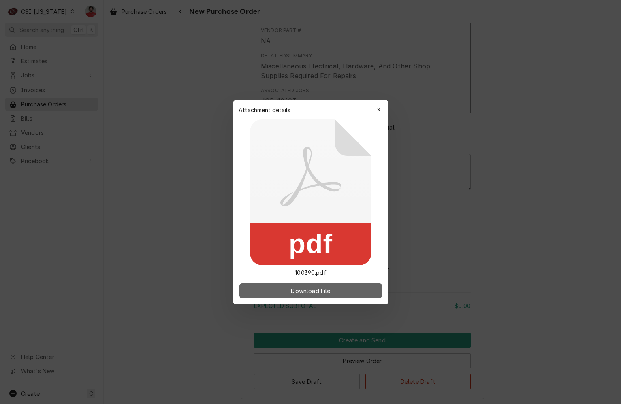
click at [300, 293] on span "Download File" at bounding box center [310, 290] width 43 height 9
click at [377, 111] on icon "button" at bounding box center [379, 110] width 4 height 4
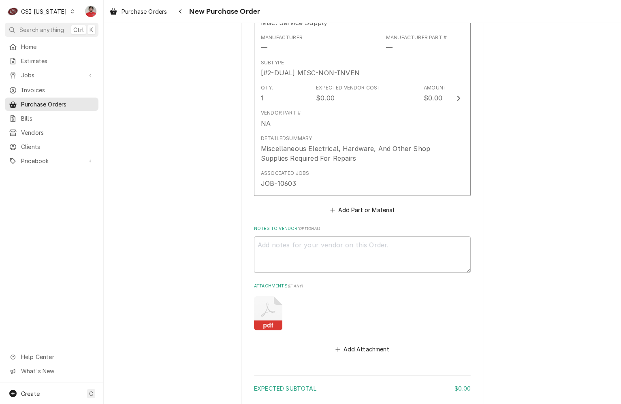
scroll to position [359, 0]
click at [37, 157] on span "Pricebook" at bounding box center [51, 161] width 61 height 9
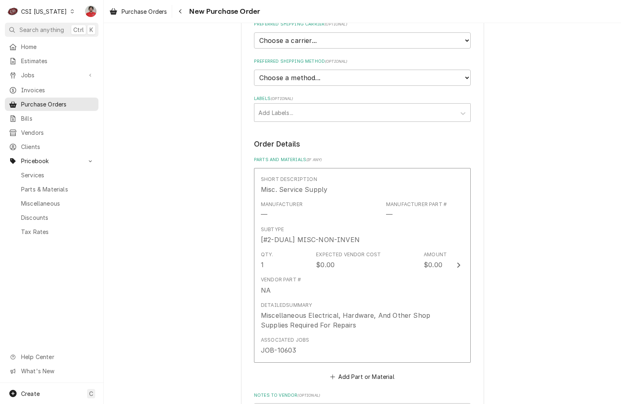
scroll to position [157, 0]
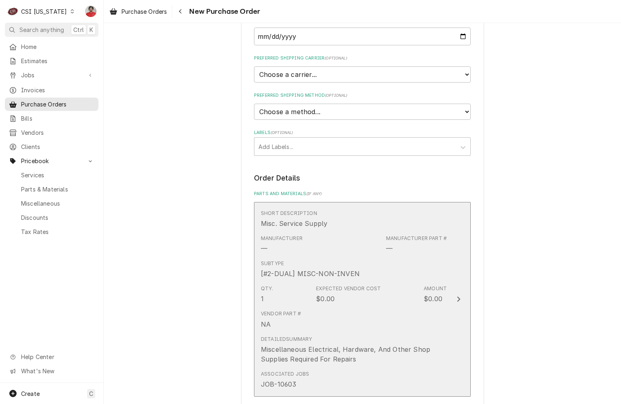
click at [316, 309] on div "Vendor Part # NA" at bounding box center [354, 319] width 186 height 25
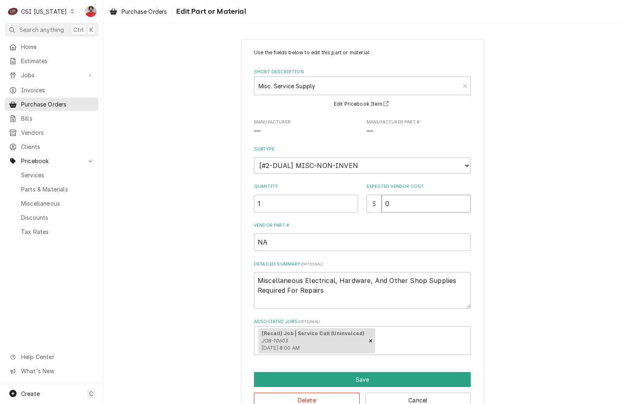
drag, startPoint x: 392, startPoint y: 209, endPoint x: 356, endPoint y: 203, distance: 36.1
click at [356, 203] on div "Quantity 1 Expected Vendor Cost $ 0" at bounding box center [362, 197] width 217 height 29
type textarea "x"
type input "6"
type textarea "x"
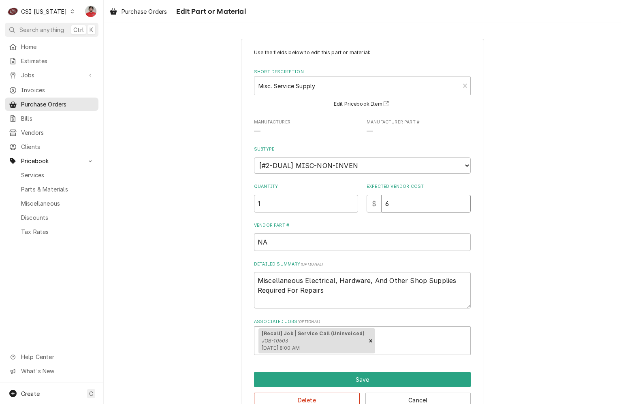
type input "64"
type textarea "x"
type input "64.4"
type textarea "x"
type input "64.49"
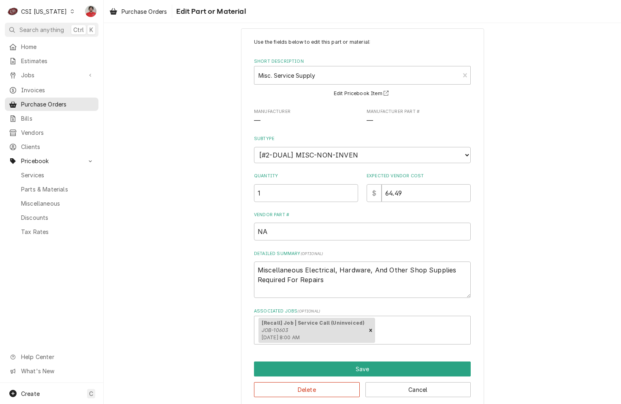
scroll to position [21, 0]
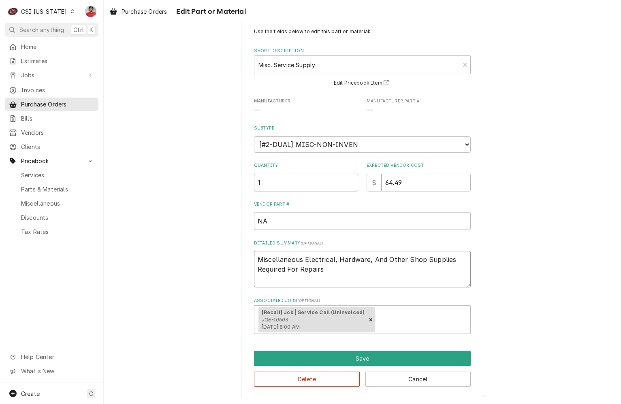
drag, startPoint x: 335, startPoint y: 274, endPoint x: 249, endPoint y: 254, distance: 88.1
click at [249, 254] on div "Use the fields below to edit this part or material: Short Description Misc. Ser…" at bounding box center [362, 208] width 243 height 380
type textarea "x"
type textarea "A"
type textarea "x"
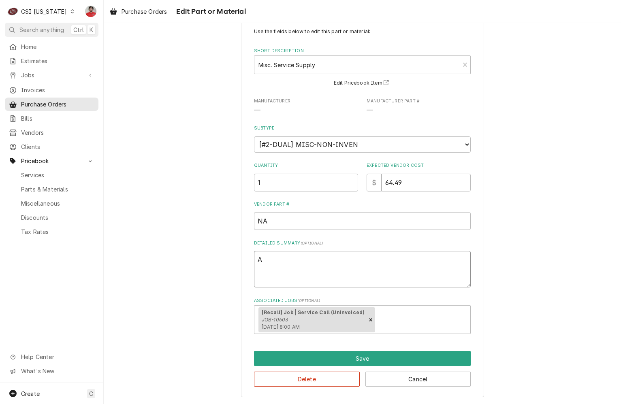
type textarea "Al"
type textarea "x"
type textarea "Alu"
type textarea "x"
type textarea "Alum"
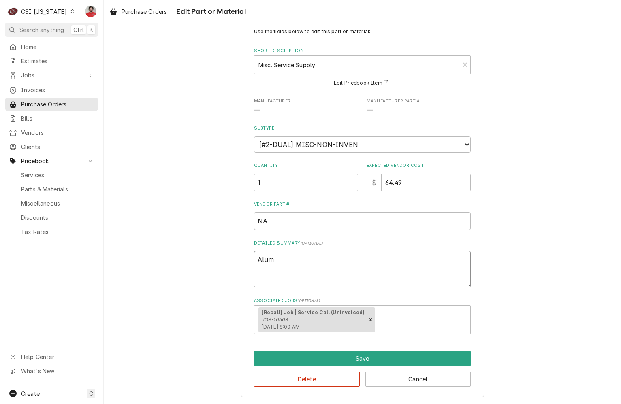
type textarea "x"
type textarea "Alumi"
type textarea "x"
type textarea "Alumin"
type textarea "x"
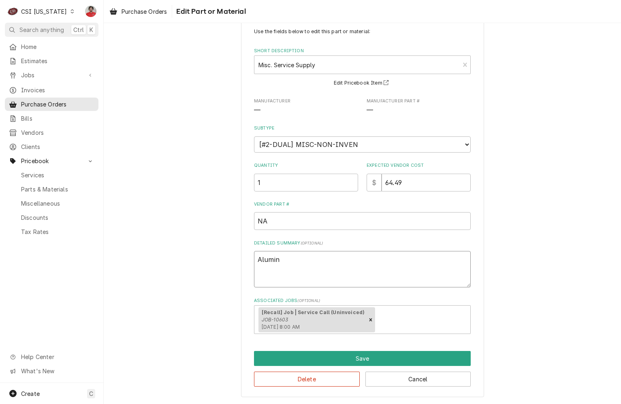
type textarea "Aluminu"
type textarea "x"
type textarea "Aluminum"
type textarea "x"
type textarea "Aluminum"
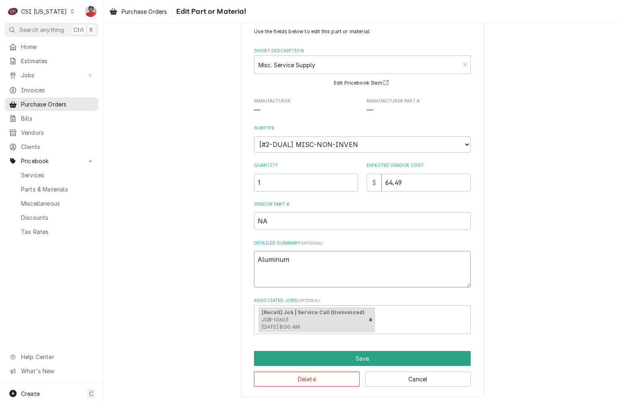
type textarea "x"
type textarea "Aluminum T"
type textarea "x"
type textarea "Aluminum Tu"
type textarea "x"
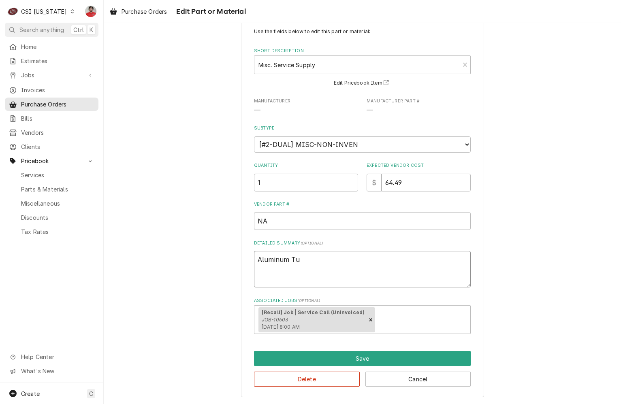
type textarea "Aluminum Tub"
type textarea "x"
type textarea "Aluminum Tubi"
type textarea "x"
type textarea "Aluminum Tubin"
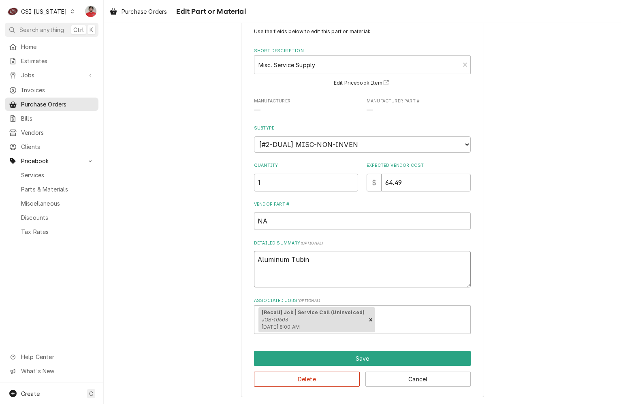
type textarea "x"
type textarea "Aluminum Tubing"
type textarea "x"
type textarea "Aluminum Tubing"
type textarea "x"
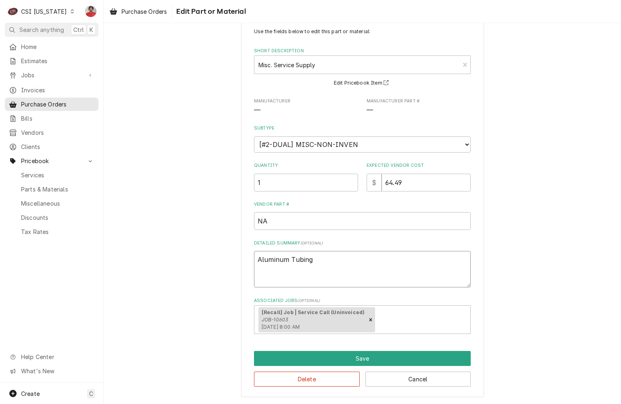
type textarea "Aluminum Tubing 9"
type textarea "x"
type textarea "Aluminum Tubing"
type textarea "x"
type textarea "Aluminum Tubing ("
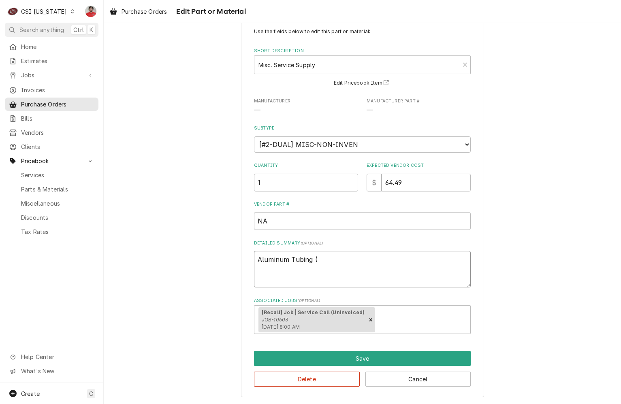
type textarea "x"
type textarea "Aluminum Tubing (4"
type textarea "x"
type textarea "Aluminum Tubing (40"
type textarea "x"
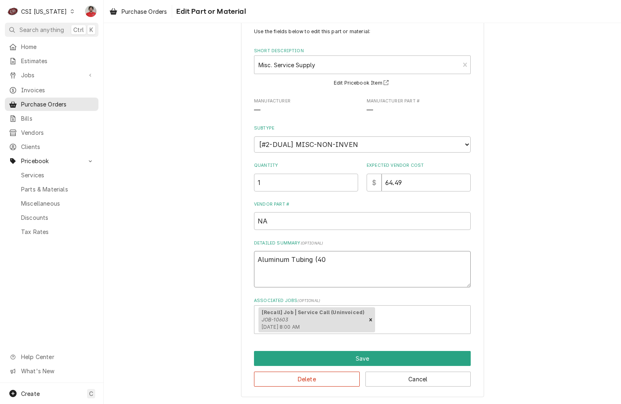
type textarea "Aluminum Tubing (4"
type textarea "x"
type textarea "Aluminum Tubing ("
type textarea "x"
type textarea "Aluminum Tubing (5"
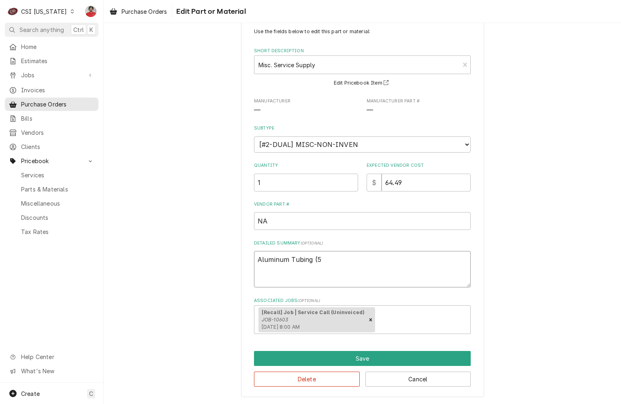
type textarea "x"
type textarea "Aluminum Tubing (50"
type textarea "x"
type textarea "Aluminum Tubing (50"
type textarea "x"
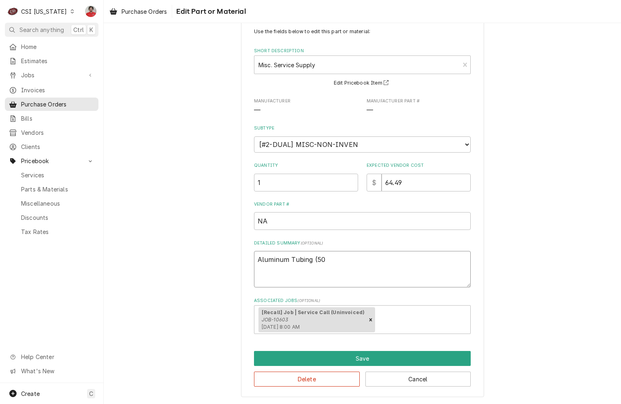
type textarea "Aluminum Tubing (50 F"
type textarea "x"
type textarea "Aluminum Tubing (50 Ft"
type textarea "x"
type textarea "Aluminum Tubing (50 Ft)"
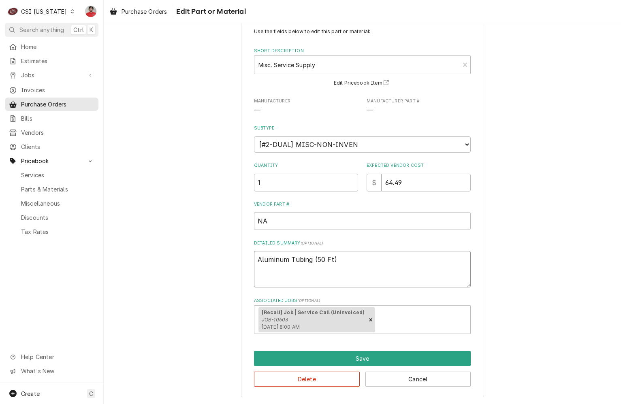
type textarea "x"
type textarea "Aluminum Tubing (50 Ft)"
type textarea "x"
type textarea "Aluminum Tubing (50 Ft)"
type textarea "x"
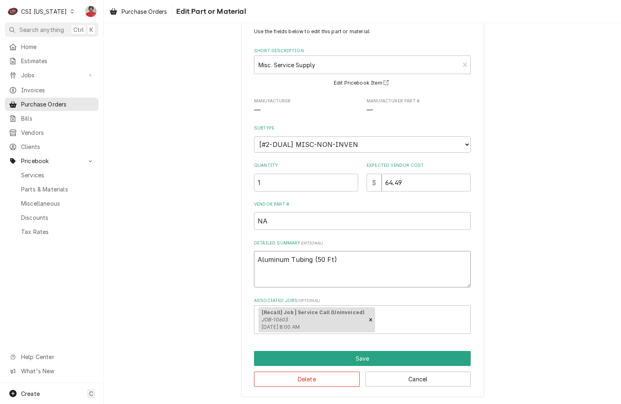
type textarea "Aluminum Tubing (50 Ft),"
type textarea "x"
type textarea "Aluminum Tubing (50 Ft),"
type textarea "x"
type textarea "Aluminum Tubing (50 Ft), C"
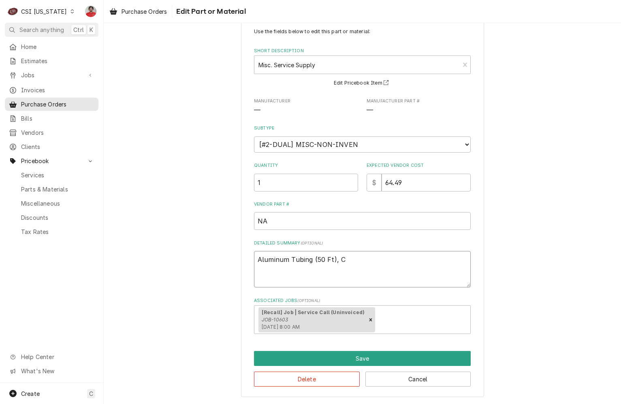
type textarea "x"
type textarea "Aluminum Tubing (50 Ft), Co"
type textarea "x"
type textarea "Aluminum Tubing (50 Ft), Com"
type textarea "x"
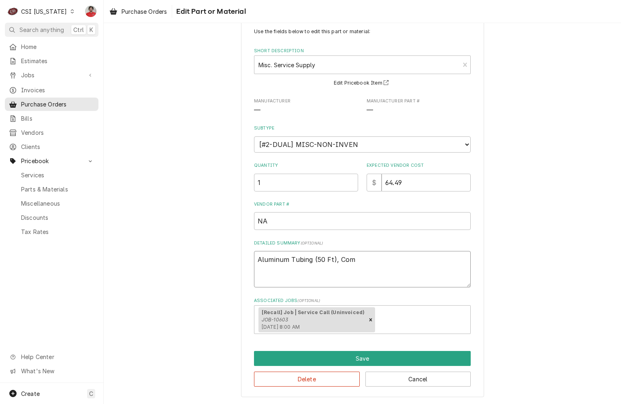
type textarea "Aluminum Tubing (50 Ft), Comp"
type textarea "x"
type textarea "Aluminum Tubing (50 Ft), Compr"
type textarea "x"
type textarea "Aluminum Tubing (50 Ft), Compre"
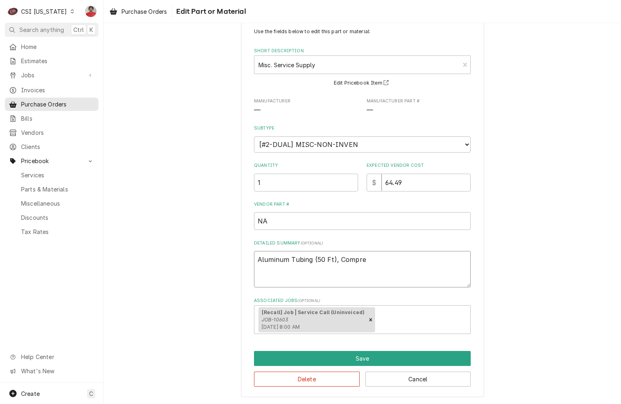
type textarea "x"
type textarea "Aluminum Tubing (50 Ft), Compres"
type textarea "x"
type textarea "Aluminum Tubing (50 Ft), Compress"
type textarea "x"
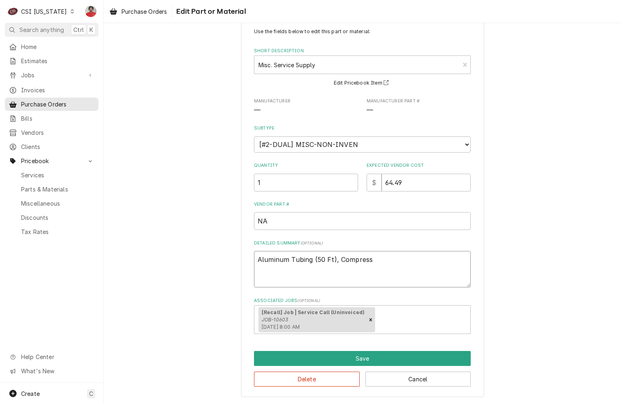
type textarea "Aluminum Tubing (50 Ft), Compressi"
type textarea "x"
type textarea "Aluminum Tubing (50 Ft), Compressio"
type textarea "x"
type textarea "Aluminum Tubing (50 Ft), Compression"
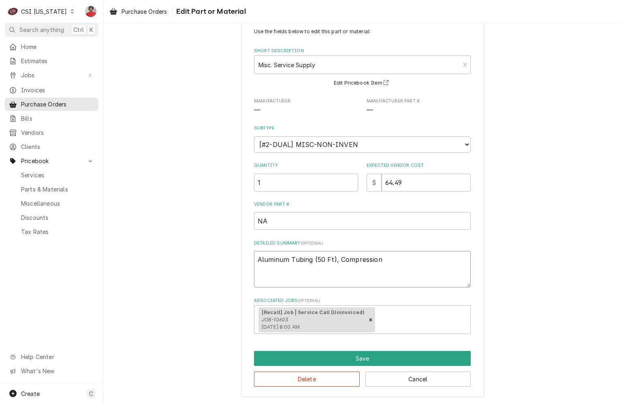
type textarea "x"
type textarea "Aluminum Tubing (50 Ft), Compression"
type textarea "x"
type textarea "Aluminum Tubing (50 Ft), Compression N"
type textarea "x"
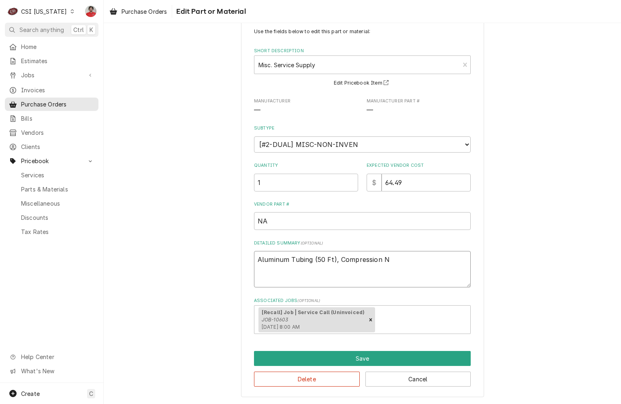
type textarea "Aluminum Tubing (50 Ft), Compression Nu"
type textarea "x"
type textarea "Aluminum Tubing (50 Ft), Compression Nut"
type textarea "x"
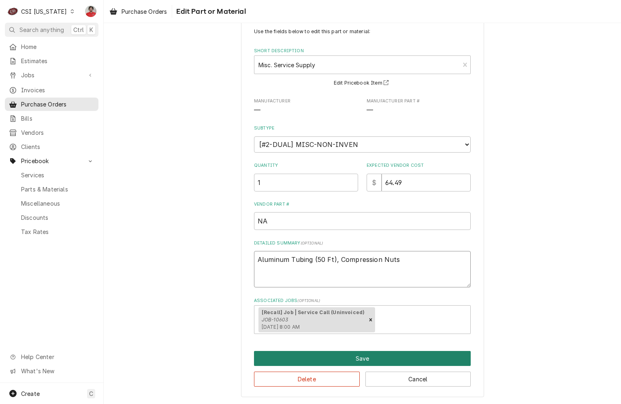
type textarea "Aluminum Tubing (50 Ft), Compression Nuts"
click at [353, 364] on button "Save" at bounding box center [362, 358] width 217 height 15
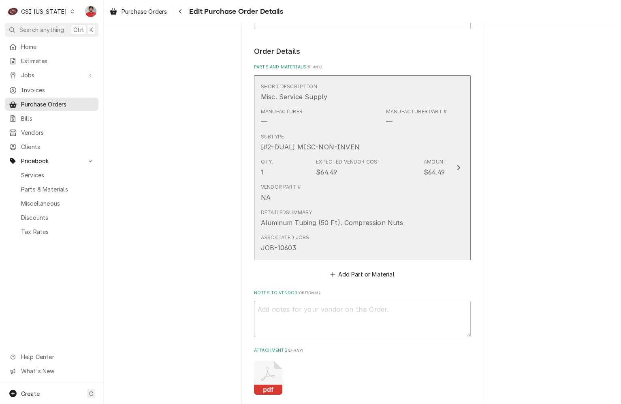
scroll to position [471, 0]
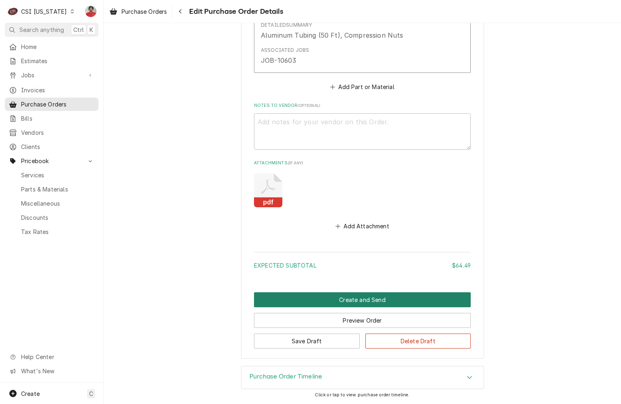
click at [377, 303] on button "Create and Send" at bounding box center [362, 299] width 217 height 15
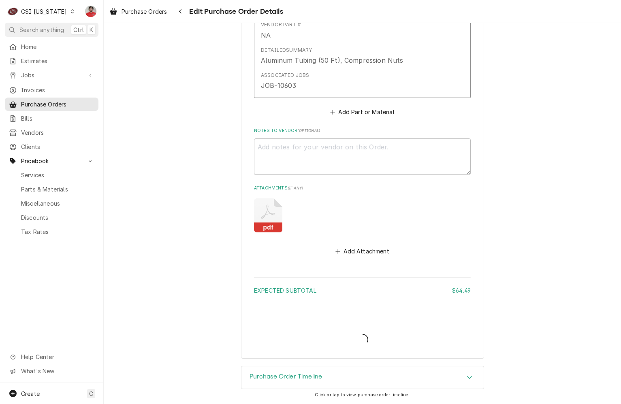
scroll to position [446, 0]
type textarea "x"
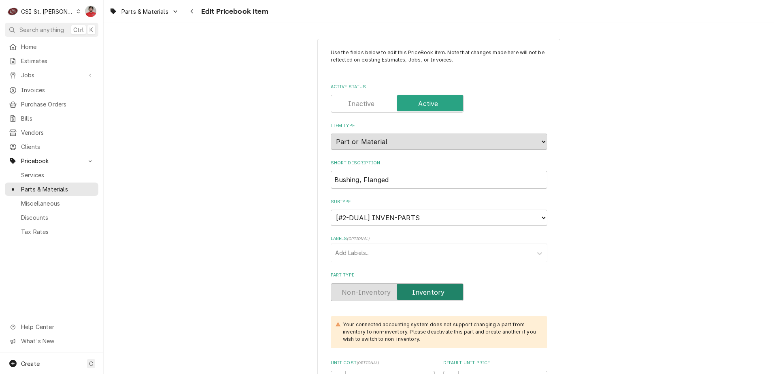
scroll to position [4132, 0]
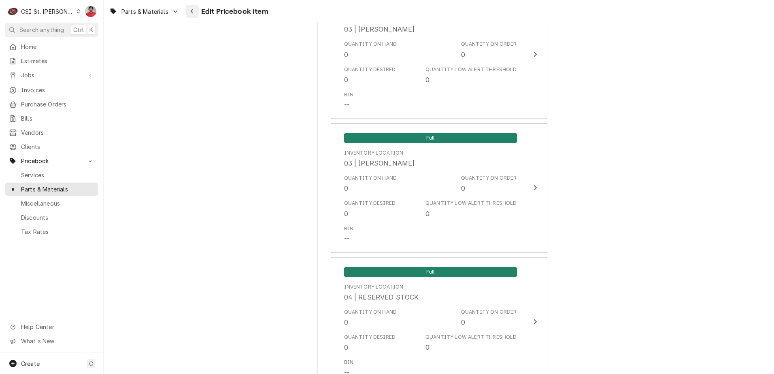
click at [191, 15] on div "Navigate back" at bounding box center [192, 11] width 8 height 8
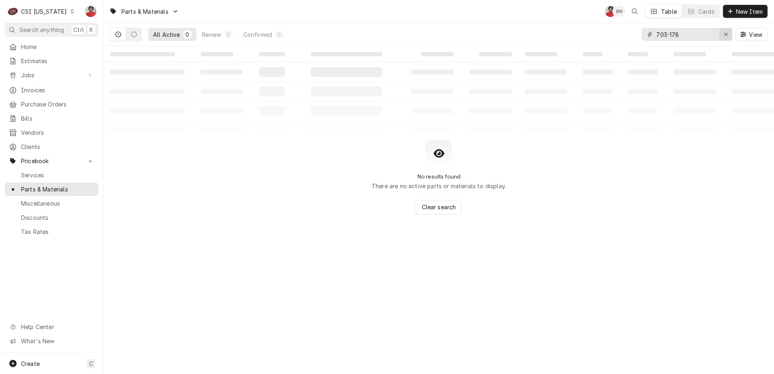
click at [722, 34] on div "Erase input" at bounding box center [726, 34] width 8 height 8
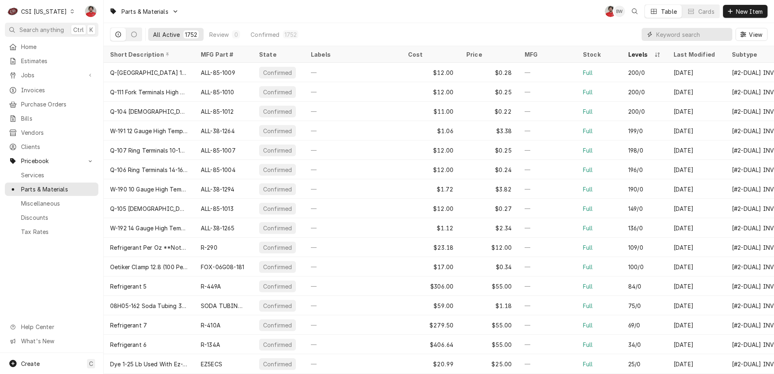
click at [698, 32] on input "Dynamic Content Wrapper" at bounding box center [693, 34] width 72 height 13
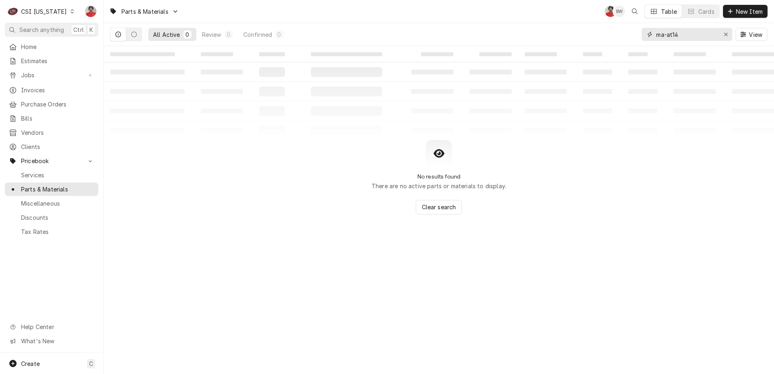
drag, startPoint x: 693, startPoint y: 30, endPoint x: 603, endPoint y: 19, distance: 91.0
click at [617, 23] on div "All Active 0 Review 0 Confirmed 0 ma-at14 View" at bounding box center [439, 34] width 658 height 23
type input "00061"
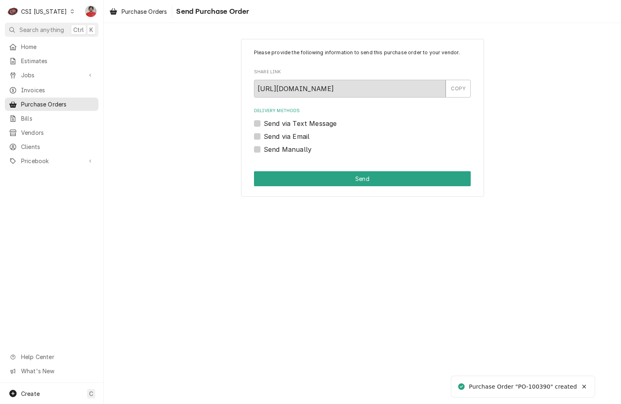
click at [289, 149] on label "Send Manually" at bounding box center [288, 150] width 48 height 10
click at [289, 149] on input "Send Manually" at bounding box center [372, 154] width 217 height 18
checkbox input "true"
click at [308, 171] on div "Please provide the following information to send this purchase order to your ve…" at bounding box center [362, 118] width 243 height 158
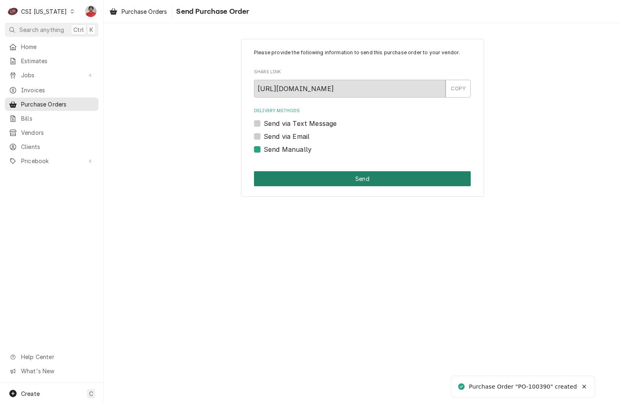
click at [309, 175] on button "Send" at bounding box center [362, 178] width 217 height 15
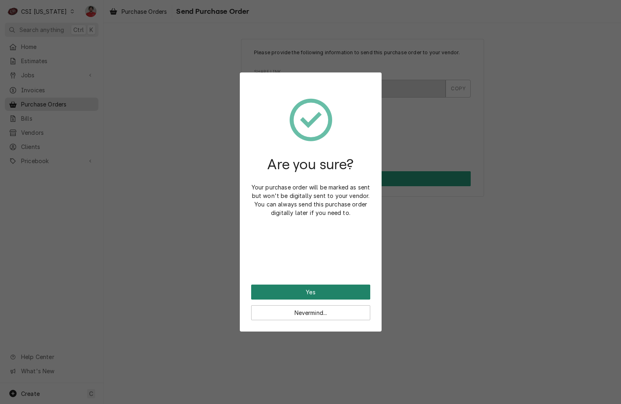
click at [307, 291] on button "Yes" at bounding box center [310, 292] width 119 height 15
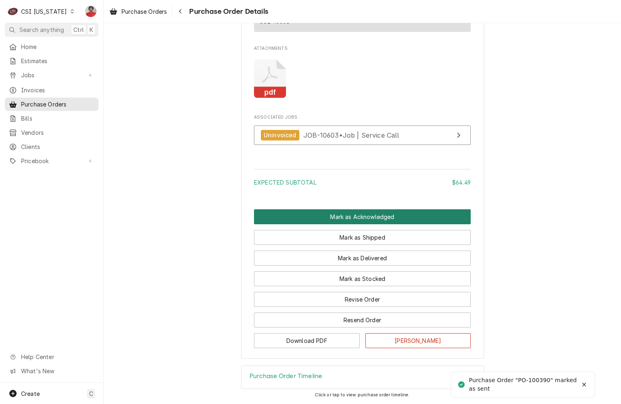
scroll to position [619, 0]
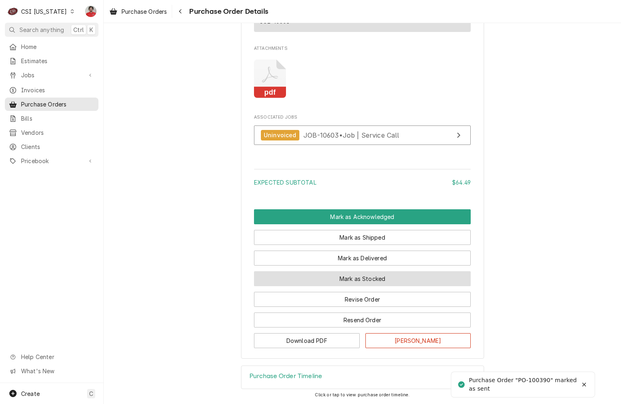
click at [348, 285] on button "Mark as Stocked" at bounding box center [362, 278] width 217 height 15
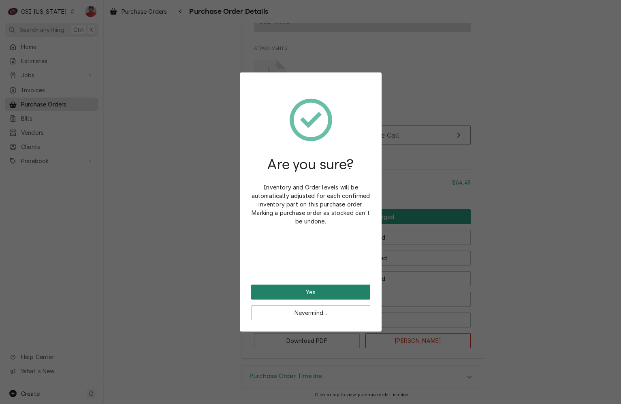
click at [300, 288] on button "Yes" at bounding box center [310, 292] width 119 height 15
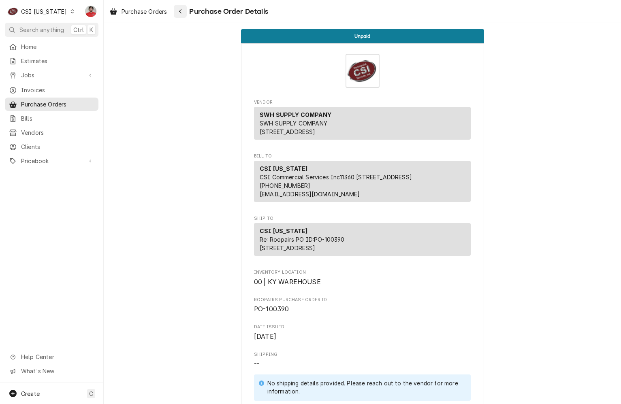
click at [181, 12] on icon "Navigate back" at bounding box center [181, 12] width 4 height 6
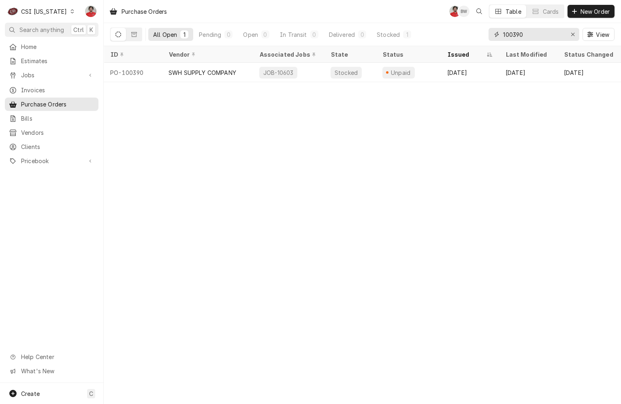
drag, startPoint x: 526, startPoint y: 35, endPoint x: 532, endPoint y: 34, distance: 6.7
click at [532, 34] on input "100390" at bounding box center [533, 34] width 61 height 13
type input "100394"
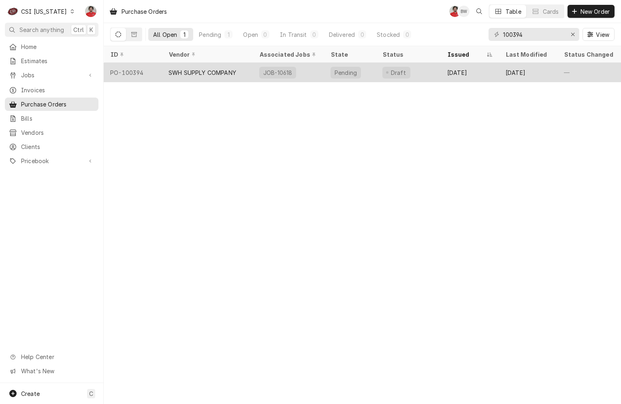
click at [423, 73] on div "Draft" at bounding box center [408, 72] width 65 height 19
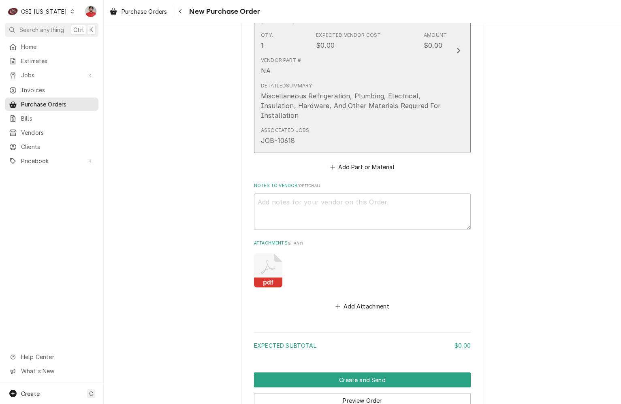
scroll to position [491, 0]
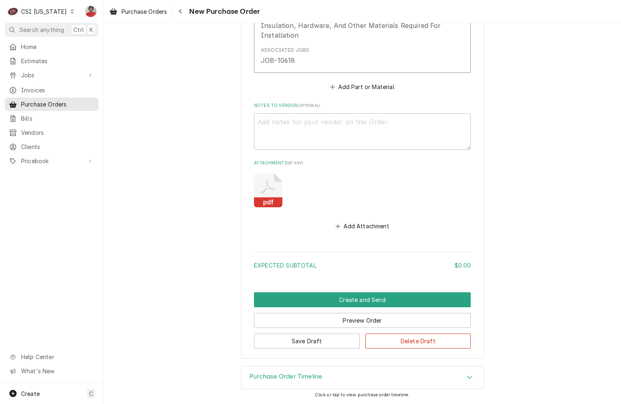
click at [272, 197] on icon "Attachments" at bounding box center [268, 190] width 28 height 34
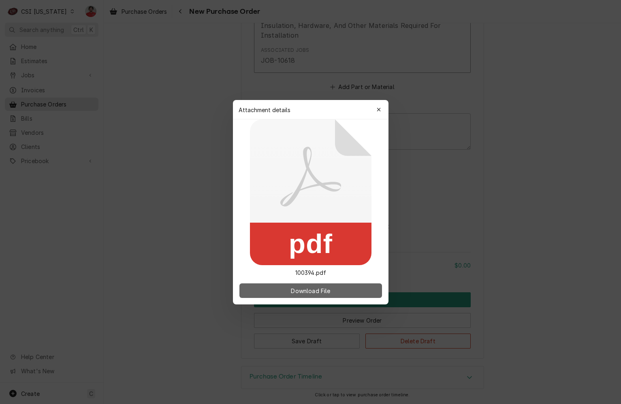
click at [314, 292] on span "Download File" at bounding box center [310, 290] width 43 height 9
click at [378, 109] on icon "button" at bounding box center [379, 110] width 4 height 4
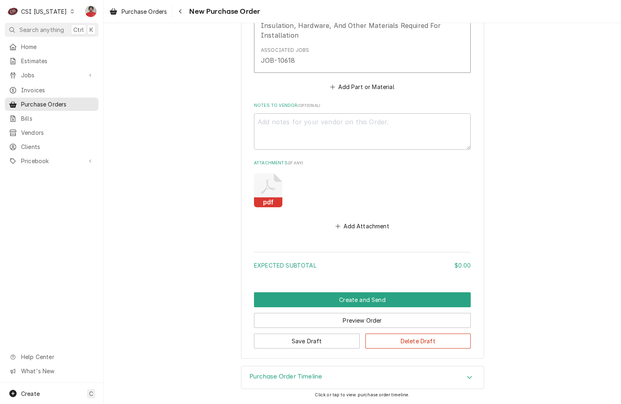
scroll to position [247, 0]
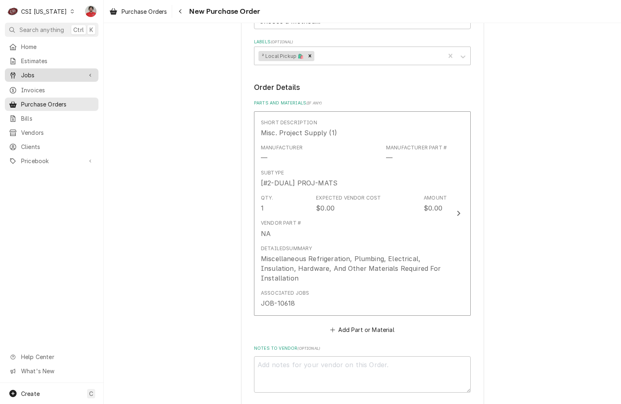
click at [46, 75] on span "Jobs" at bounding box center [51, 75] width 61 height 9
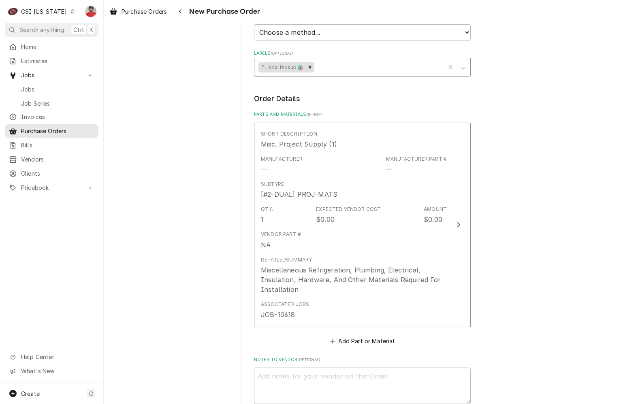
scroll to position [243, 0]
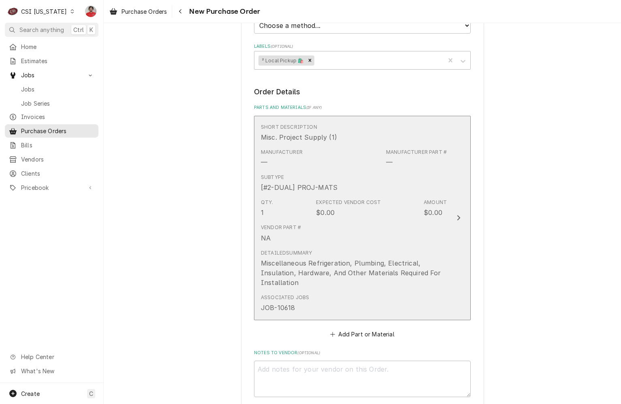
click at [394, 180] on div "Subtype [#2-DUAL] PROJ-MATS" at bounding box center [354, 183] width 186 height 25
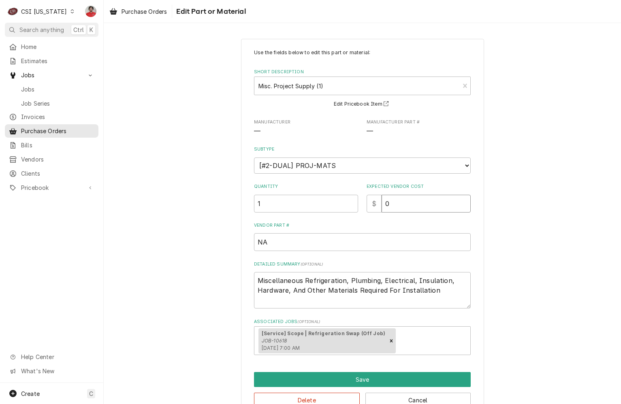
drag, startPoint x: 389, startPoint y: 199, endPoint x: 359, endPoint y: 203, distance: 30.6
click at [359, 203] on div "Quantity 1 Expected Vendor Cost $ 0" at bounding box center [362, 197] width 217 height 29
type textarea "x"
type input "1"
type textarea "x"
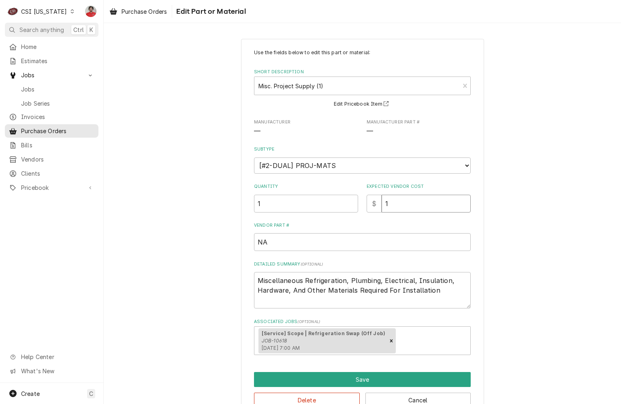
type input "10"
type textarea "x"
type input "101"
type textarea "x"
type input "1018"
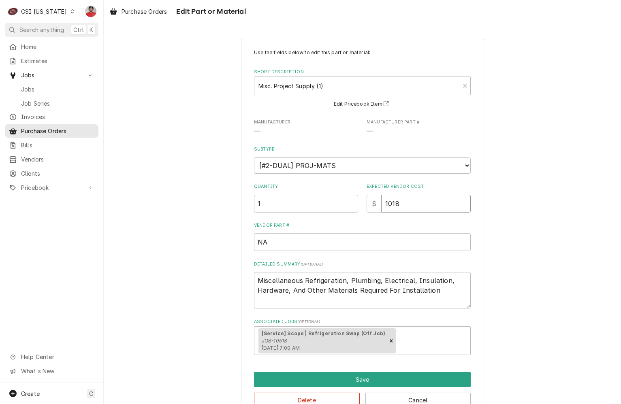
type textarea "x"
type input "1018.8"
type textarea "x"
type input "1018.89"
click at [534, 226] on div "Use the fields below to edit this part or material: Short Description Misc. Pro…" at bounding box center [362, 229] width 517 height 394
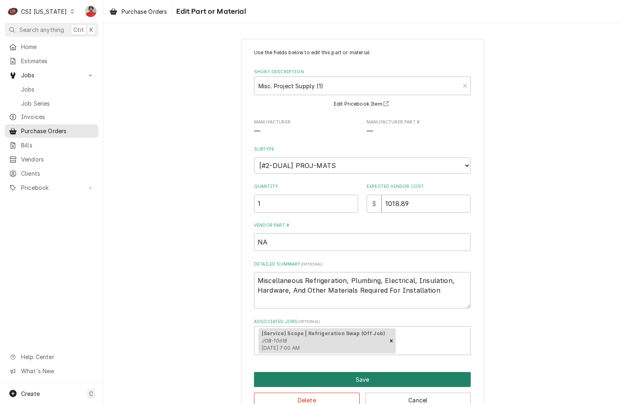
click at [389, 382] on button "Save" at bounding box center [362, 379] width 217 height 15
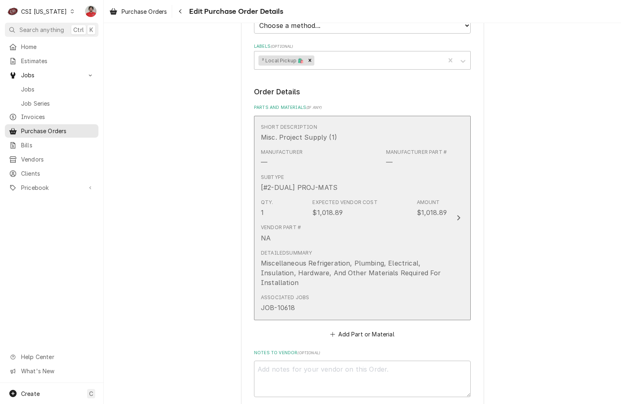
scroll to position [491, 0]
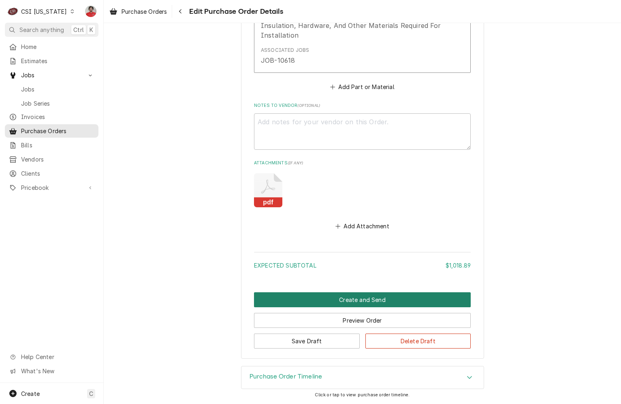
click at [378, 294] on button "Create and Send" at bounding box center [362, 299] width 217 height 15
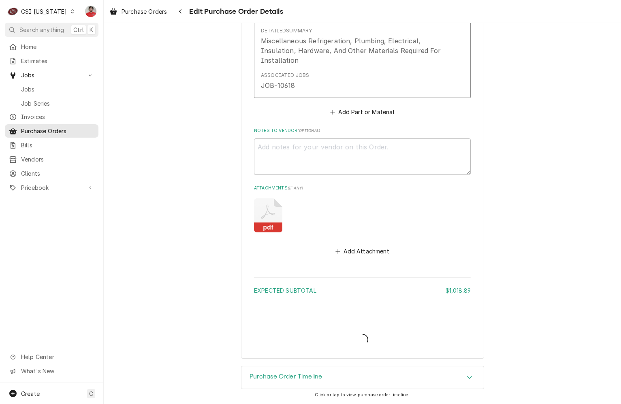
type textarea "x"
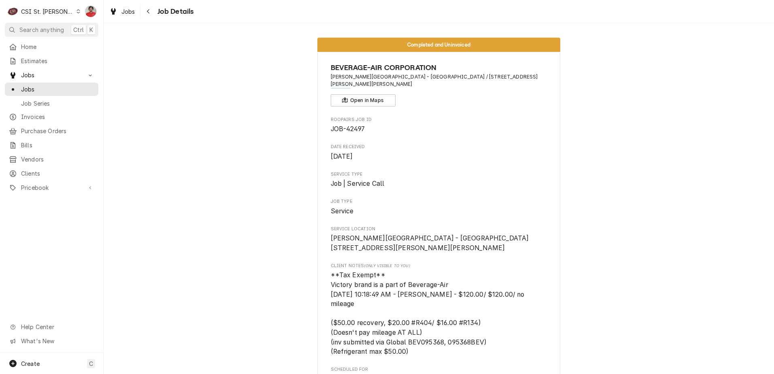
scroll to position [1663, 0]
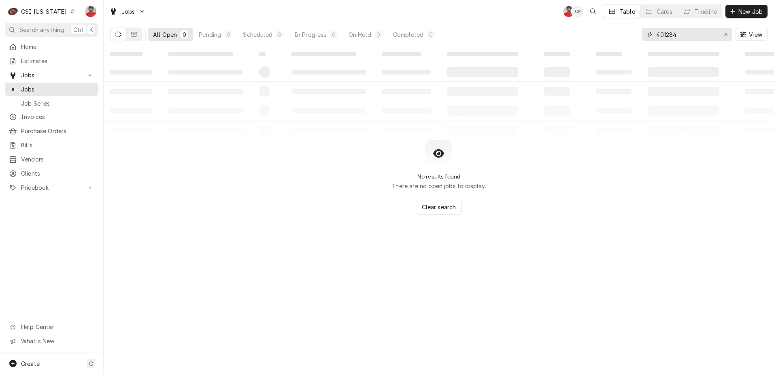
drag, startPoint x: 696, startPoint y: 35, endPoint x: 488, endPoint y: 19, distance: 209.2
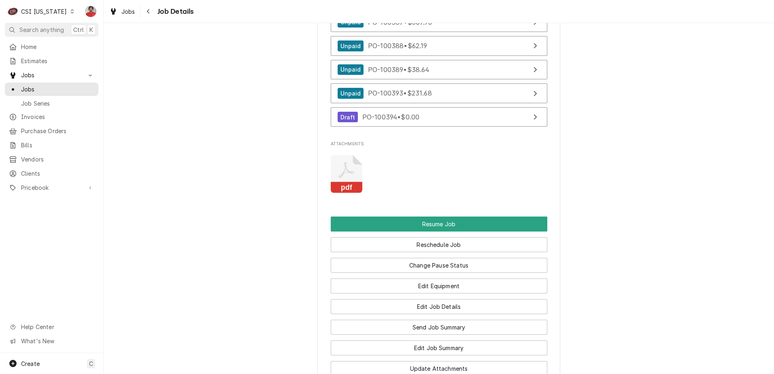
scroll to position [689, 0]
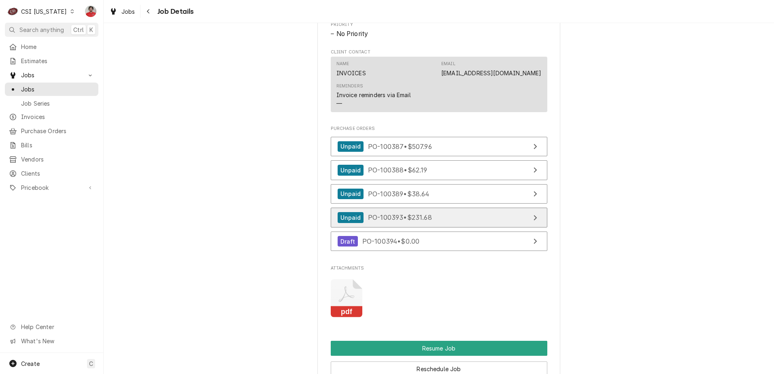
click at [462, 228] on link "Unpaid PO-100393 • $231.68" at bounding box center [439, 218] width 217 height 20
click at [397, 166] on div "Unpaid PO-100387 • $507.96 Unpaid PO-100388 • $62.19 Unpaid PO-100389 • $38.64 …" at bounding box center [439, 196] width 217 height 119
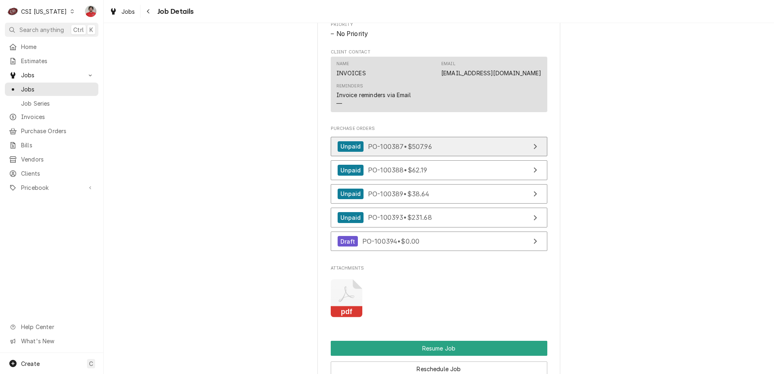
click at [397, 150] on span "PO-100387 • $507.96" at bounding box center [400, 146] width 64 height 8
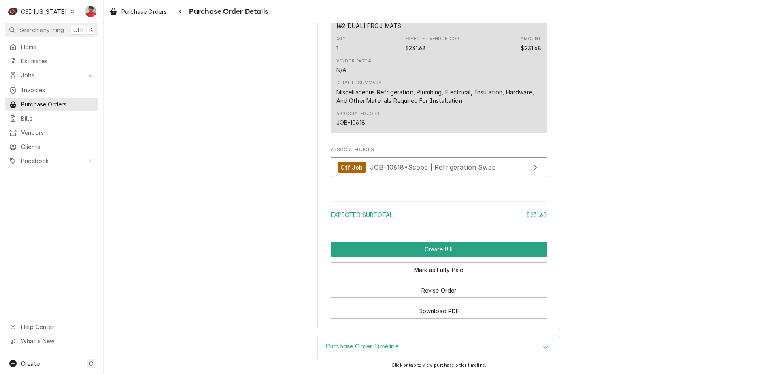
scroll to position [663, 0]
click at [411, 350] on div "Purchase Order Timeline" at bounding box center [439, 348] width 242 height 23
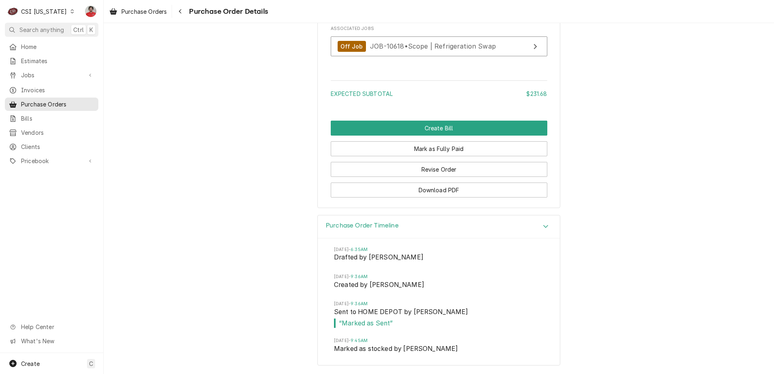
scroll to position [785, 0]
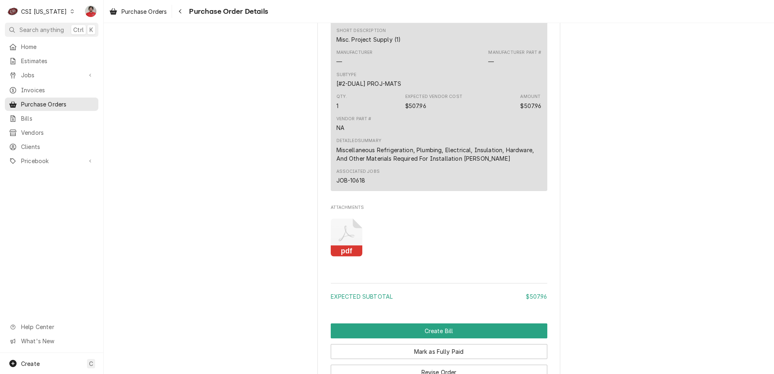
scroll to position [688, 0]
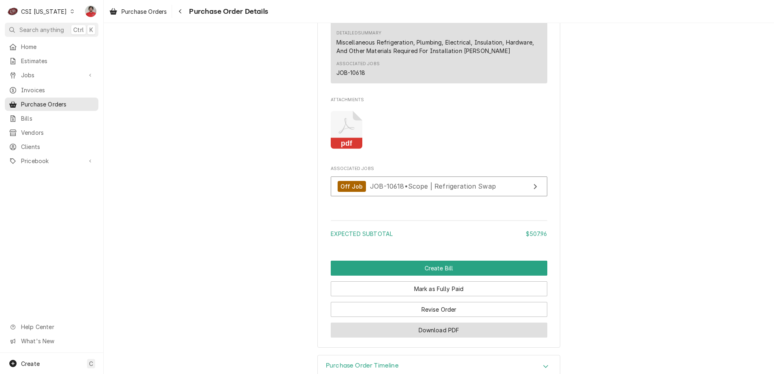
click at [388, 338] on button "Download PDF" at bounding box center [439, 330] width 217 height 15
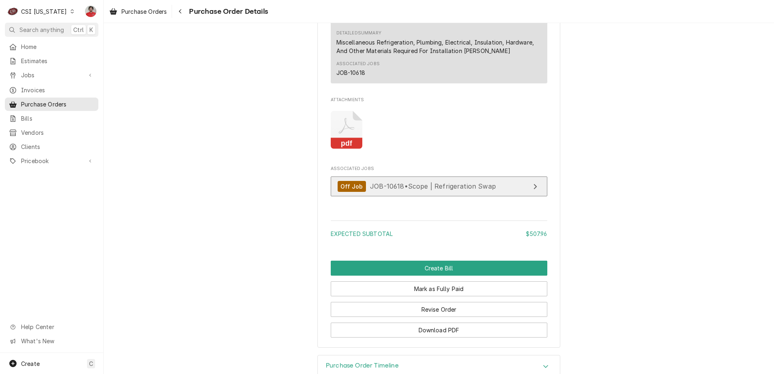
scroll to position [732, 0]
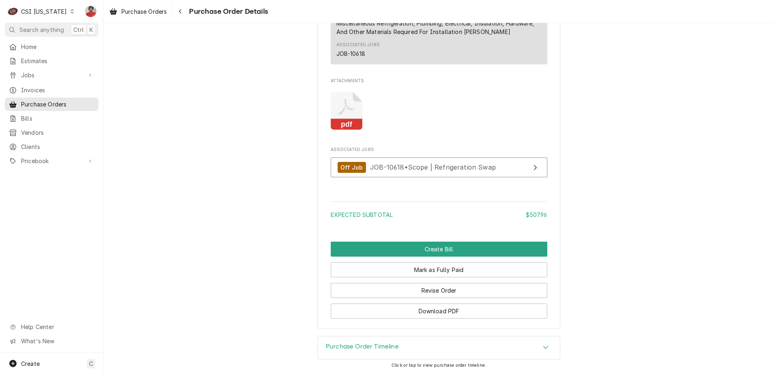
click at [408, 347] on div "Purchase Order Timeline" at bounding box center [439, 348] width 242 height 23
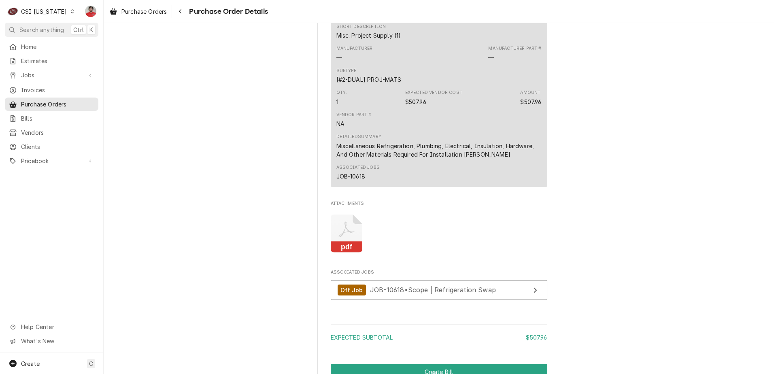
scroll to position [516, 0]
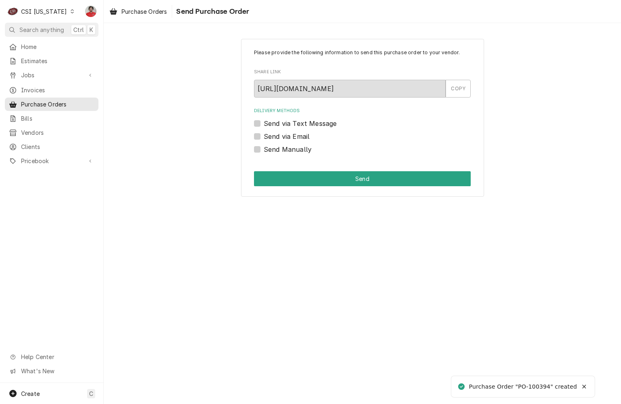
click at [292, 150] on label "Send Manually" at bounding box center [288, 150] width 48 height 10
click at [292, 150] on input "Send Manually" at bounding box center [372, 154] width 217 height 18
checkbox input "true"
click at [294, 171] on div "Please provide the following information to send this purchase order to your ve…" at bounding box center [362, 118] width 243 height 158
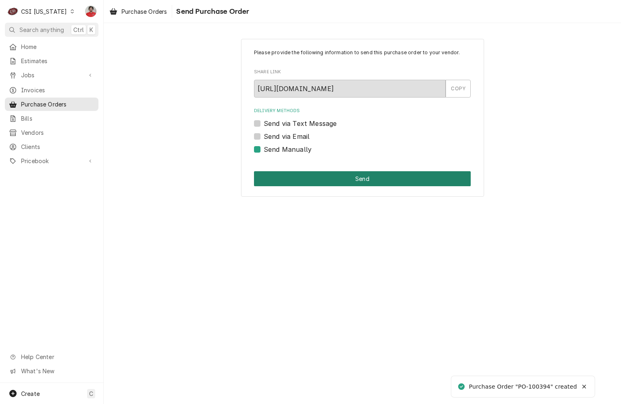
click at [295, 178] on button "Send" at bounding box center [362, 178] width 217 height 15
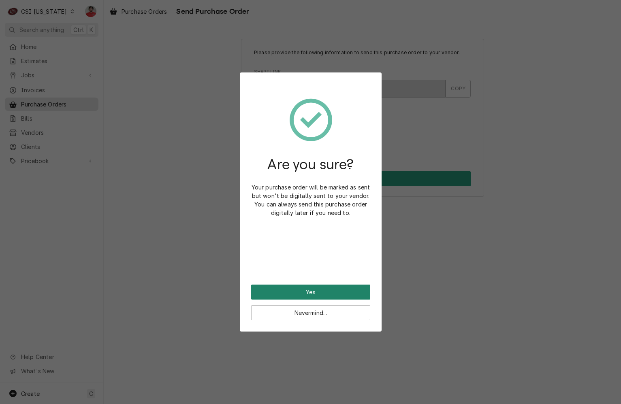
click at [300, 286] on button "Yes" at bounding box center [310, 292] width 119 height 15
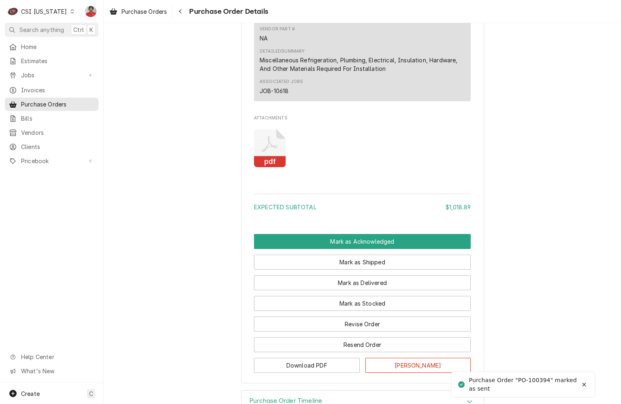
scroll to position [617, 0]
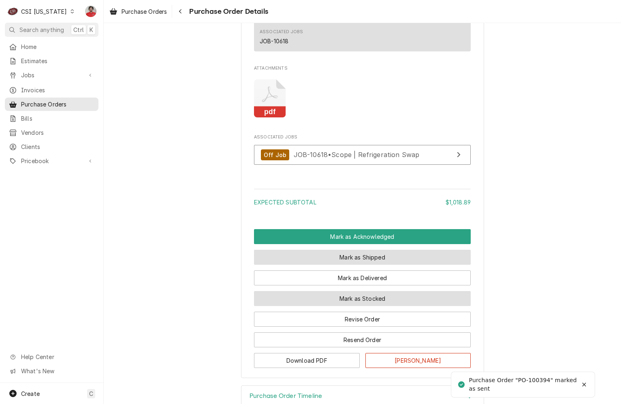
click at [344, 265] on button "Mark as Shipped" at bounding box center [362, 257] width 217 height 15
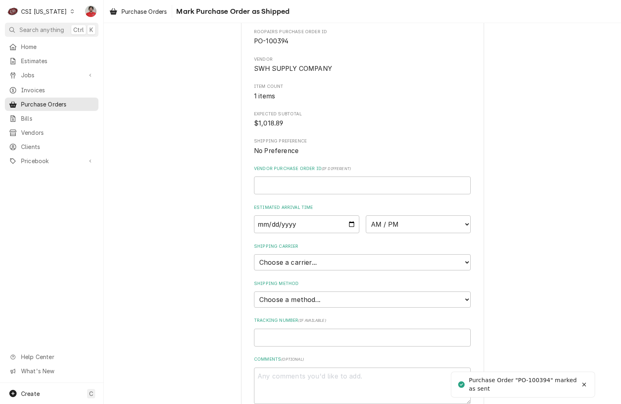
scroll to position [90, 0]
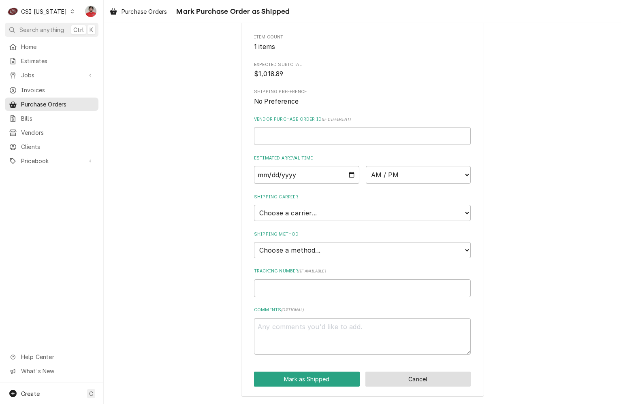
click at [393, 384] on button "Cancel" at bounding box center [418, 379] width 106 height 15
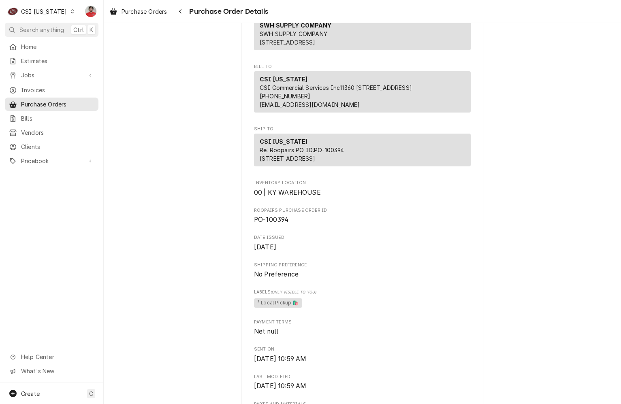
scroll to position [639, 0]
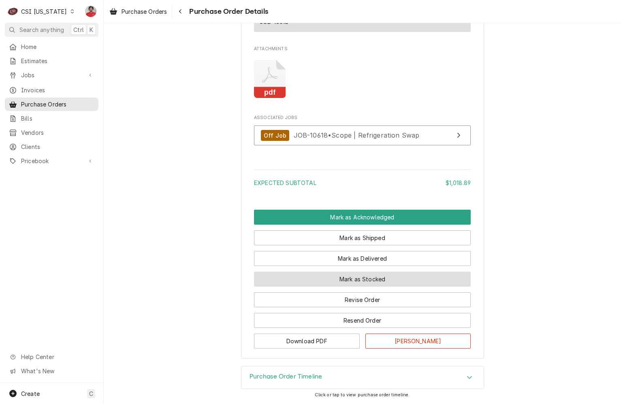
click at [380, 287] on button "Mark as Stocked" at bounding box center [362, 279] width 217 height 15
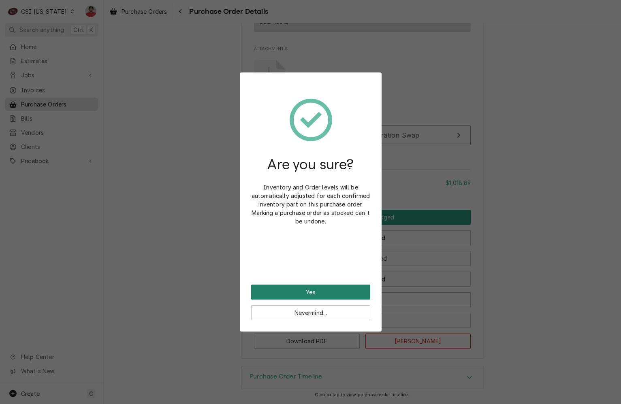
click at [348, 296] on button "Yes" at bounding box center [310, 292] width 119 height 15
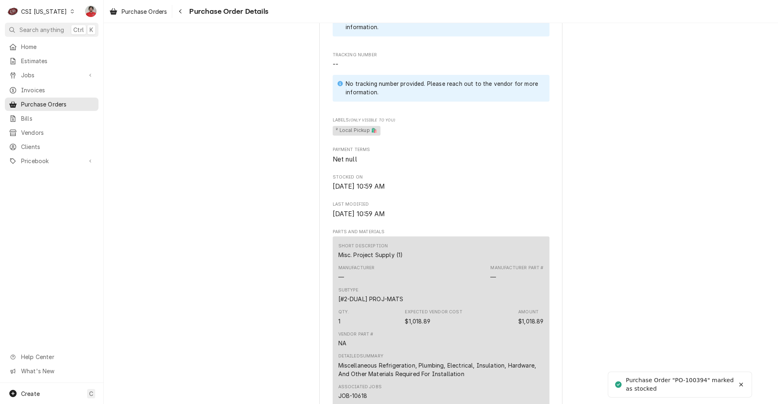
scroll to position [702, 0]
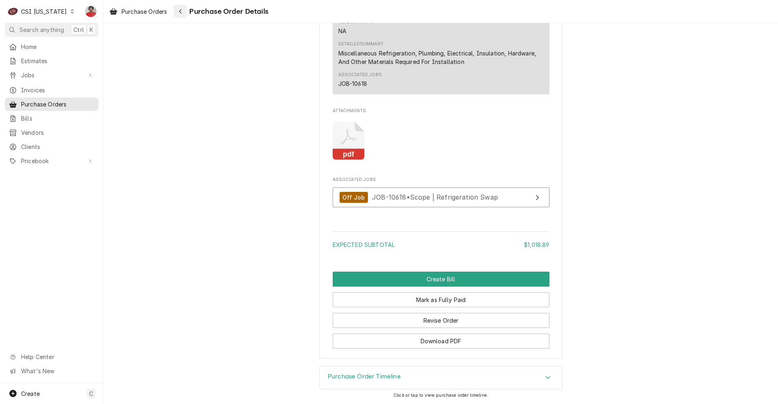
click at [183, 13] on div "Navigate back" at bounding box center [180, 11] width 8 height 8
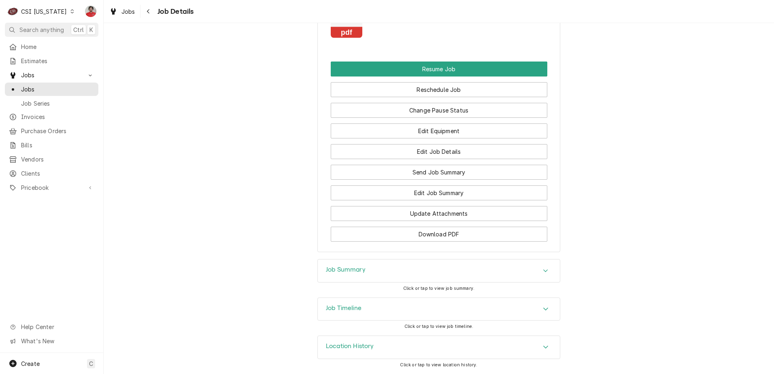
scroll to position [775, 0]
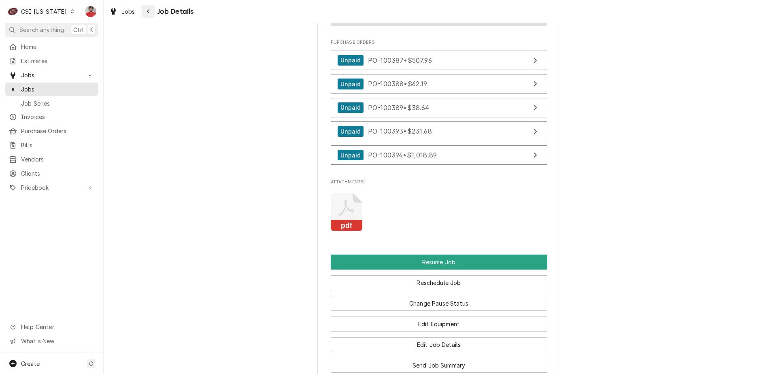
click at [149, 9] on icon "Navigate back" at bounding box center [149, 12] width 4 height 6
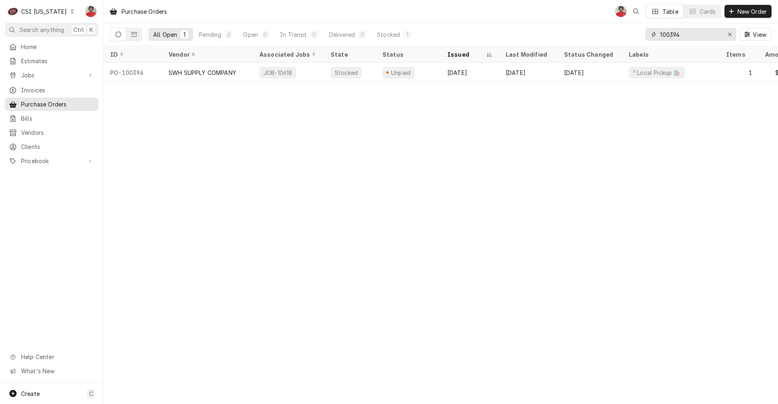
drag, startPoint x: 678, startPoint y: 36, endPoint x: 692, endPoint y: 32, distance: 14.4
click at [692, 32] on input "100394" at bounding box center [690, 34] width 61 height 13
type input "100395"
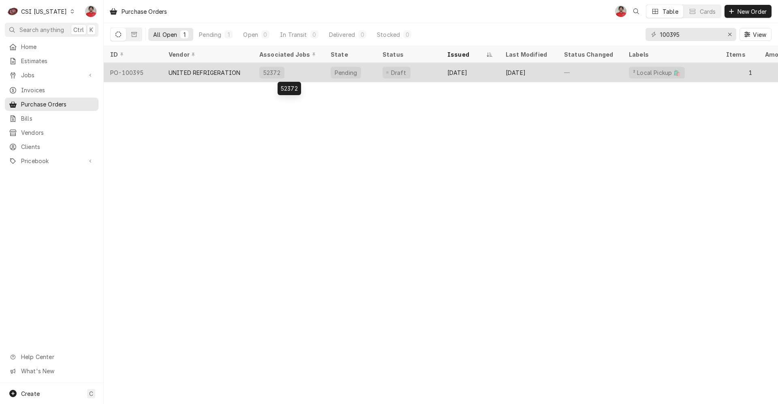
click at [311, 73] on div "52372" at bounding box center [288, 72] width 71 height 19
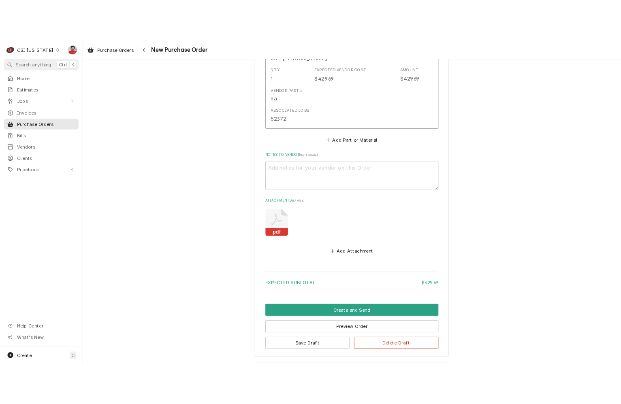
scroll to position [471, 0]
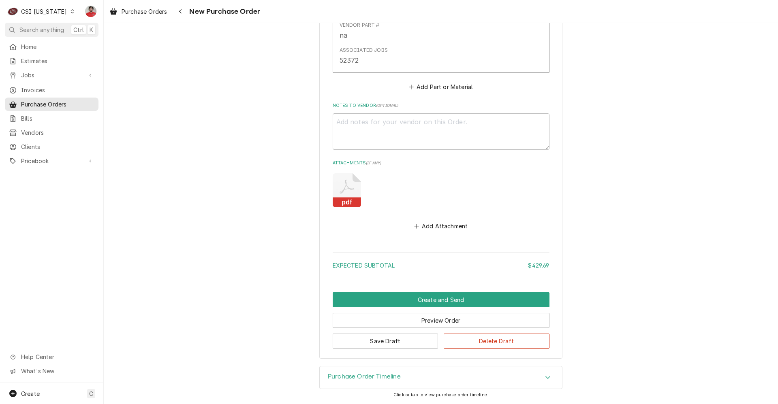
click at [347, 181] on icon "Attachments" at bounding box center [347, 190] width 28 height 34
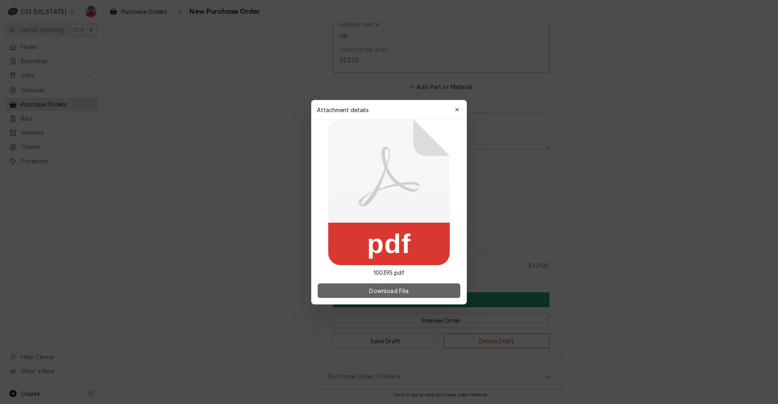
click at [380, 297] on button "Download File" at bounding box center [389, 291] width 143 height 15
type textarea "x"
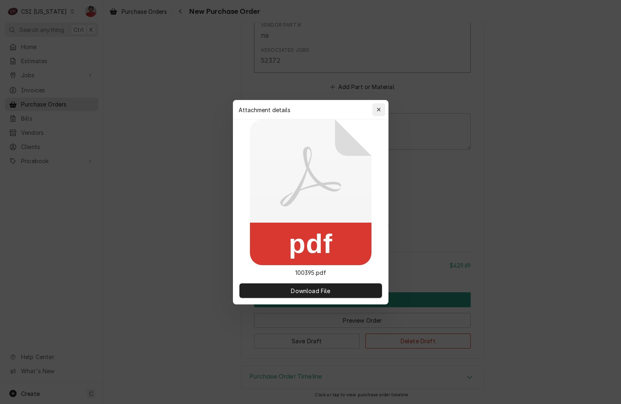
click at [381, 110] on icon "button" at bounding box center [378, 110] width 4 height 6
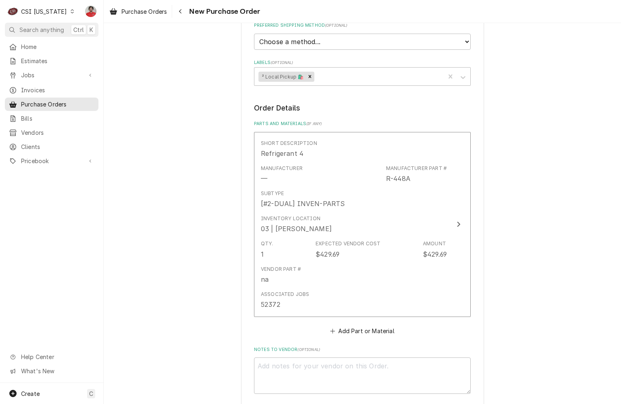
scroll to position [284, 0]
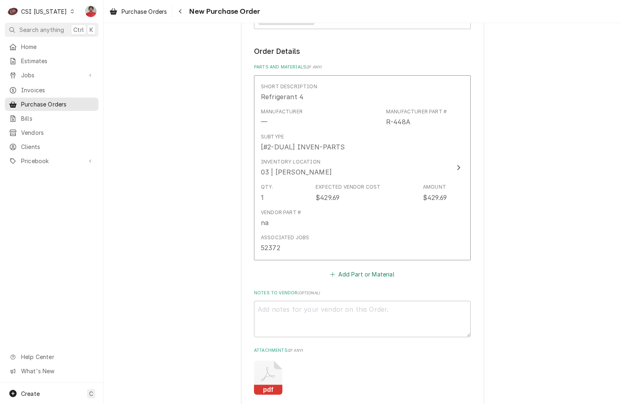
click at [348, 277] on button "Add Part or Material" at bounding box center [362, 274] width 67 height 11
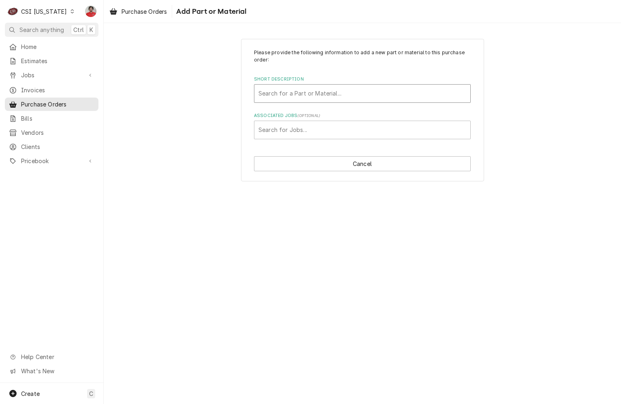
click at [332, 96] on div "Short Description" at bounding box center [362, 93] width 208 height 15
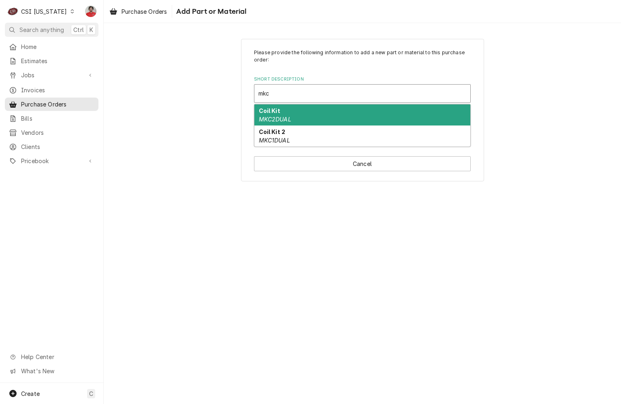
type input "mkc1"
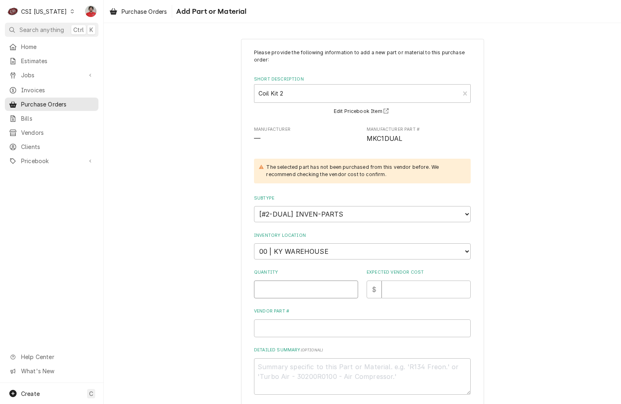
click at [301, 288] on input "Quantity" at bounding box center [306, 290] width 104 height 18
type textarea "x"
type input "1"
click at [399, 292] on input "Expected Vendor Cost" at bounding box center [426, 290] width 89 height 18
type textarea "x"
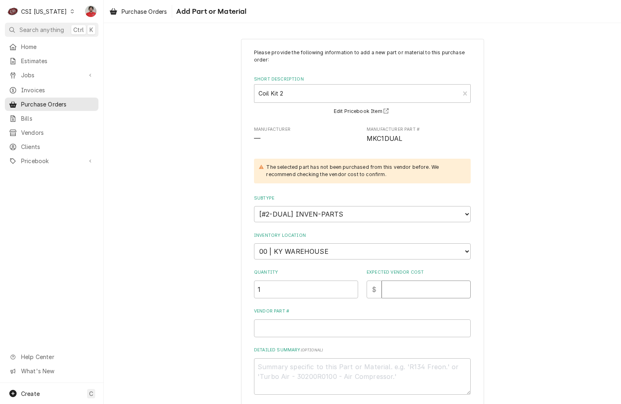
type input "9"
type textarea "x"
type input "91"
type textarea "x"
type input "91.8"
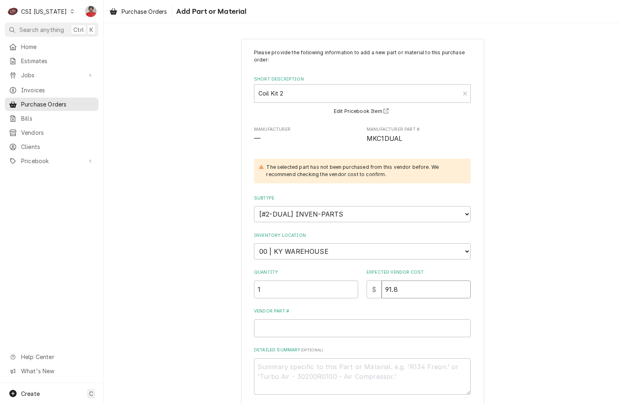
type textarea "x"
type input "91.89"
drag, startPoint x: 324, startPoint y: 291, endPoint x: 198, endPoint y: 282, distance: 125.9
click at [215, 284] on div "Please provide the following information to add a new part or material to this …" at bounding box center [362, 256] width 517 height 449
type textarea "x"
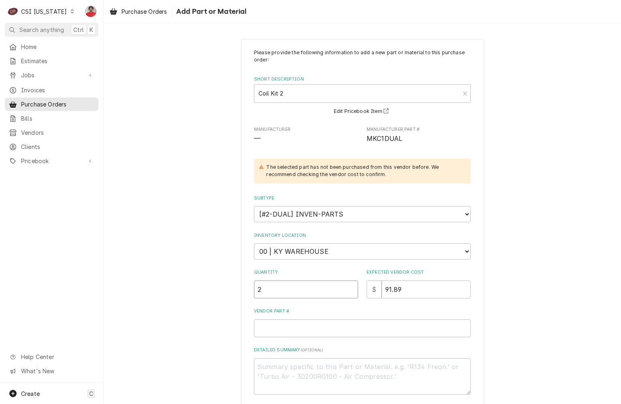
type input "2"
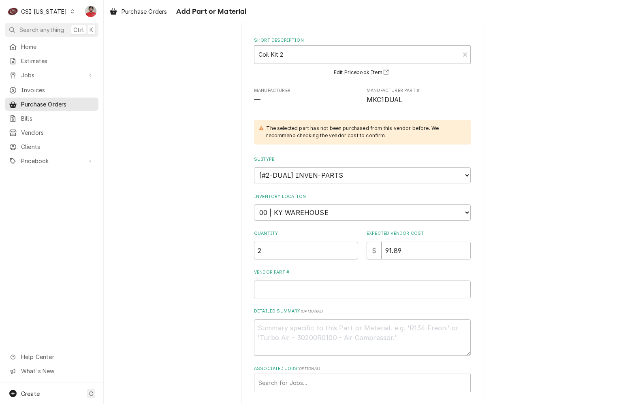
scroll to position [77, 0]
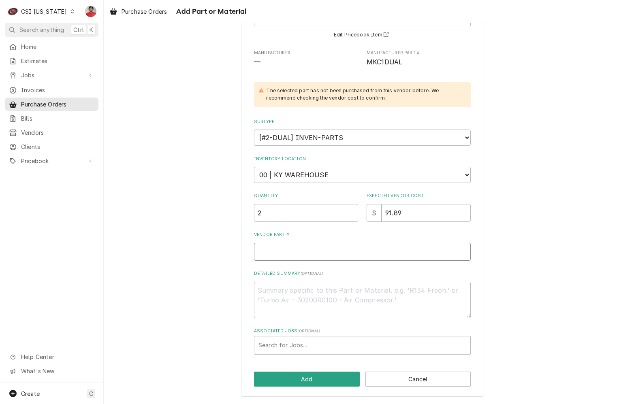
click at [301, 248] on input "Vendor Part #" at bounding box center [362, 252] width 217 height 18
type textarea "x"
type input "M"
type textarea "x"
type input "MC"
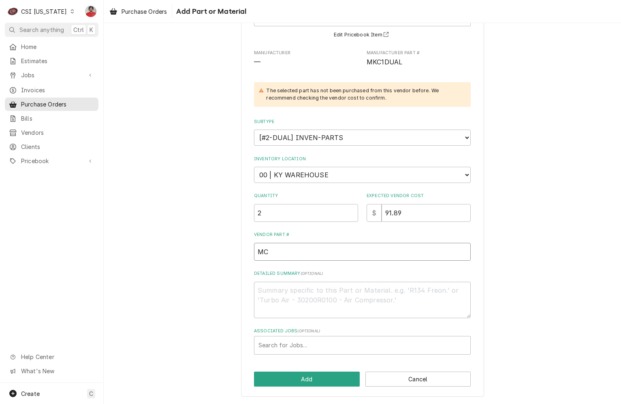
type textarea "x"
type input "M"
type textarea "x"
type input "MK"
type textarea "x"
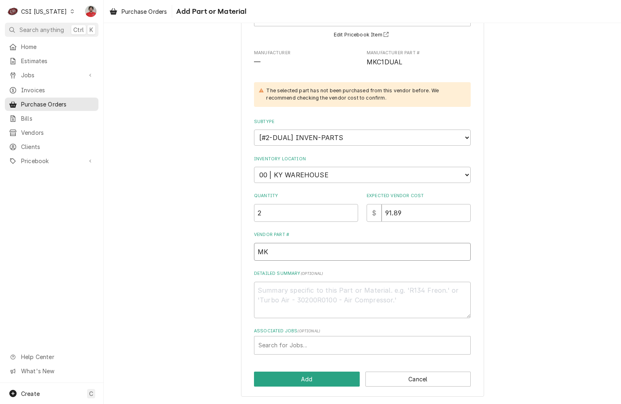
type input "MKC"
type textarea "x"
type input "MKC1"
type textarea "x"
type input "MKC1D"
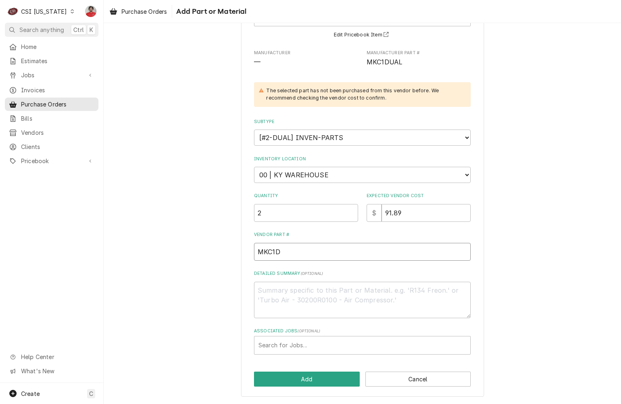
type textarea "x"
type input "MKC1DU"
type textarea "x"
type input "MKC1DUA"
type textarea "x"
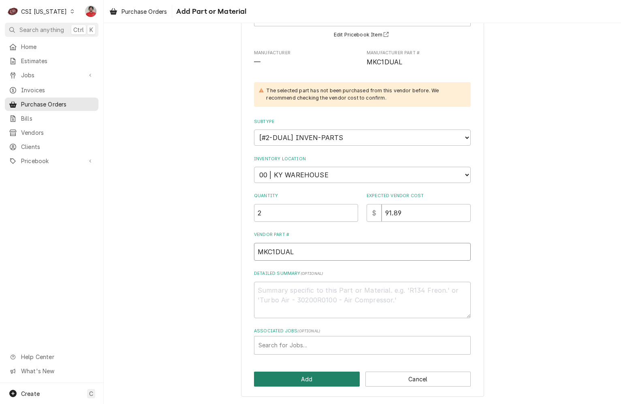
type input "MKC1DUAL"
click at [299, 377] on button "Add" at bounding box center [307, 379] width 106 height 15
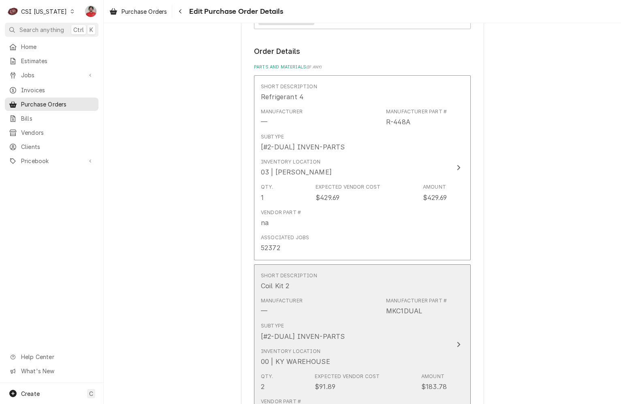
scroll to position [486, 0]
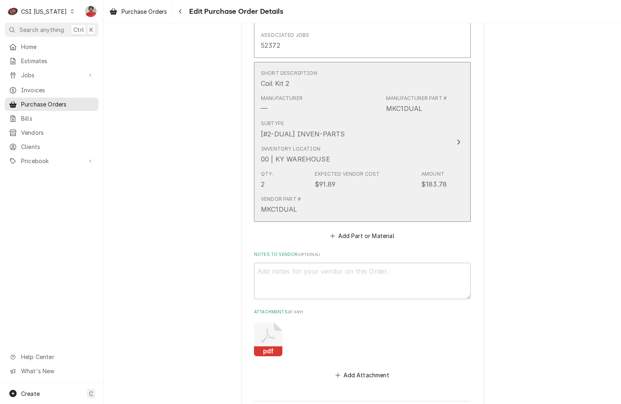
click at [301, 167] on div "Qty. 2 Expected Vendor Cost $91.89 Amount $183.78" at bounding box center [354, 179] width 186 height 25
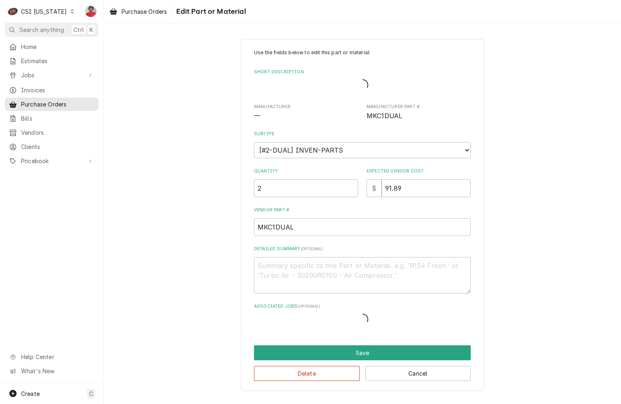
type textarea "x"
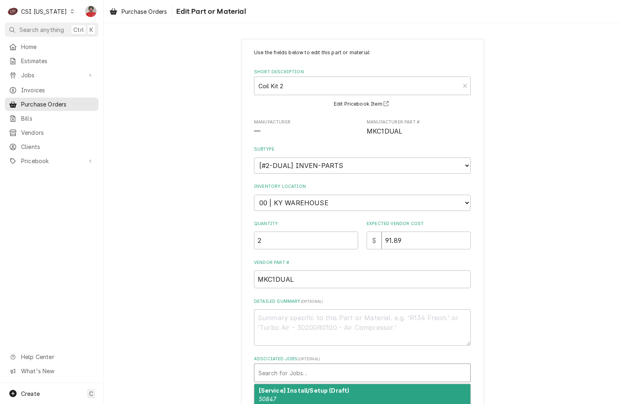
click at [277, 368] on div "Associated Jobs" at bounding box center [362, 373] width 208 height 15
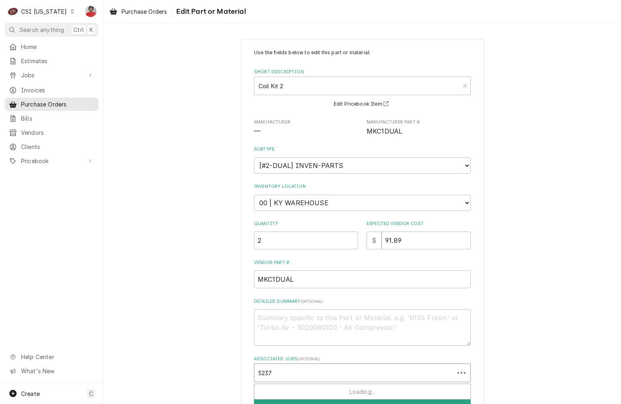
type input "52372"
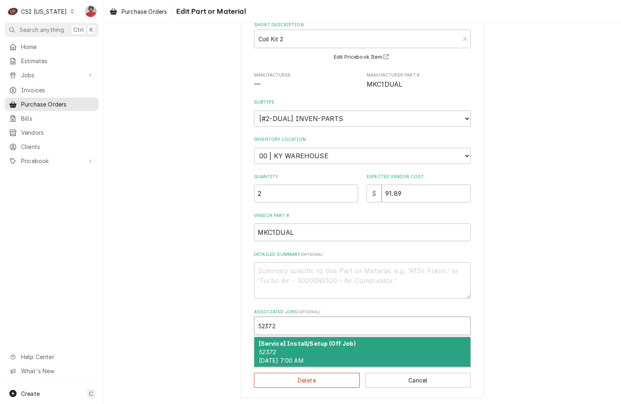
scroll to position [48, 0]
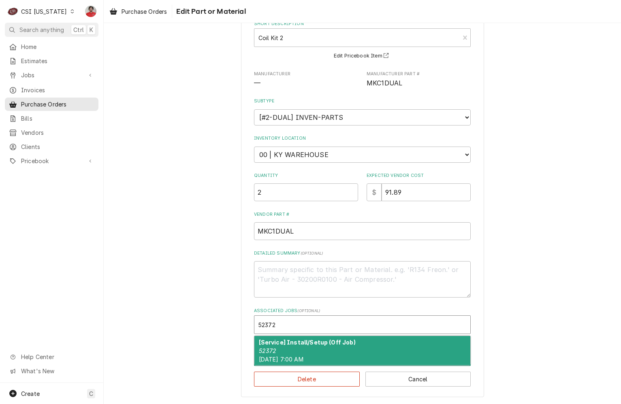
click at [318, 354] on div "[Service] Install/Setup (Off Job) 52372 Mon, Aug 4th, 2025 - 7:00 AM" at bounding box center [362, 351] width 216 height 30
type textarea "x"
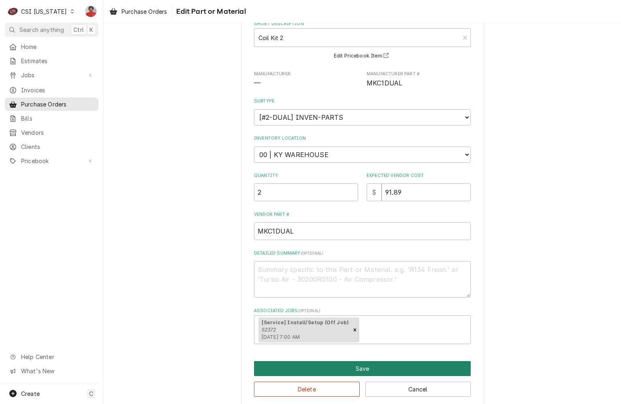
click at [319, 371] on button "Save" at bounding box center [362, 368] width 217 height 15
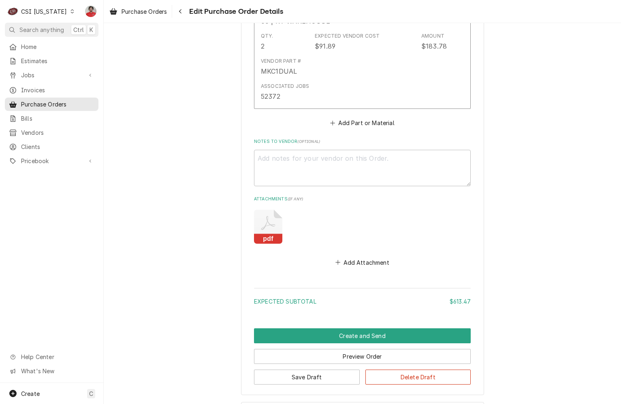
scroll to position [660, 0]
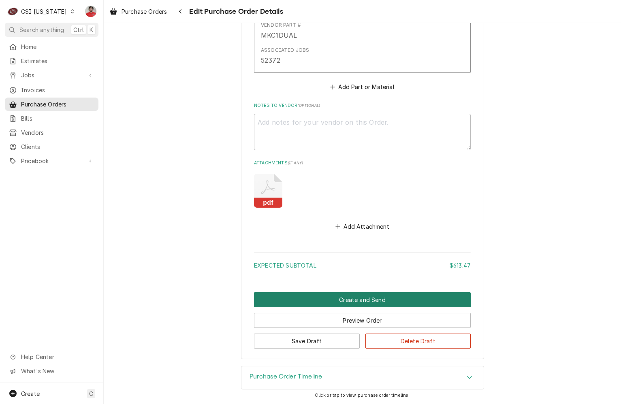
click at [375, 299] on button "Create and Send" at bounding box center [362, 299] width 217 height 15
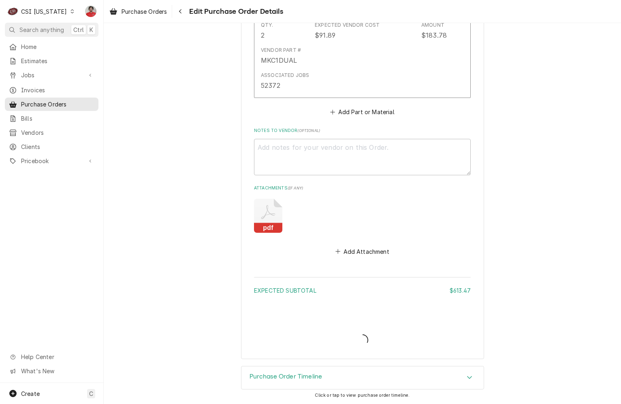
scroll to position [635, 0]
type textarea "x"
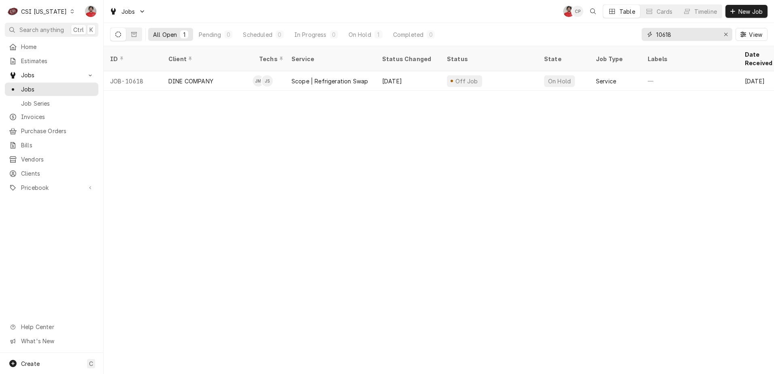
click at [672, 38] on input "10618" at bounding box center [687, 34] width 61 height 13
type input "52372"
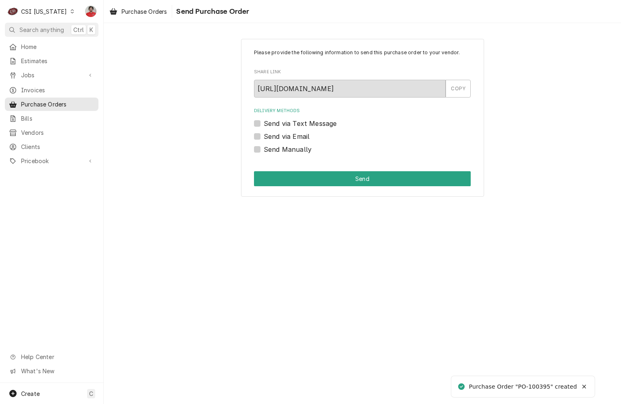
click at [271, 147] on label "Send Manually" at bounding box center [288, 150] width 48 height 10
click at [271, 147] on input "Send Manually" at bounding box center [372, 154] width 217 height 18
checkbox input "true"
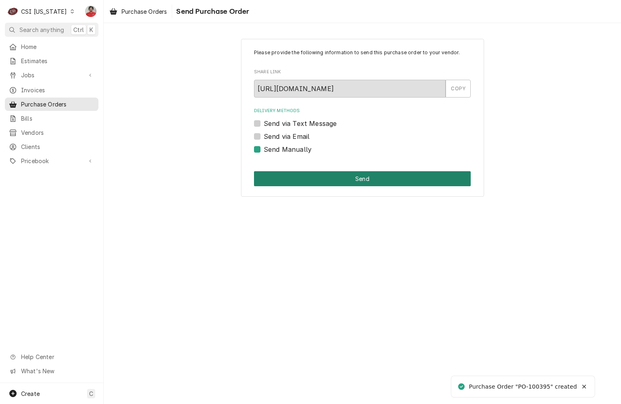
click at [284, 176] on button "Send" at bounding box center [362, 178] width 217 height 15
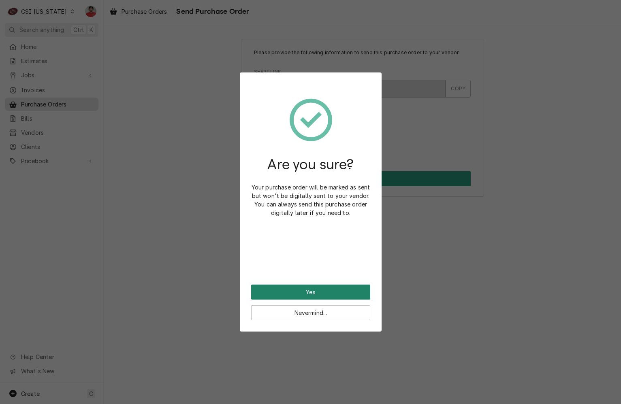
click at [311, 290] on button "Yes" at bounding box center [310, 292] width 119 height 15
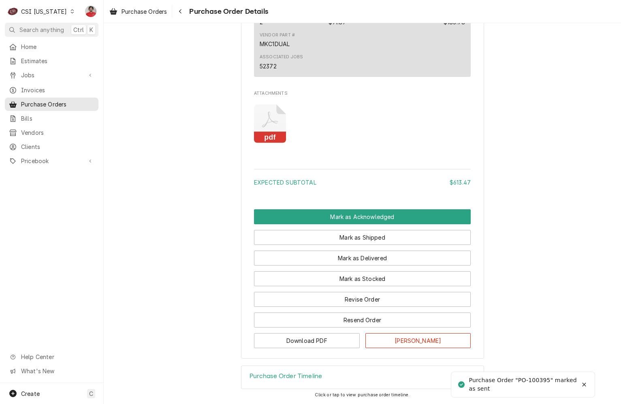
scroll to position [782, 0]
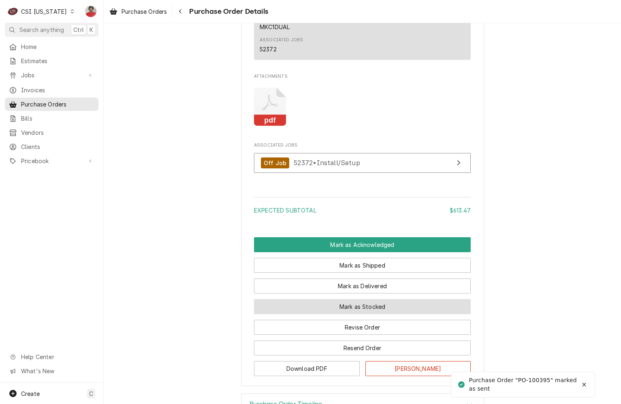
click at [317, 314] on button "Mark as Stocked" at bounding box center [362, 306] width 217 height 15
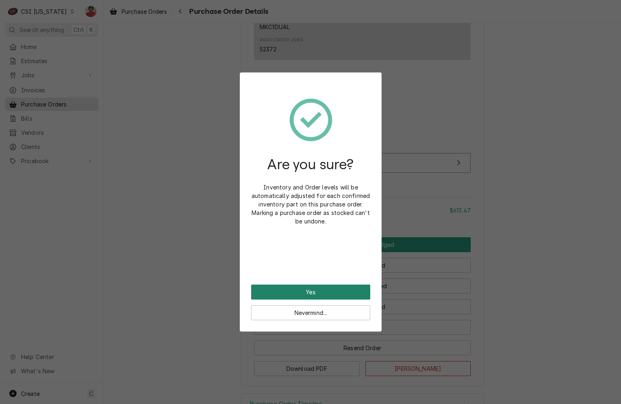
click at [308, 297] on button "Yes" at bounding box center [310, 292] width 119 height 15
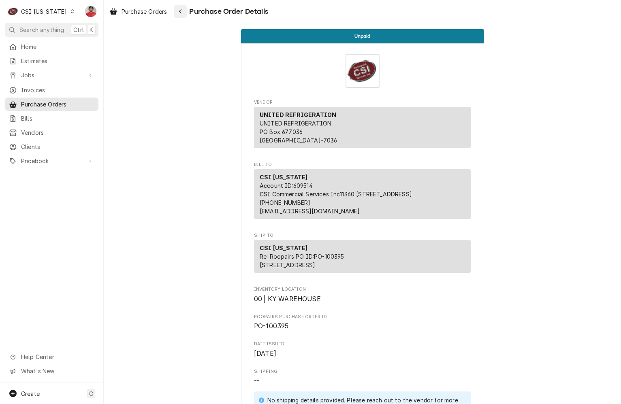
click at [182, 10] on icon "Navigate back" at bounding box center [181, 12] width 4 height 6
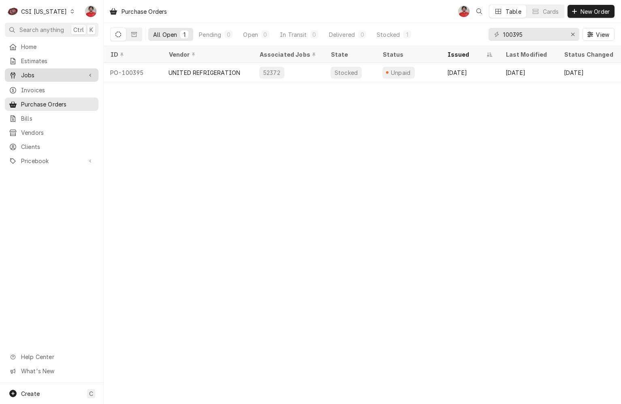
drag, startPoint x: 59, startPoint y: 75, endPoint x: 57, endPoint y: 79, distance: 4.2
click at [59, 75] on span "Jobs" at bounding box center [51, 75] width 61 height 9
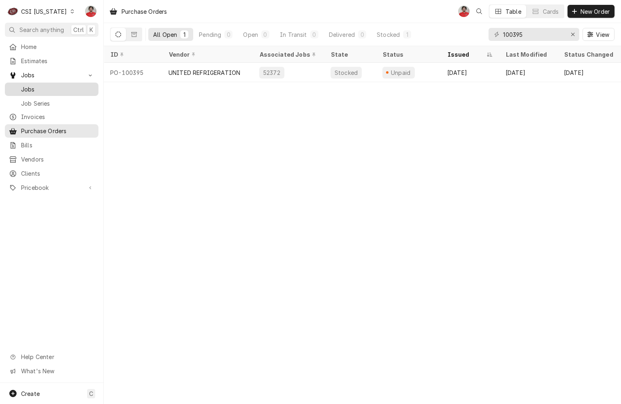
click at [52, 88] on span "Jobs" at bounding box center [57, 89] width 73 height 9
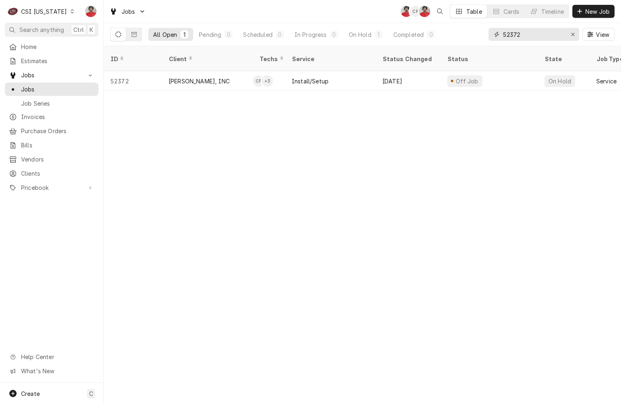
click at [515, 31] on input "52372" at bounding box center [533, 34] width 61 height 13
type input "10639"
click at [52, 8] on div "CSI Kentucky" at bounding box center [44, 11] width 46 height 9
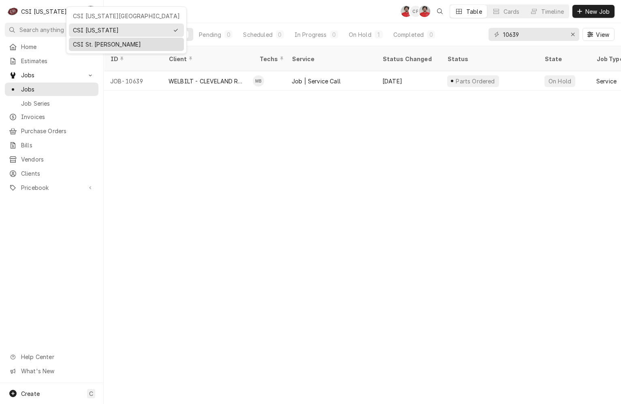
click at [86, 47] on div "CSI St. [PERSON_NAME]" at bounding box center [126, 44] width 112 height 10
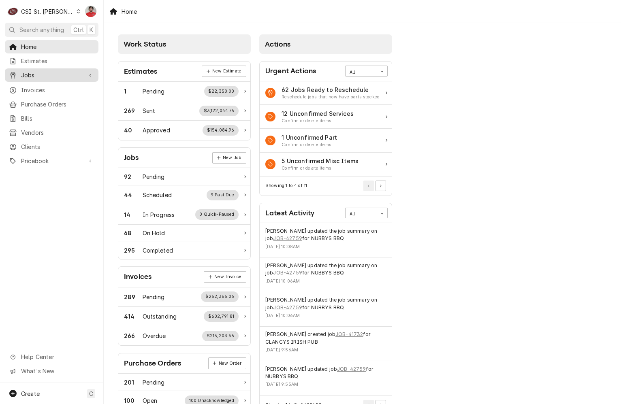
click at [55, 71] on span "Jobs" at bounding box center [51, 75] width 61 height 9
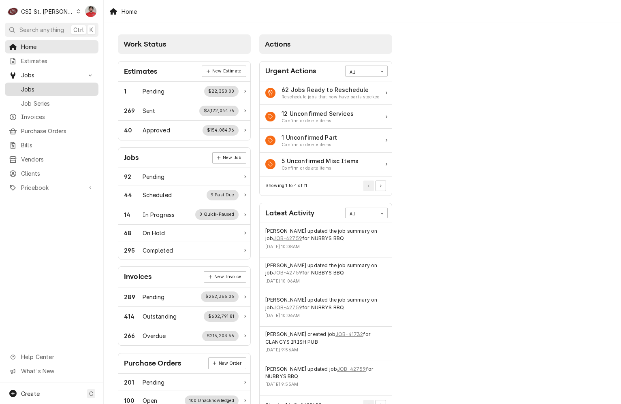
click at [60, 87] on span "Jobs" at bounding box center [57, 89] width 73 height 9
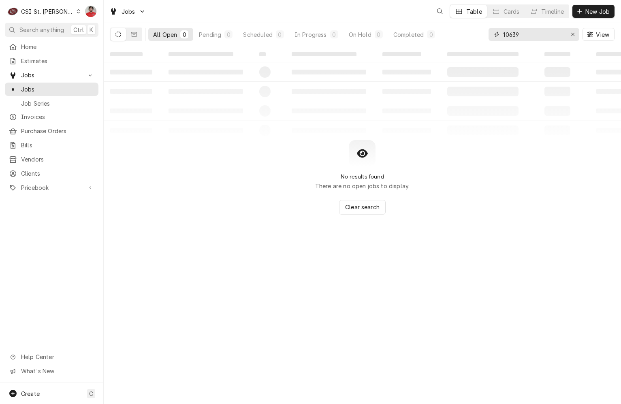
click at [540, 38] on input "10639" at bounding box center [533, 34] width 61 height 13
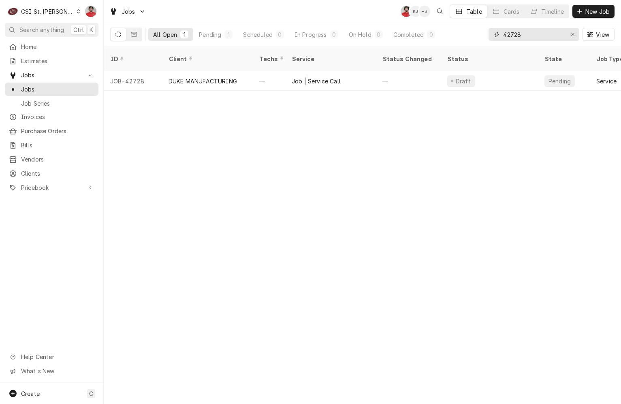
click at [540, 38] on input "42728" at bounding box center [533, 34] width 61 height 13
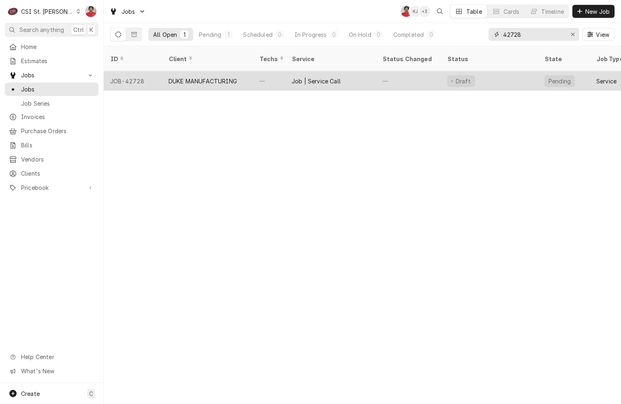
type input "42728"
click at [508, 71] on div "Draft" at bounding box center [489, 80] width 97 height 19
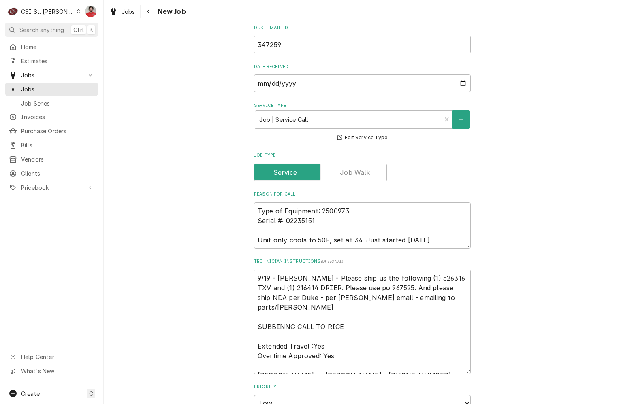
type textarea "x"
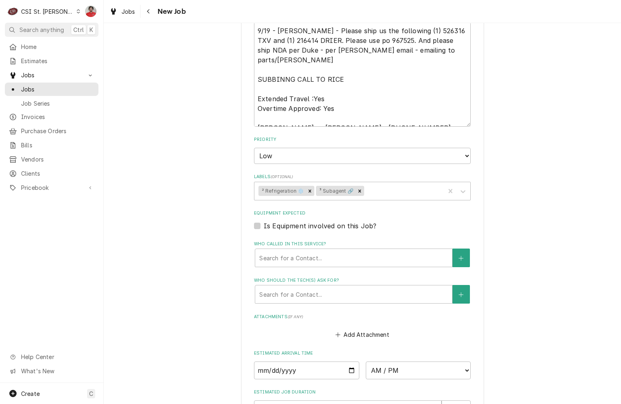
scroll to position [608, 0]
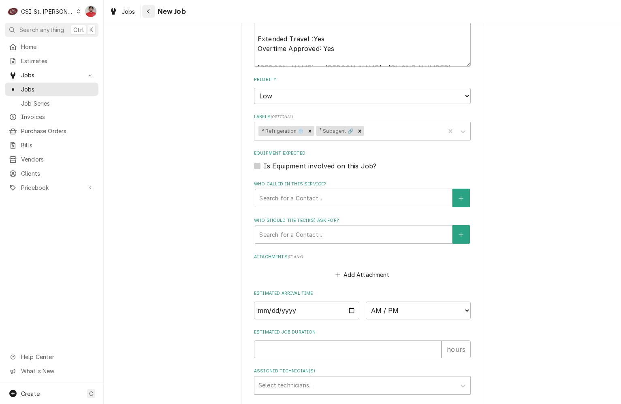
click at [147, 8] on div "Navigate back" at bounding box center [149, 11] width 8 height 8
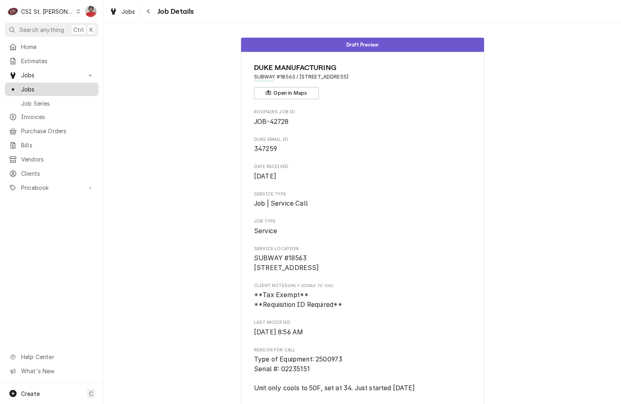
click at [51, 85] on span "Jobs" at bounding box center [57, 89] width 73 height 9
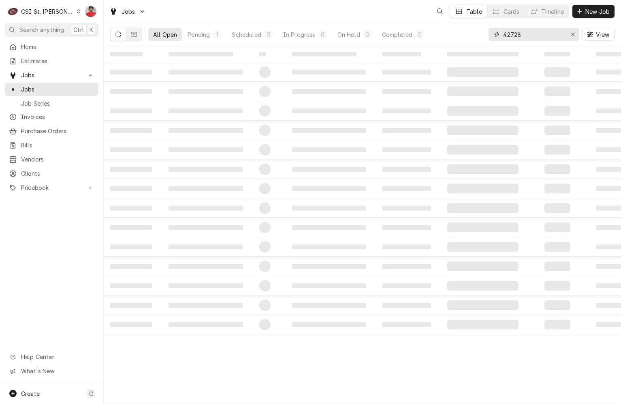
click at [539, 37] on input "42728" at bounding box center [533, 34] width 61 height 13
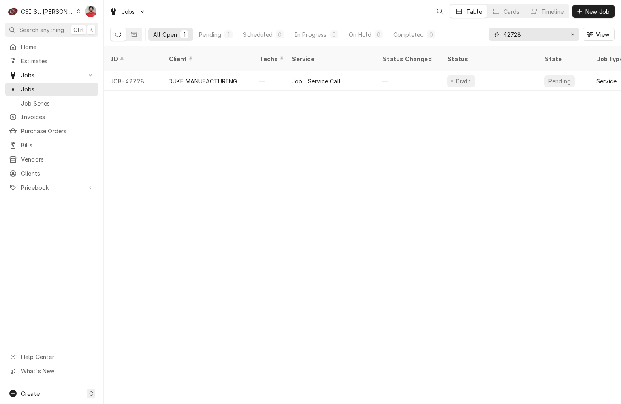
click at [539, 37] on input "42728" at bounding box center [533, 34] width 61 height 13
click at [542, 37] on input "42684" at bounding box center [533, 34] width 61 height 13
type input "42766"
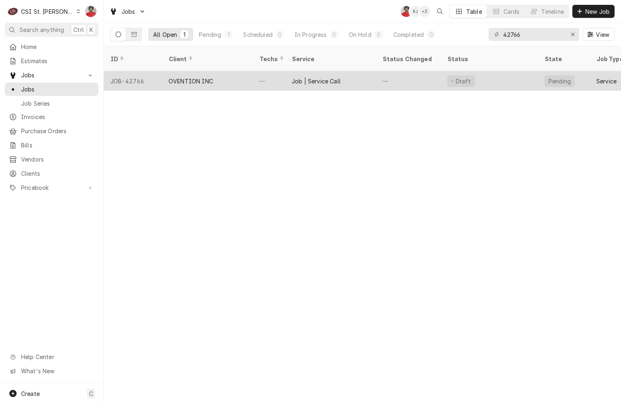
click at [518, 73] on div "Draft" at bounding box center [489, 80] width 97 height 19
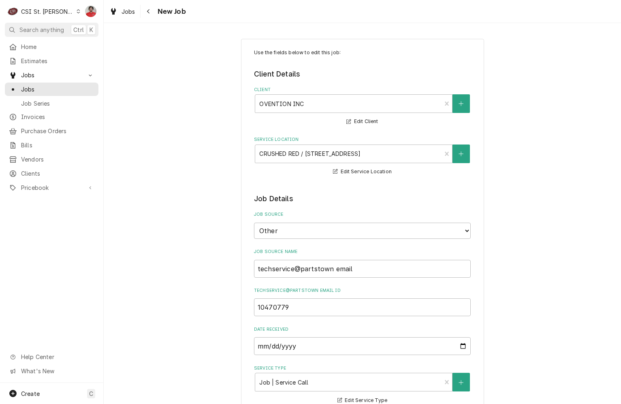
type textarea "x"
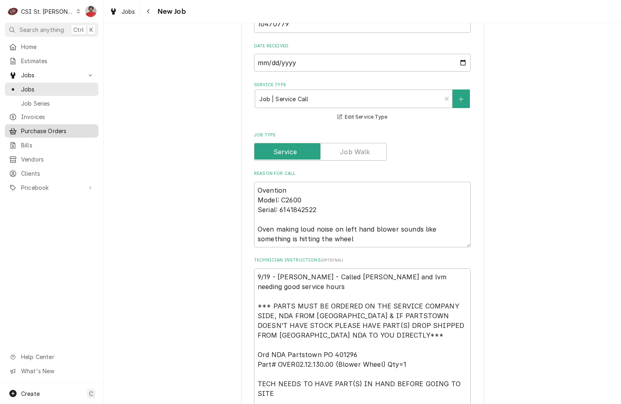
click at [43, 127] on span "Purchase Orders" at bounding box center [57, 131] width 73 height 9
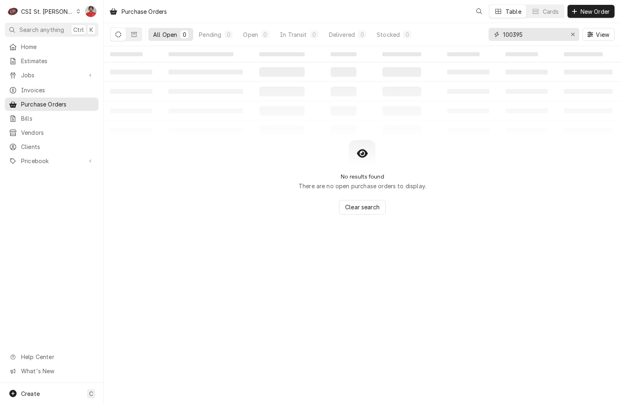
click at [529, 34] on input "100395" at bounding box center [533, 34] width 61 height 13
type input "401296"
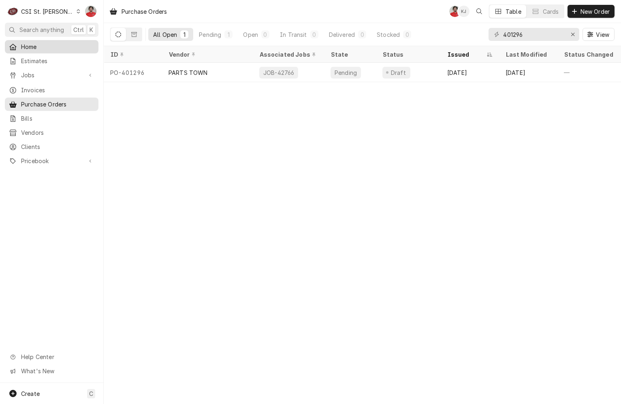
click at [30, 45] on span "Home" at bounding box center [57, 47] width 73 height 9
